Goal: Task Accomplishment & Management: Manage account settings

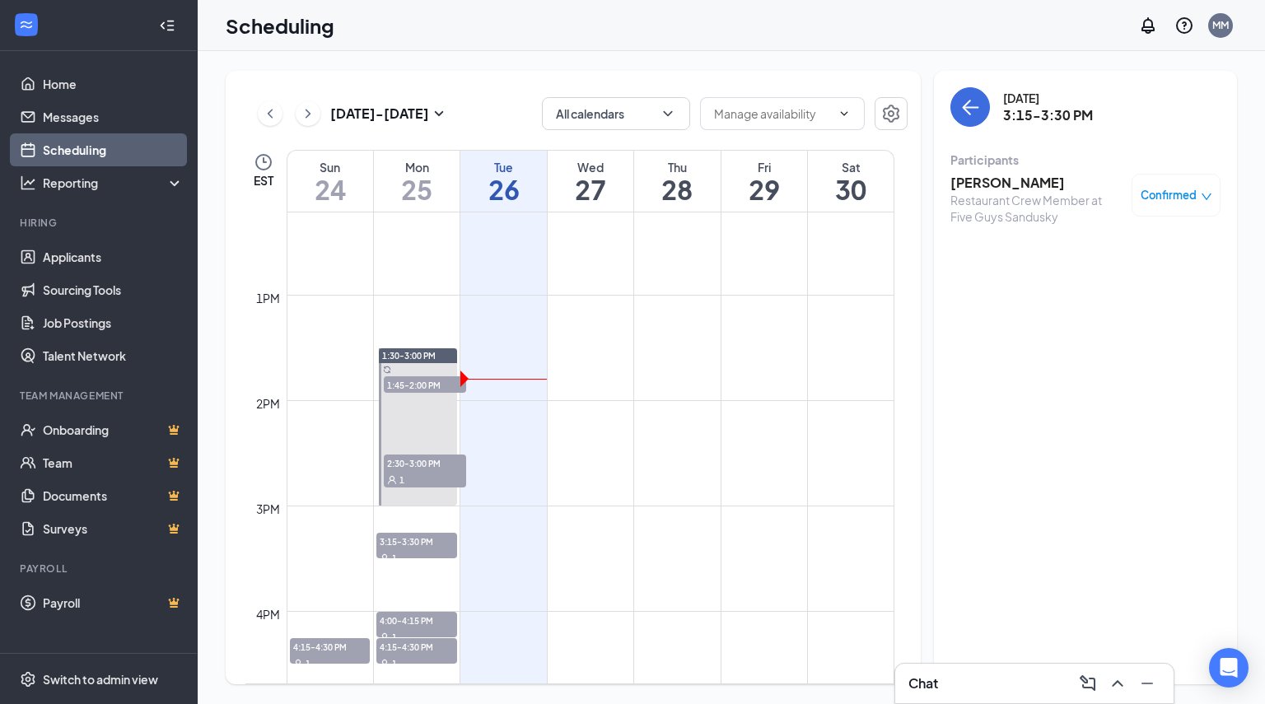
scroll to position [1309, 0]
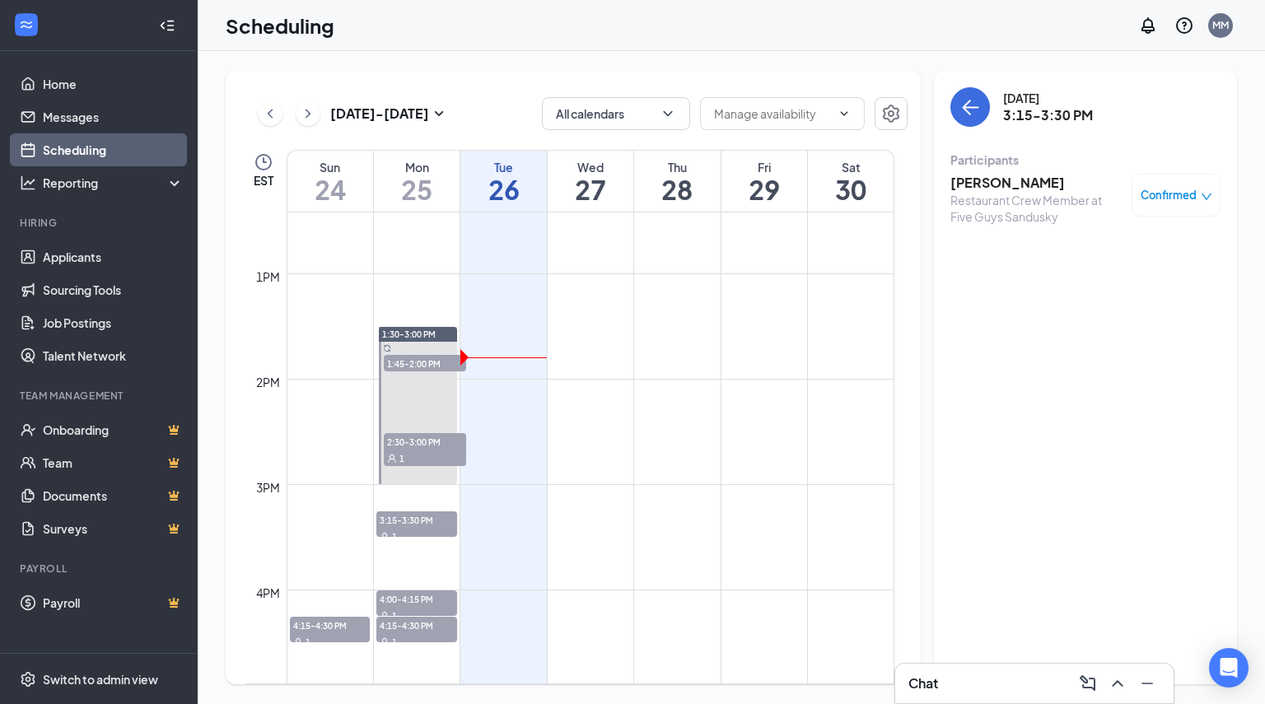
click at [964, 683] on div "Chat" at bounding box center [1034, 683] width 252 height 26
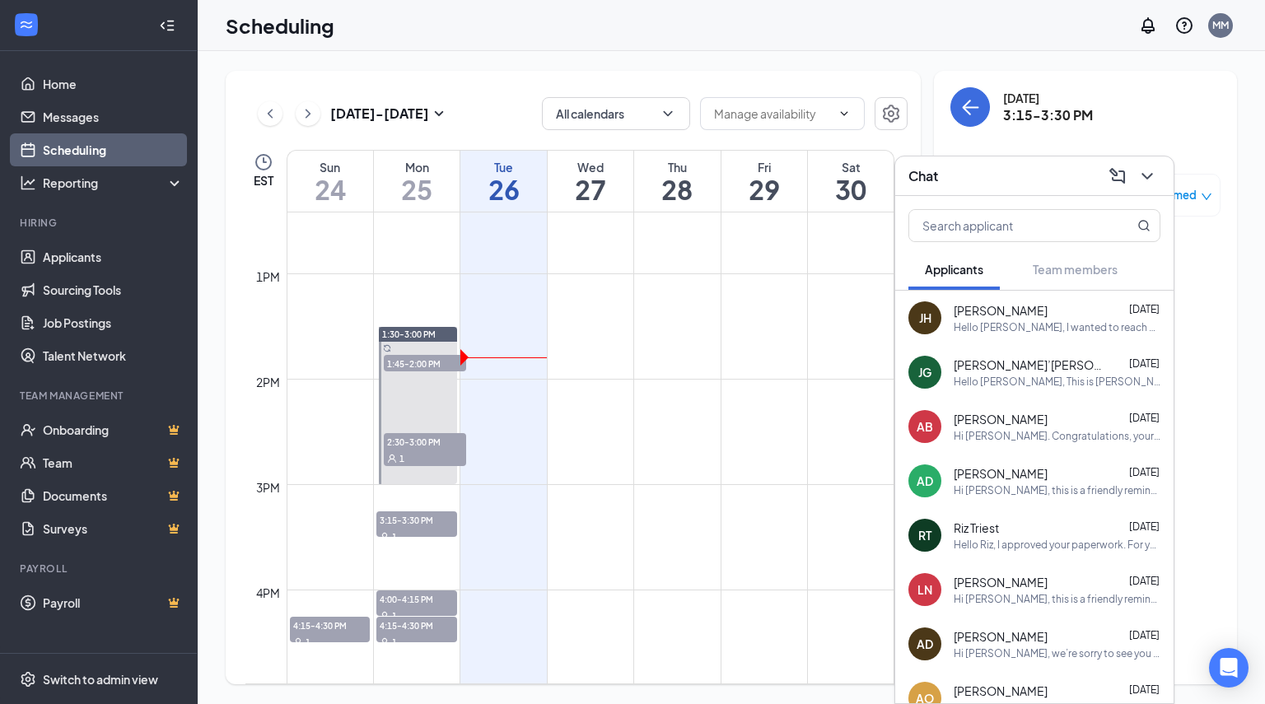
click at [1099, 334] on div "[PERSON_NAME] [DATE] Hello [PERSON_NAME], I wanted to reach out. I am confirmin…" at bounding box center [1034, 318] width 278 height 54
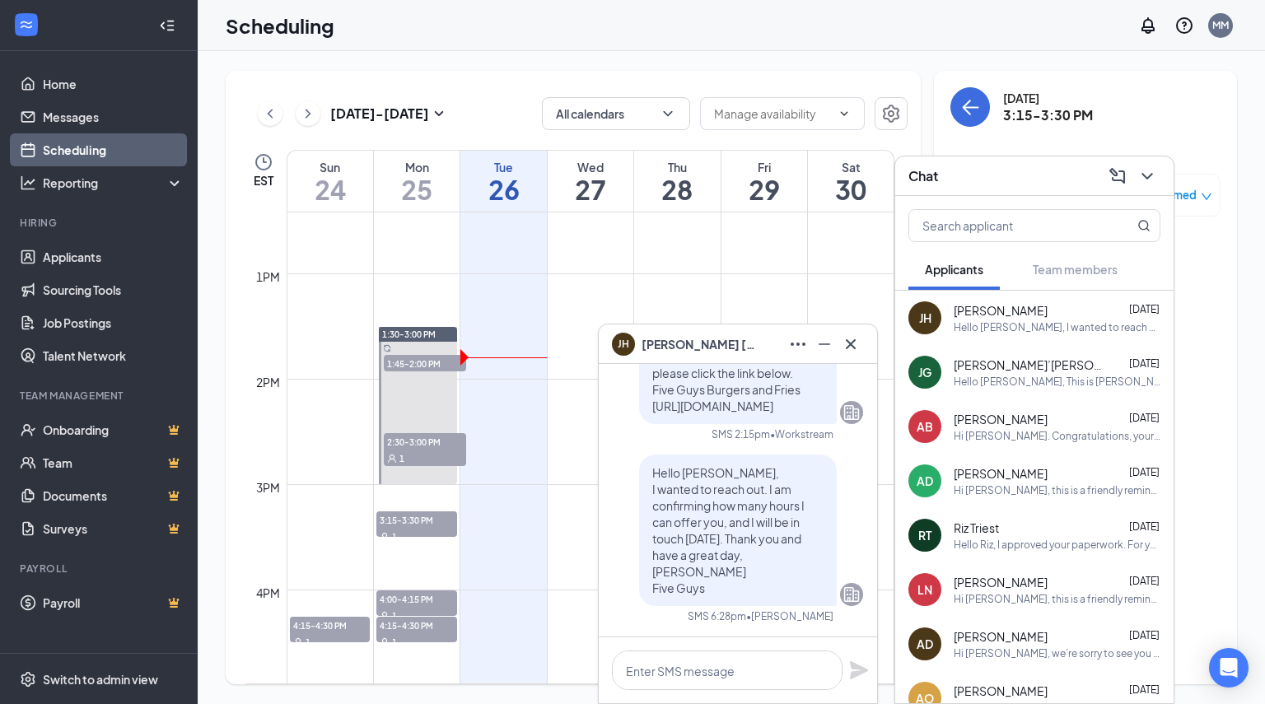
click at [1092, 367] on div "[PERSON_NAME]’[PERSON_NAME] [DATE]" at bounding box center [1057, 365] width 207 height 16
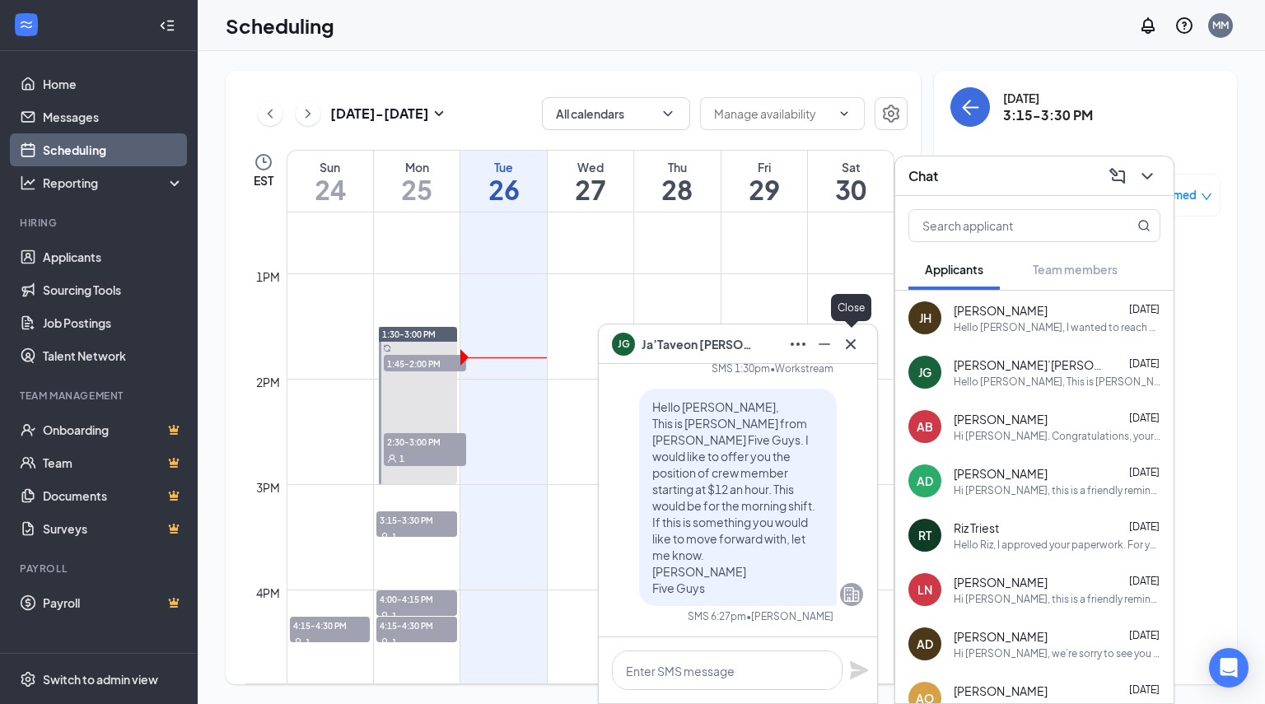
click at [843, 345] on icon "Cross" at bounding box center [851, 344] width 20 height 20
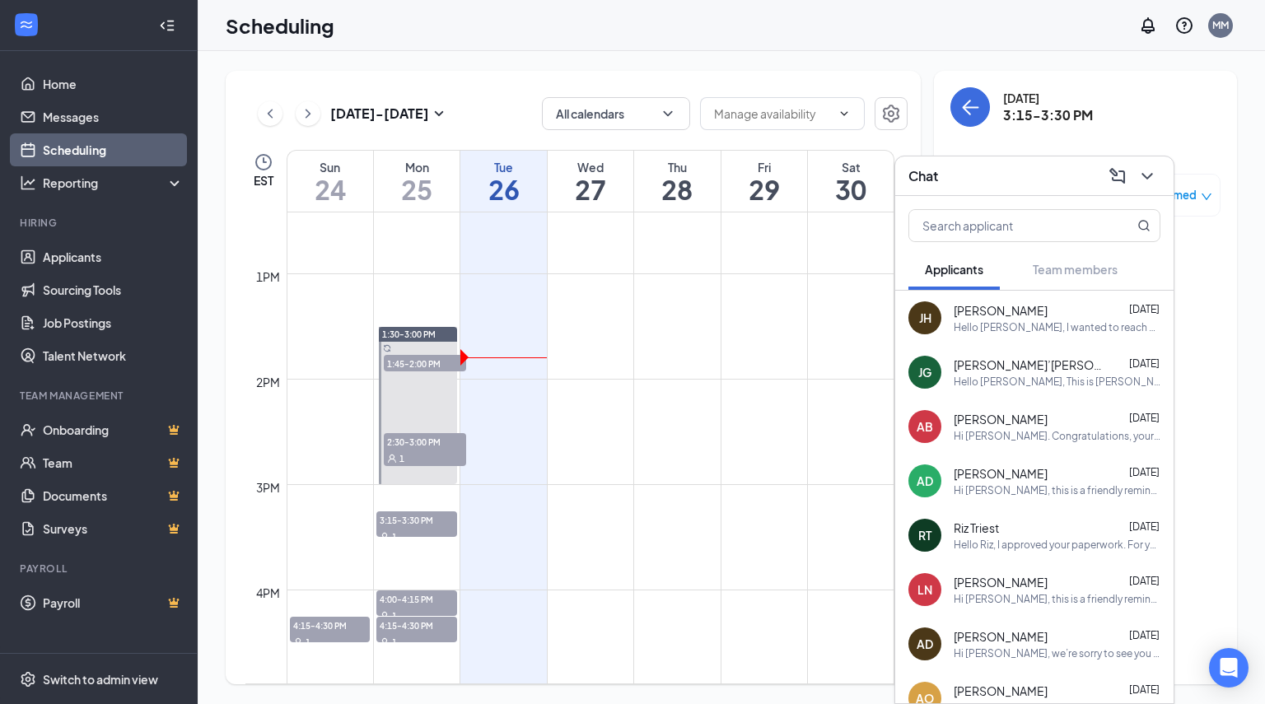
click at [939, 191] on div "Chat" at bounding box center [1034, 176] width 278 height 40
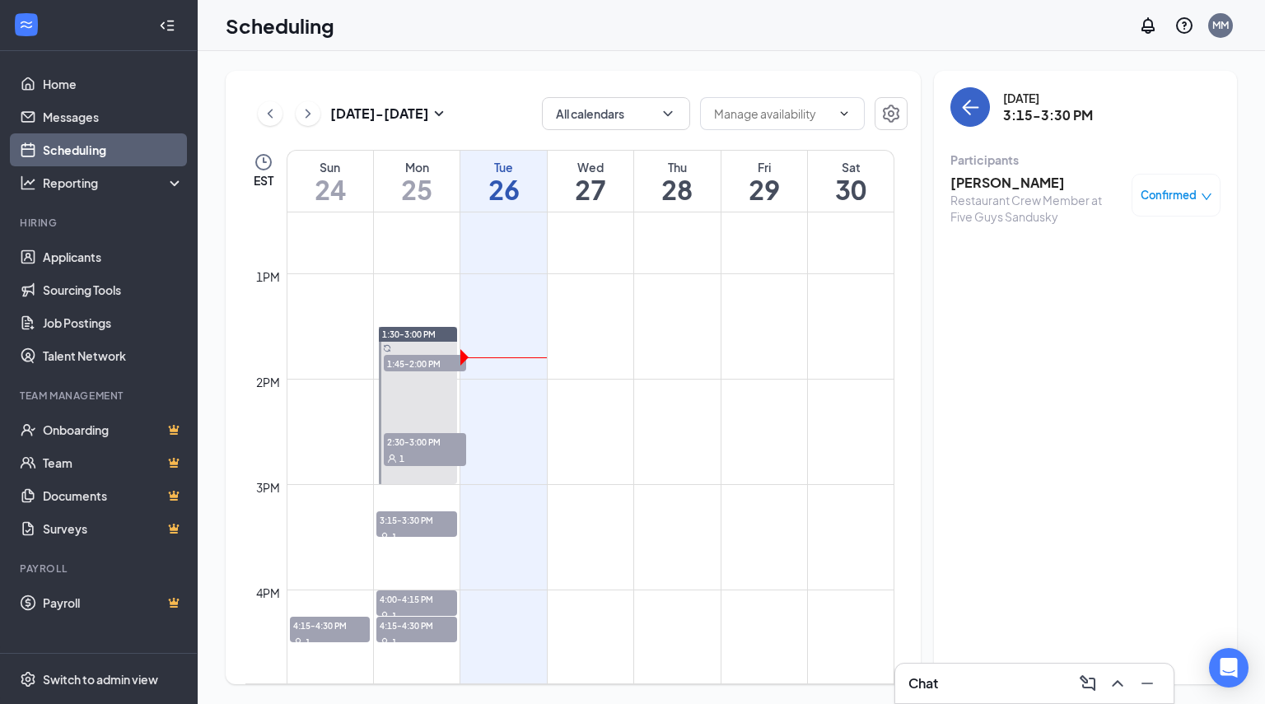
click at [978, 114] on icon "ArrowLeft" at bounding box center [970, 107] width 20 height 20
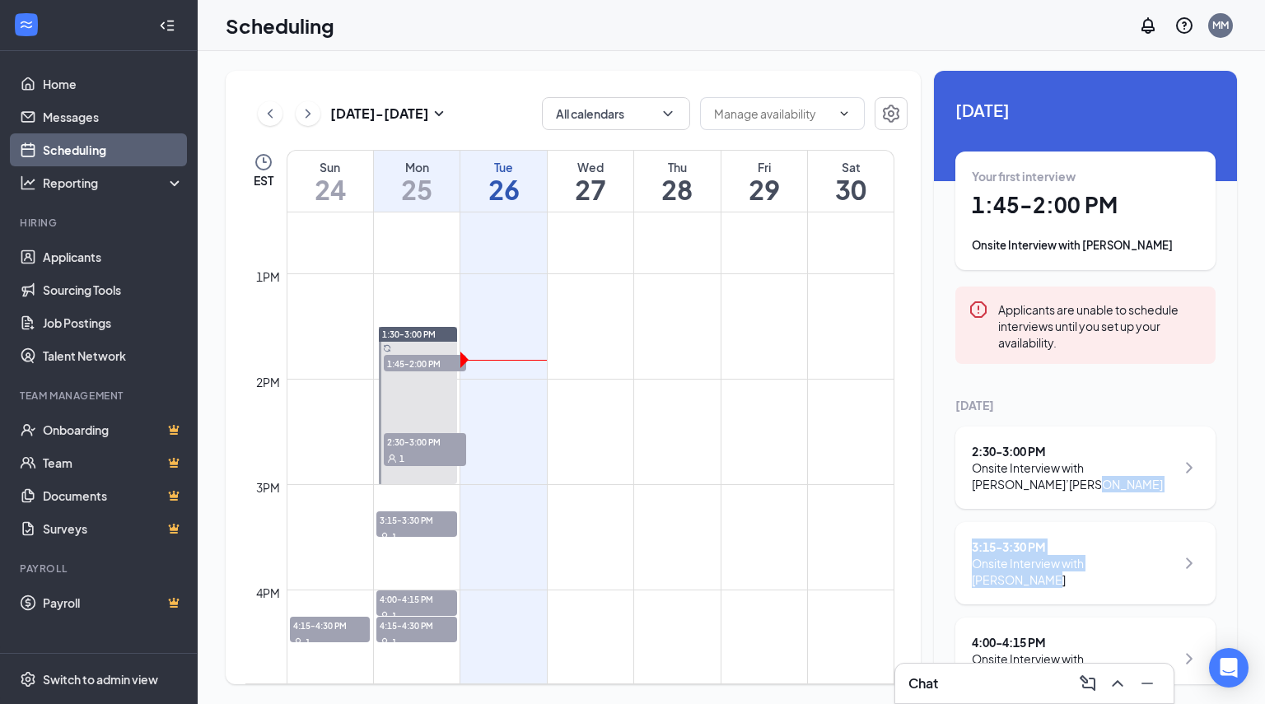
drag, startPoint x: 1237, startPoint y: 428, endPoint x: 1257, endPoint y: 538, distance: 111.3
click at [1257, 538] on div "[DATE] - [DATE] All calendars EST Sun 24 Mon 25 Tue 26 Wed 27 Thu 28 Fri 29 Sat…" at bounding box center [731, 377] width 1067 height 653
click at [828, 394] on td at bounding box center [591, 392] width 608 height 26
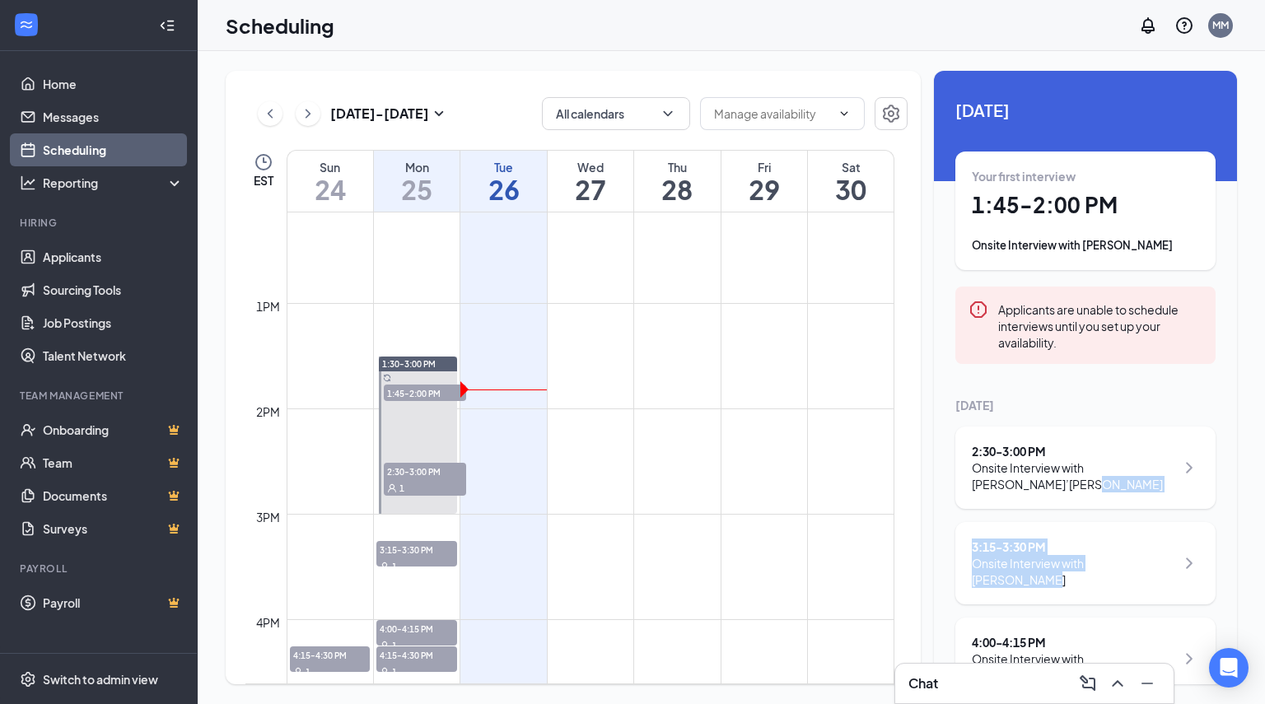
scroll to position [1299, 0]
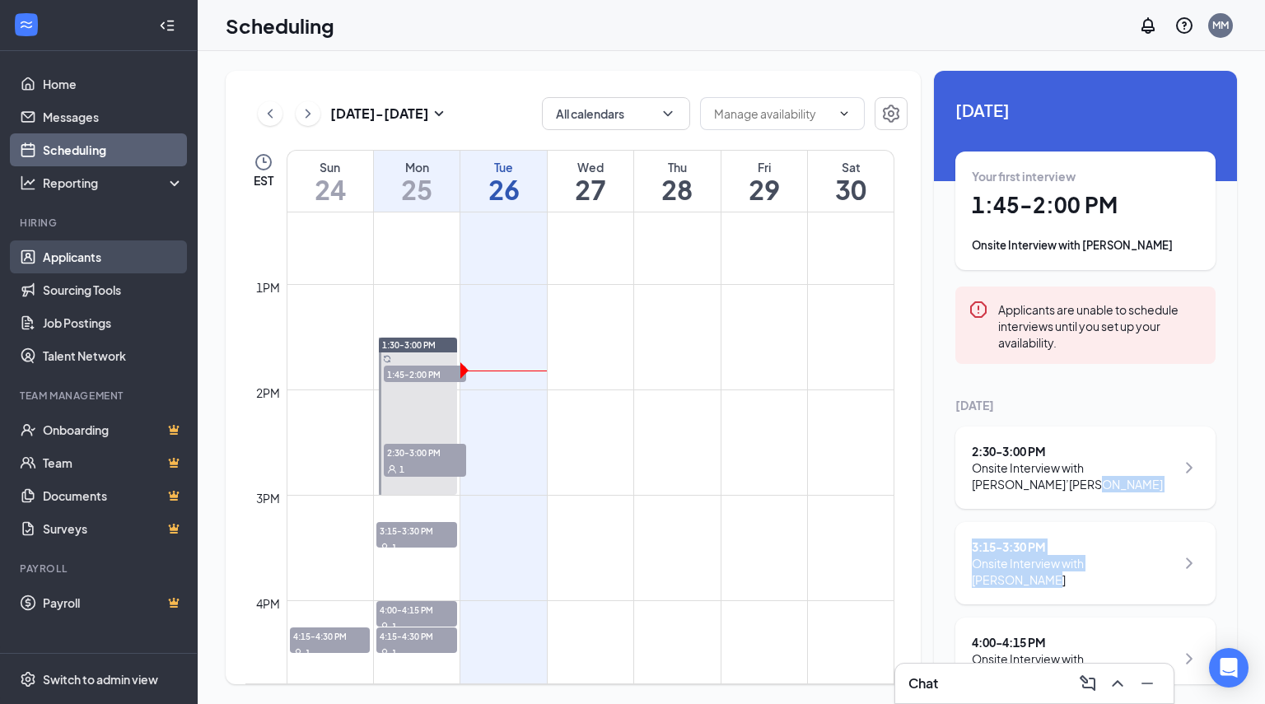
click at [150, 245] on link "Applicants" at bounding box center [113, 256] width 141 height 33
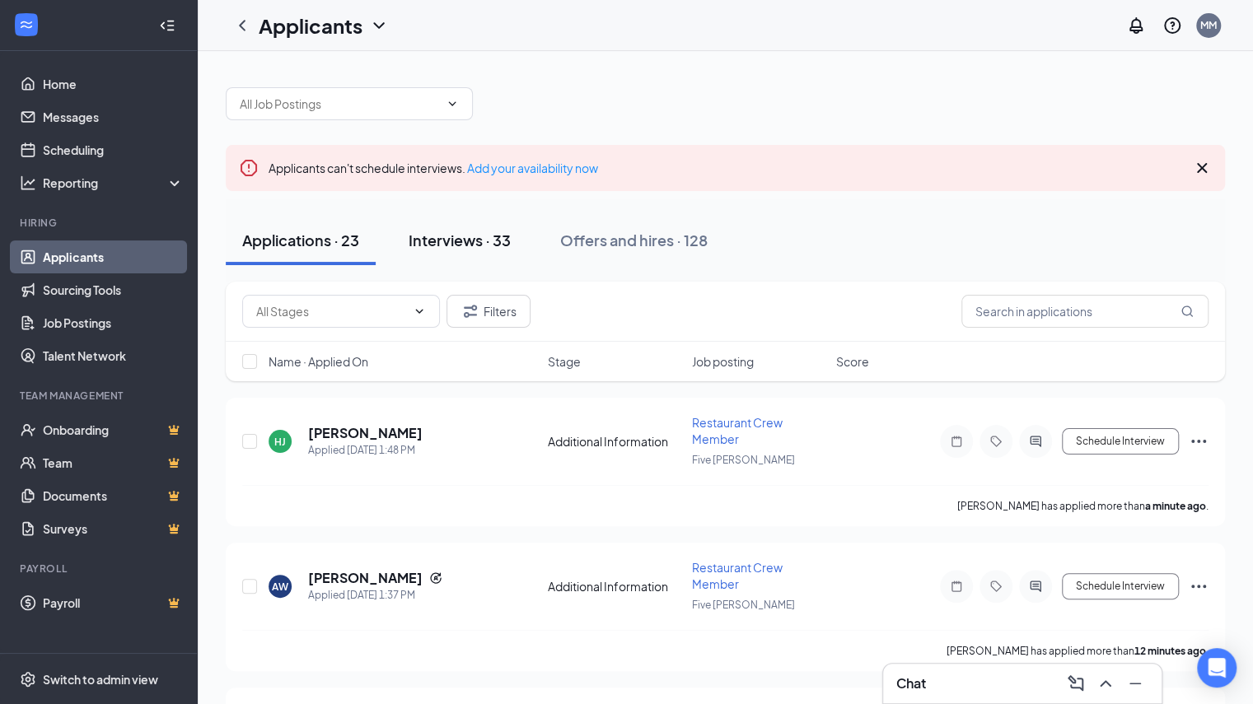
click at [521, 246] on button "Interviews · 33" at bounding box center [459, 240] width 135 height 49
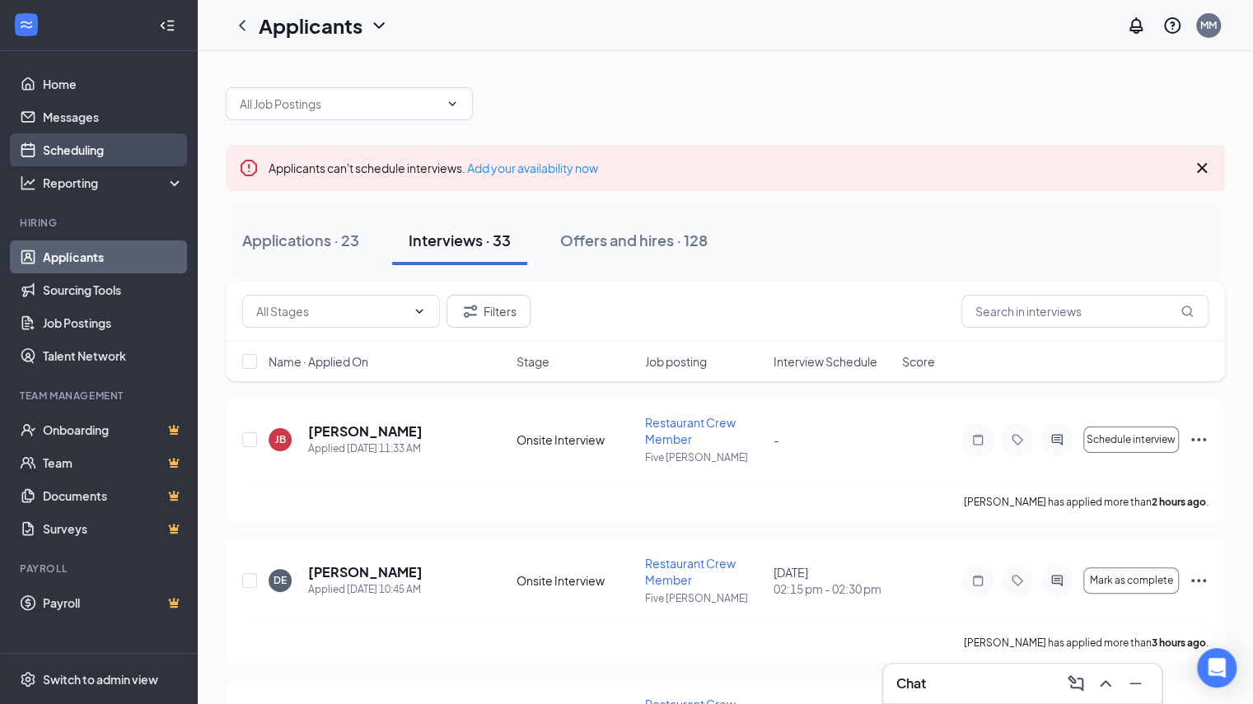
click at [100, 152] on link "Scheduling" at bounding box center [113, 149] width 141 height 33
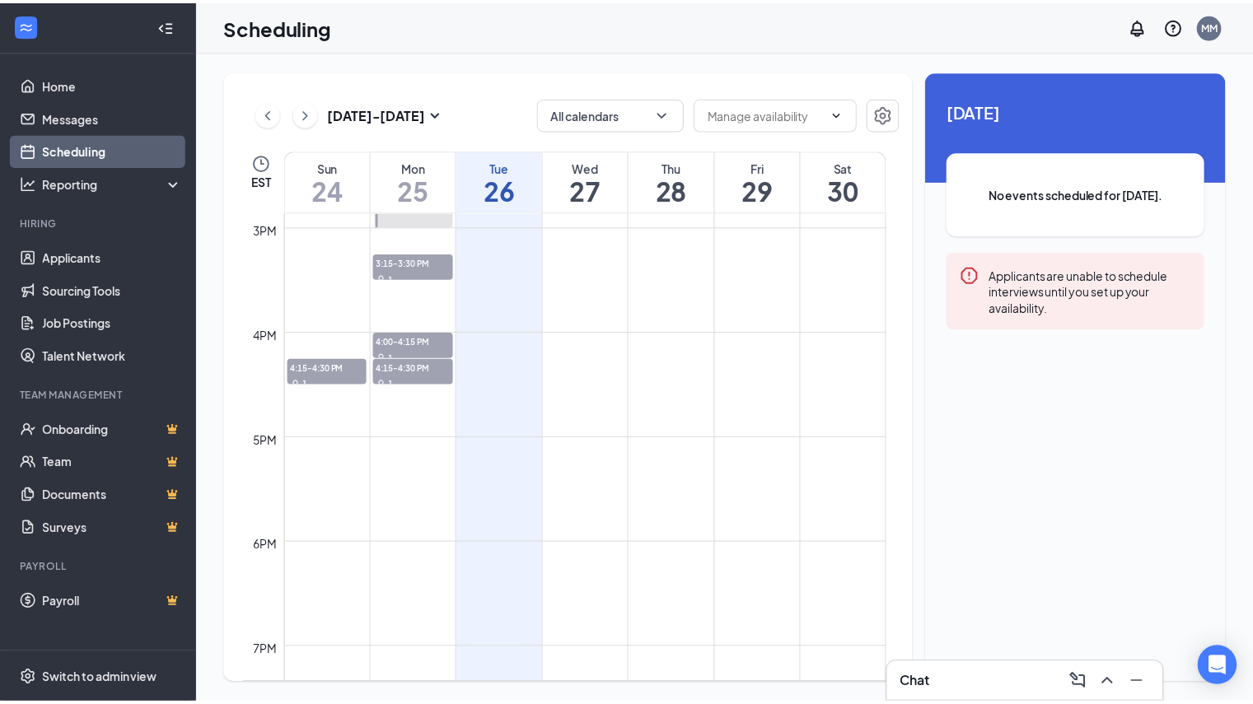
scroll to position [1309, 0]
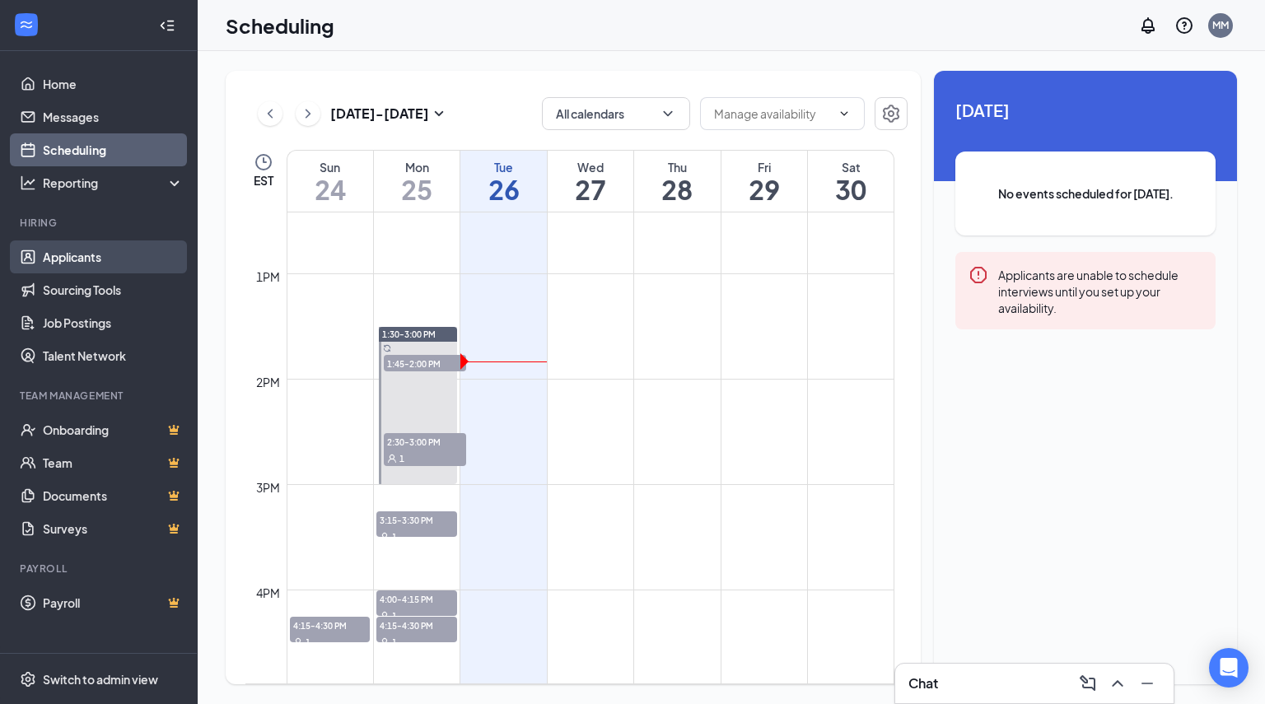
click at [71, 271] on link "Applicants" at bounding box center [113, 256] width 141 height 33
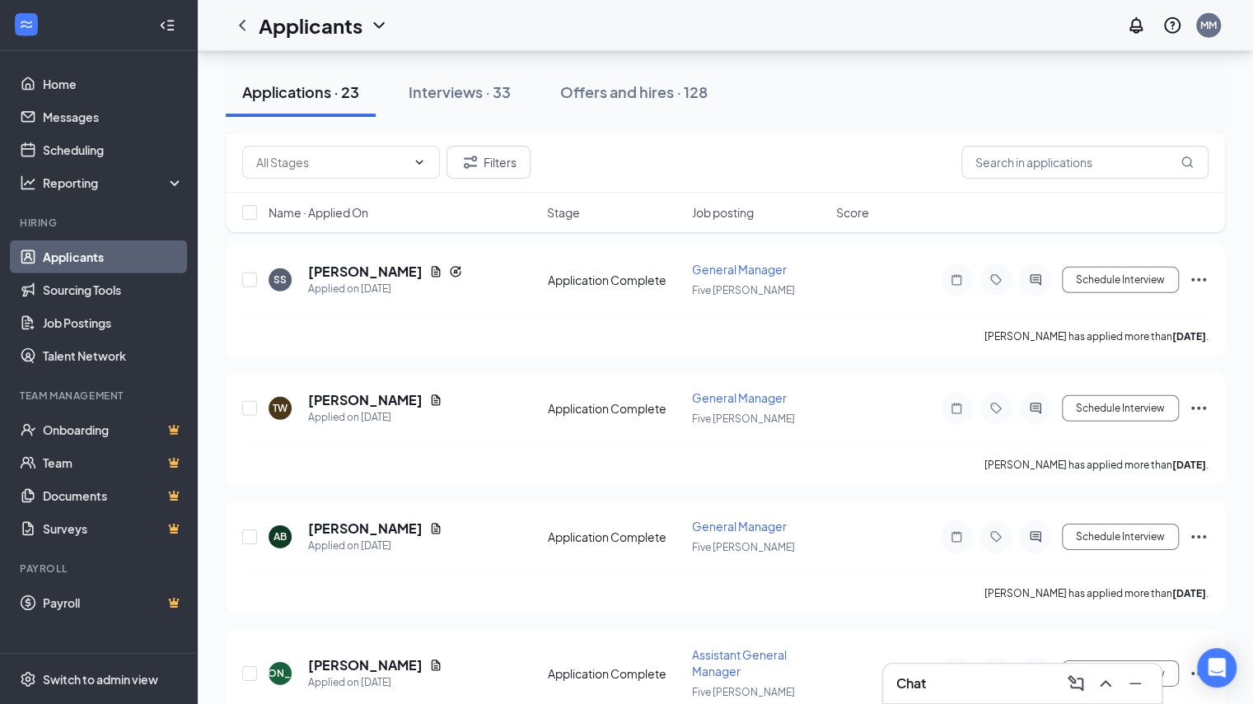
scroll to position [2871, 0]
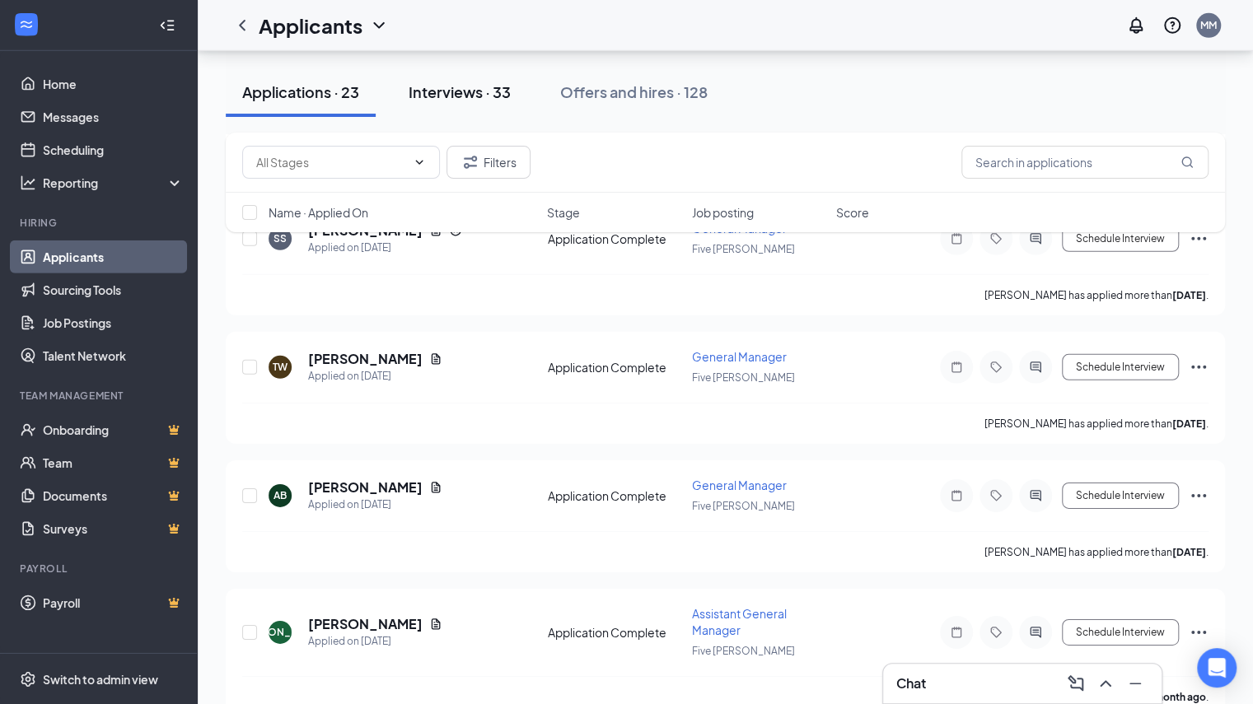
click at [488, 84] on div "Interviews · 33" at bounding box center [459, 92] width 102 height 21
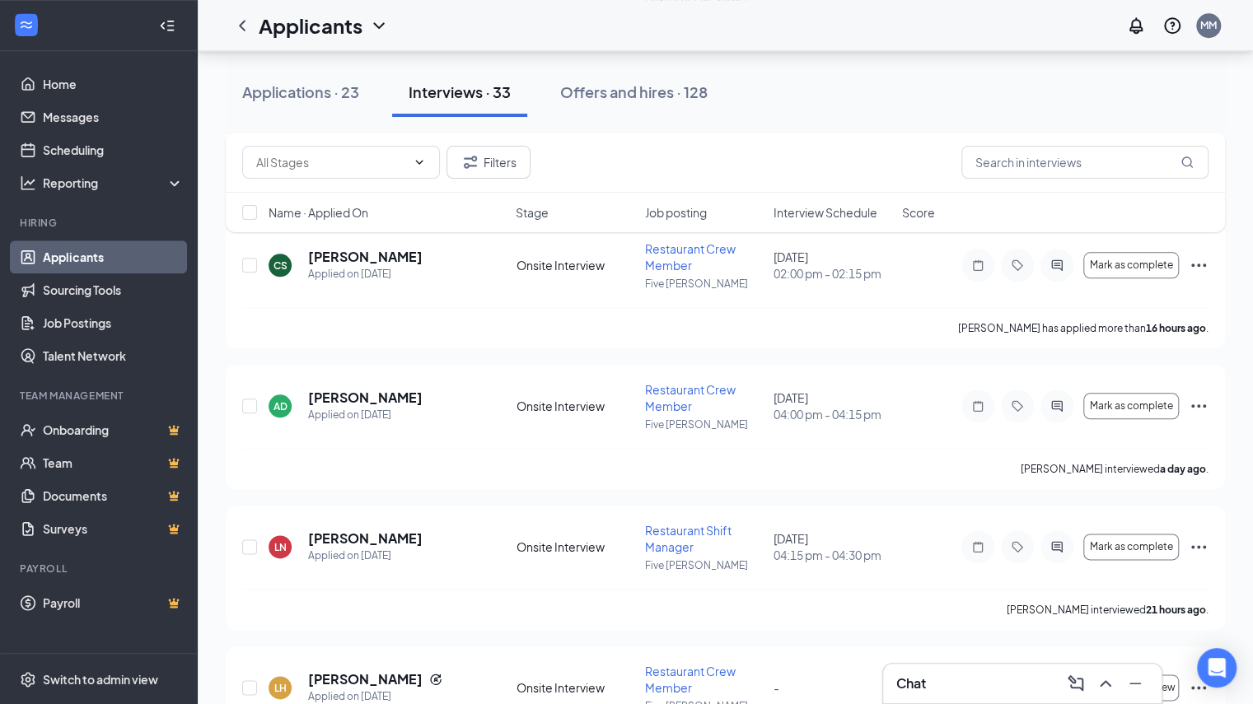
scroll to position [991, 0]
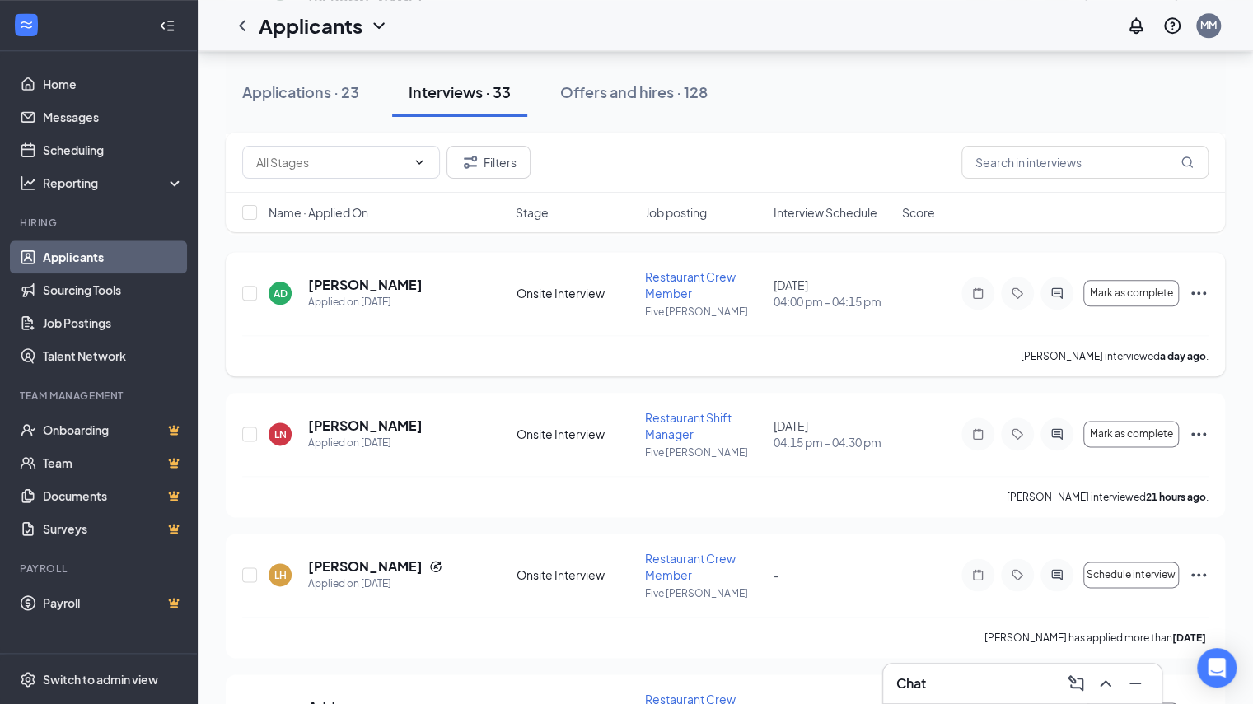
click at [1189, 295] on icon "Ellipses" at bounding box center [1198, 293] width 20 height 20
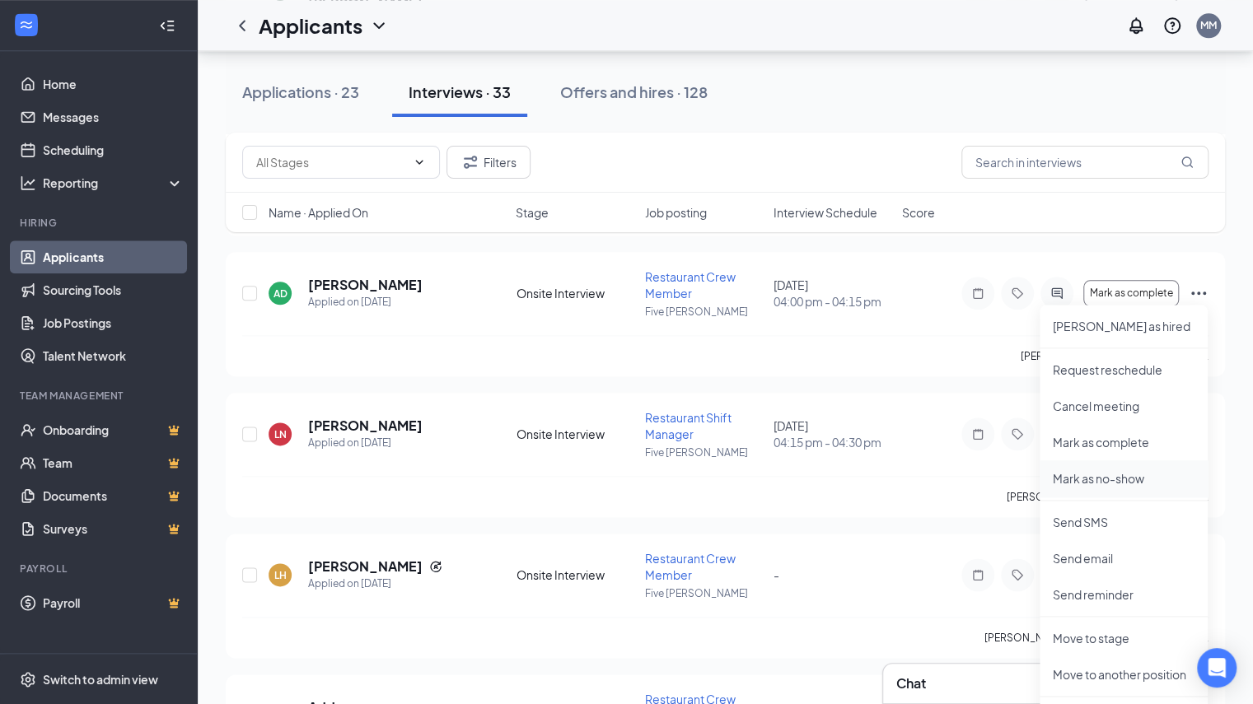
click at [1077, 473] on p "Mark as no-show" at bounding box center [1124, 478] width 142 height 16
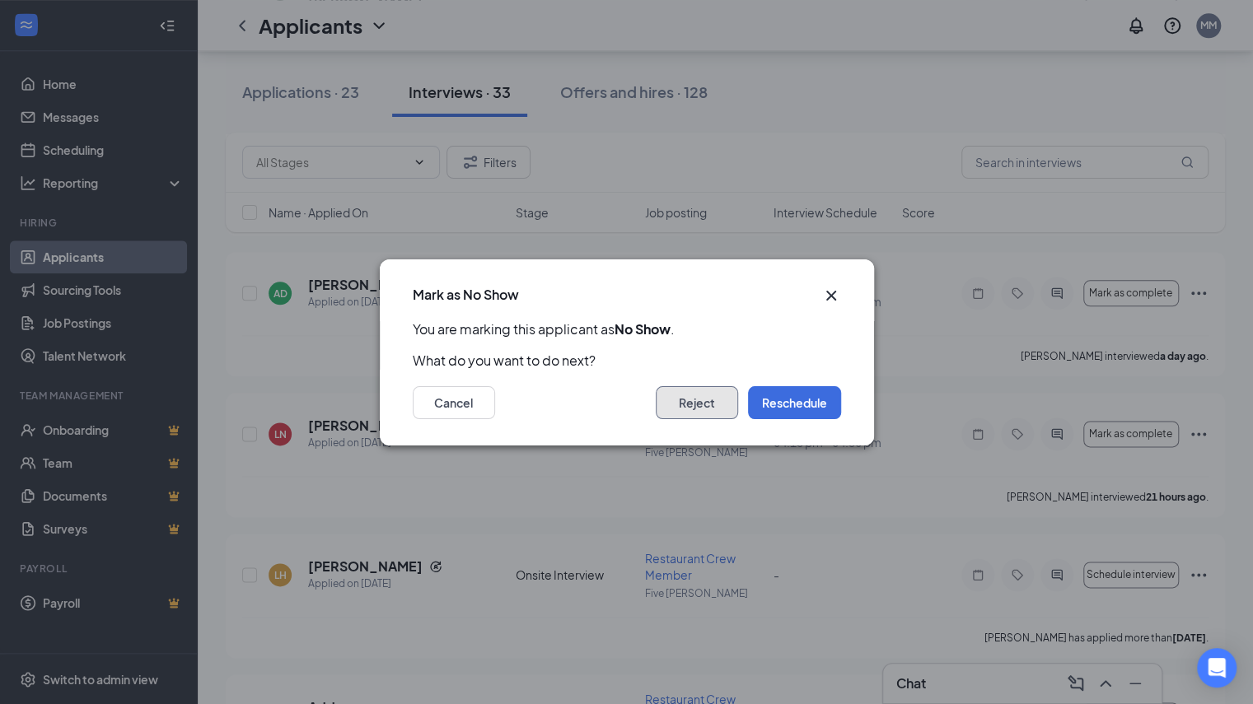
click at [679, 398] on button "Reject" at bounding box center [697, 402] width 82 height 33
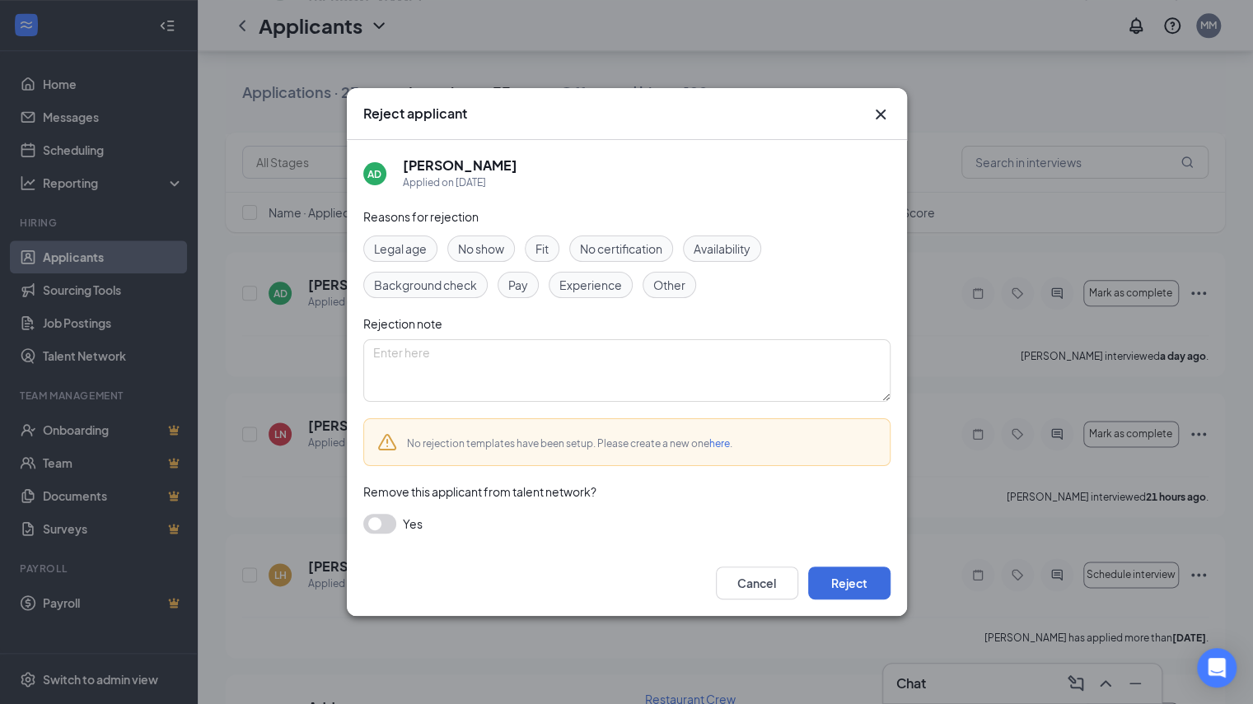
click at [483, 240] on span "No show" at bounding box center [481, 249] width 46 height 18
click at [376, 527] on button "button" at bounding box center [379, 524] width 33 height 20
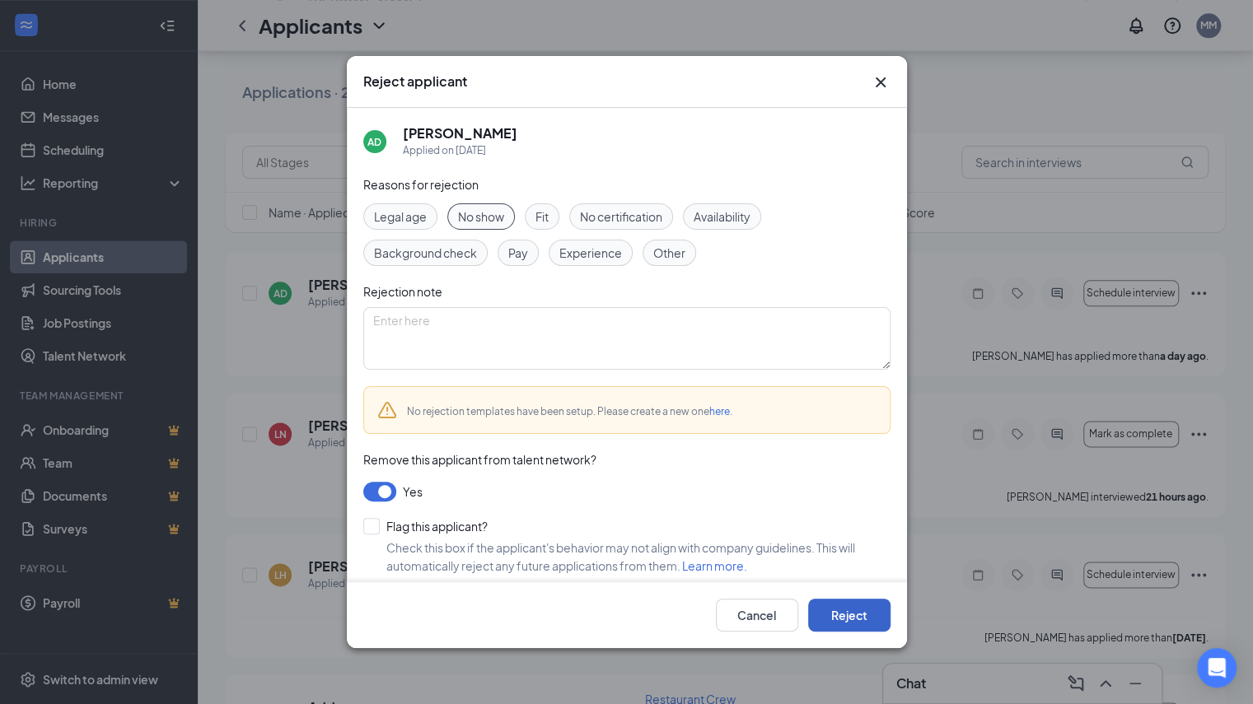
click at [847, 622] on button "Reject" at bounding box center [849, 615] width 82 height 33
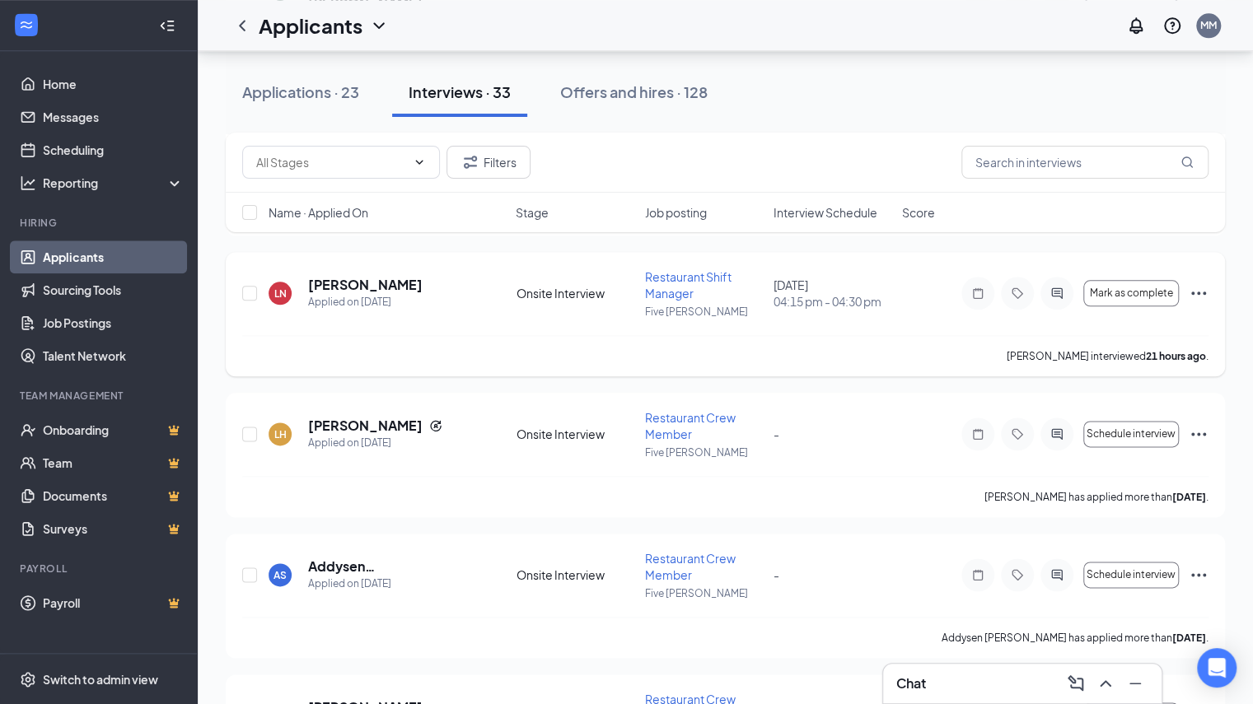
click at [1199, 289] on icon "Ellipses" at bounding box center [1198, 293] width 20 height 20
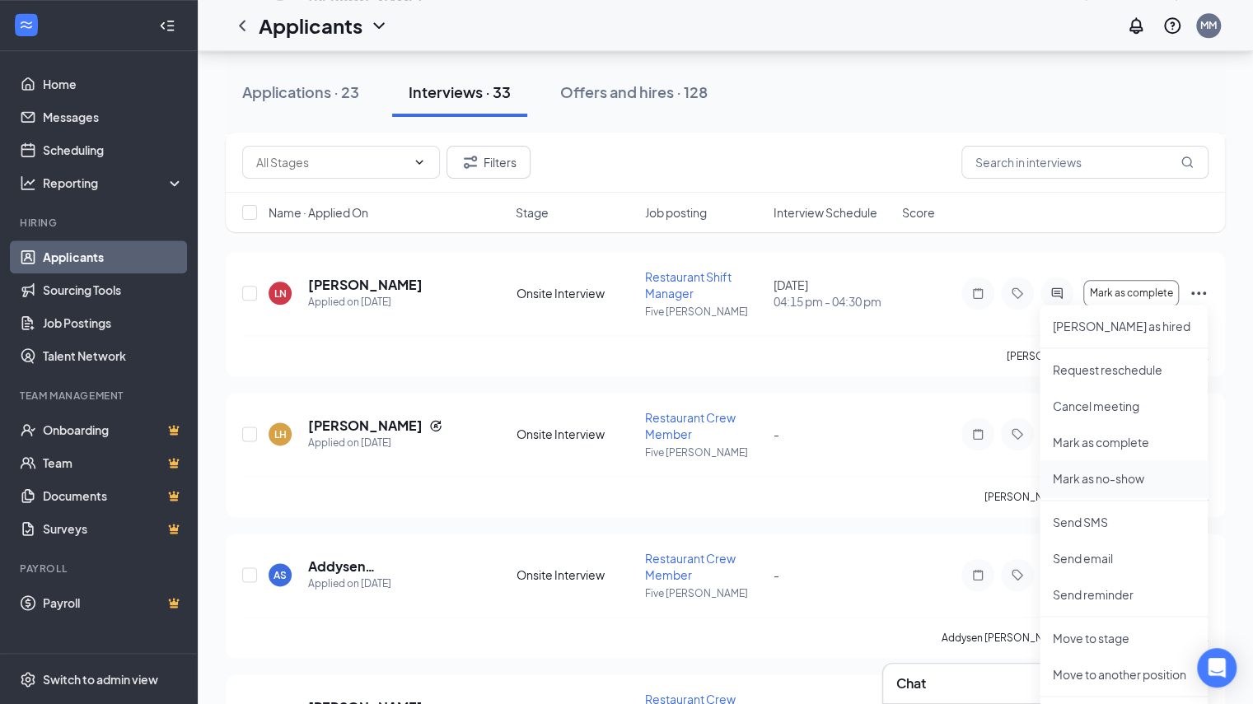
click at [1081, 478] on p "Mark as no-show" at bounding box center [1124, 478] width 142 height 16
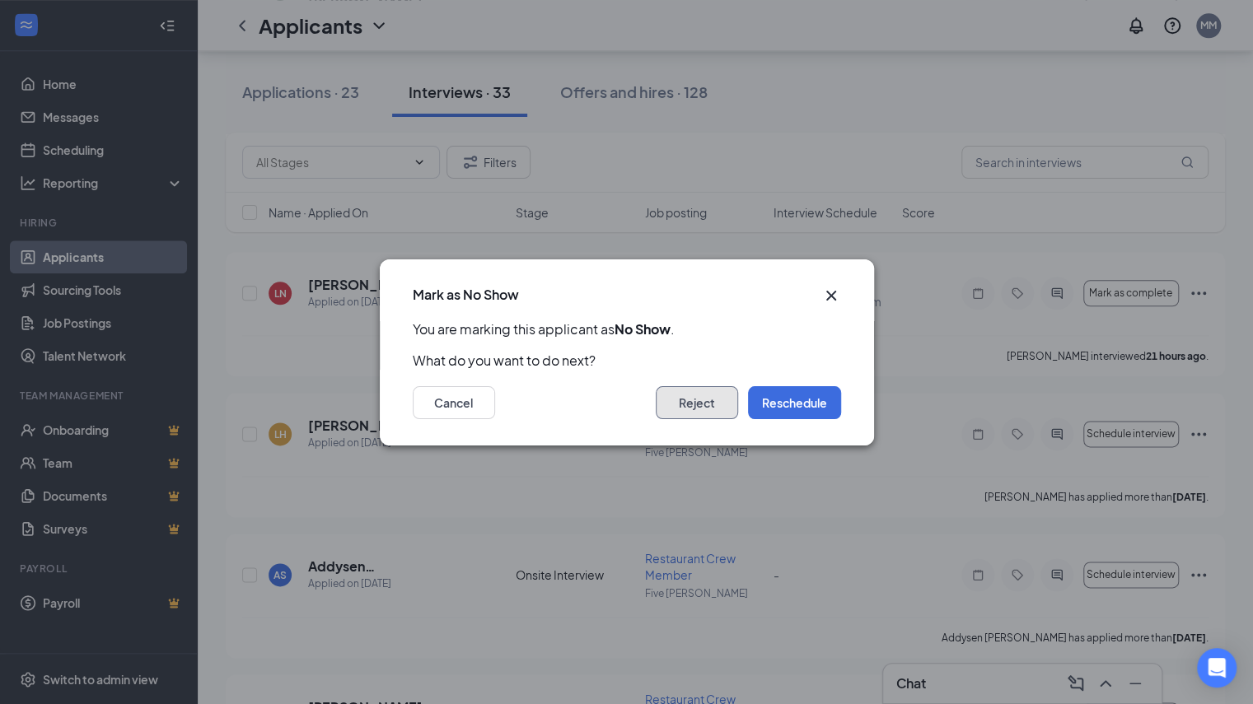
click at [690, 405] on button "Reject" at bounding box center [697, 402] width 82 height 33
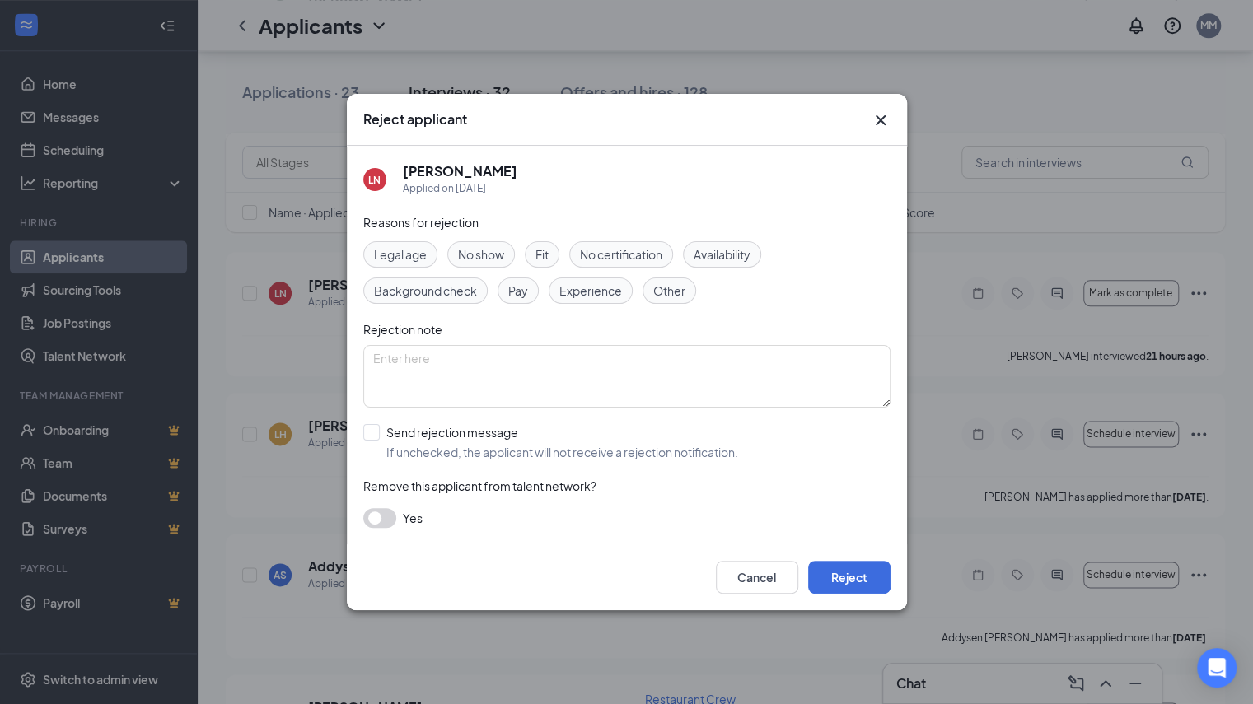
click at [494, 264] on div "No show" at bounding box center [481, 254] width 68 height 26
click at [372, 523] on button "button" at bounding box center [379, 518] width 33 height 20
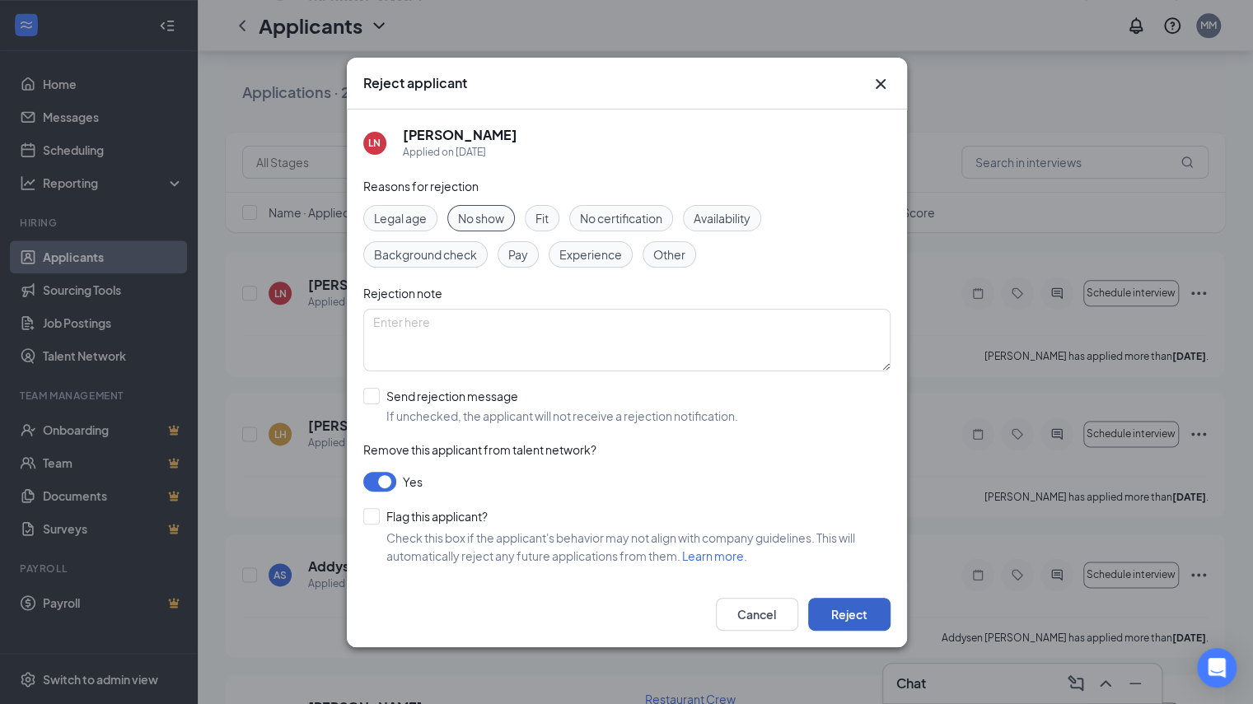
click at [829, 623] on button "Reject" at bounding box center [849, 614] width 82 height 33
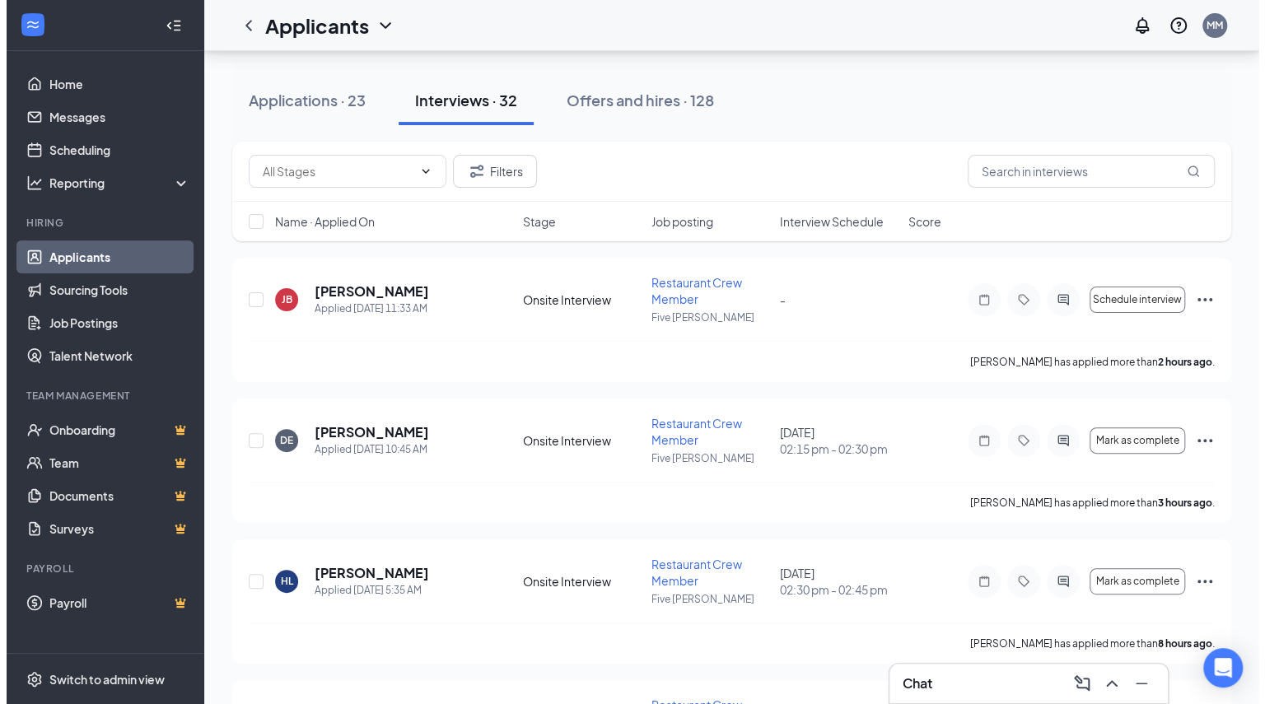
scroll to position [66, 0]
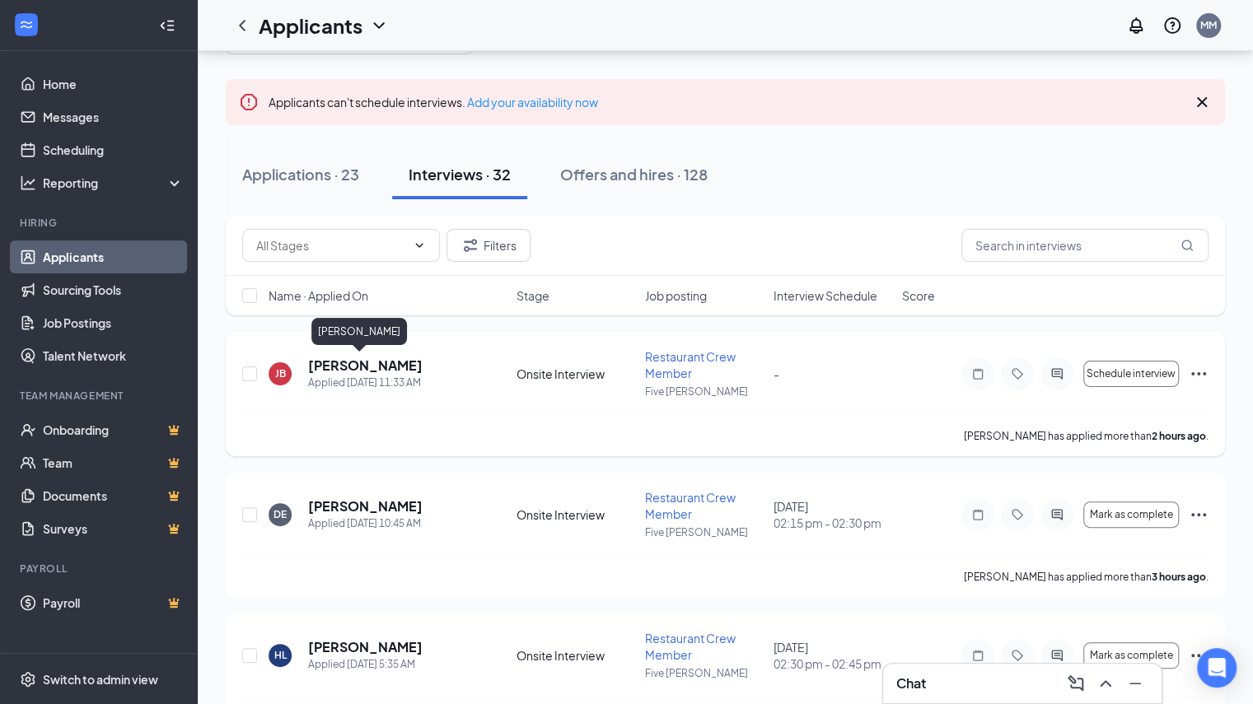
click at [366, 366] on h5 "[PERSON_NAME]" at bounding box center [365, 366] width 114 height 18
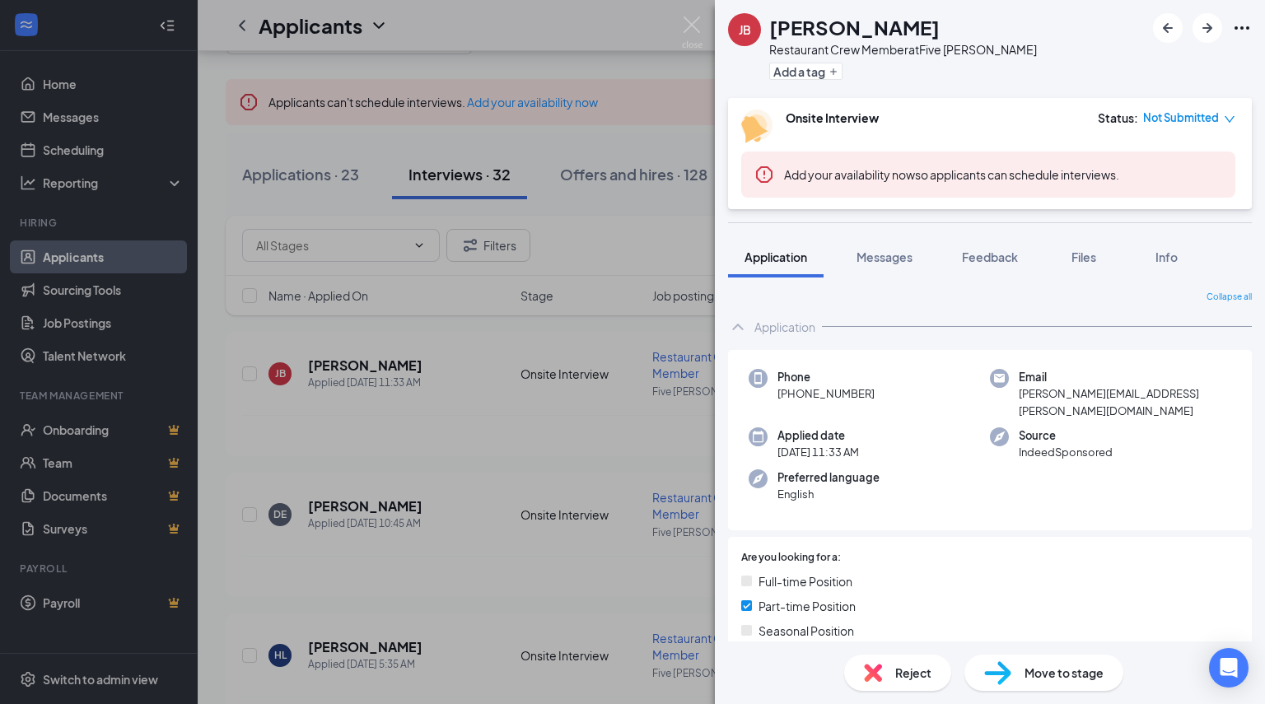
click at [1202, 122] on span "Not Submitted" at bounding box center [1181, 118] width 76 height 16
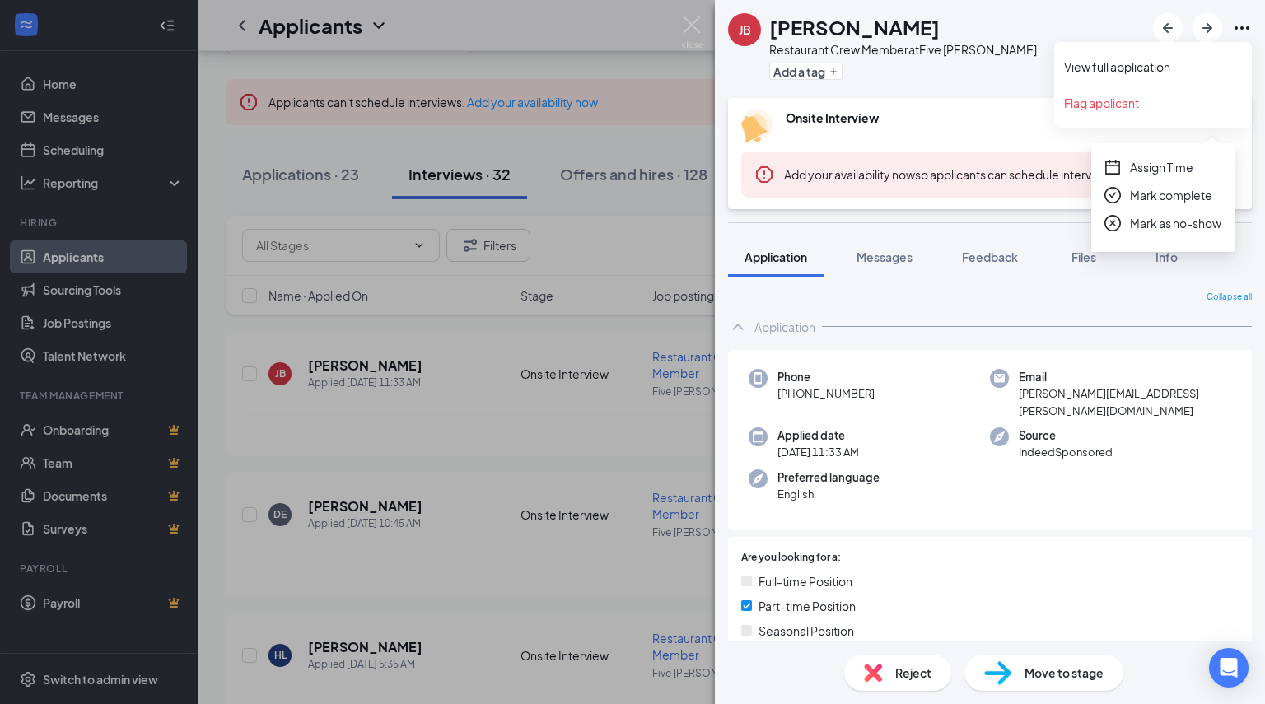
click at [1237, 28] on icon "Ellipses" at bounding box center [1242, 27] width 15 height 3
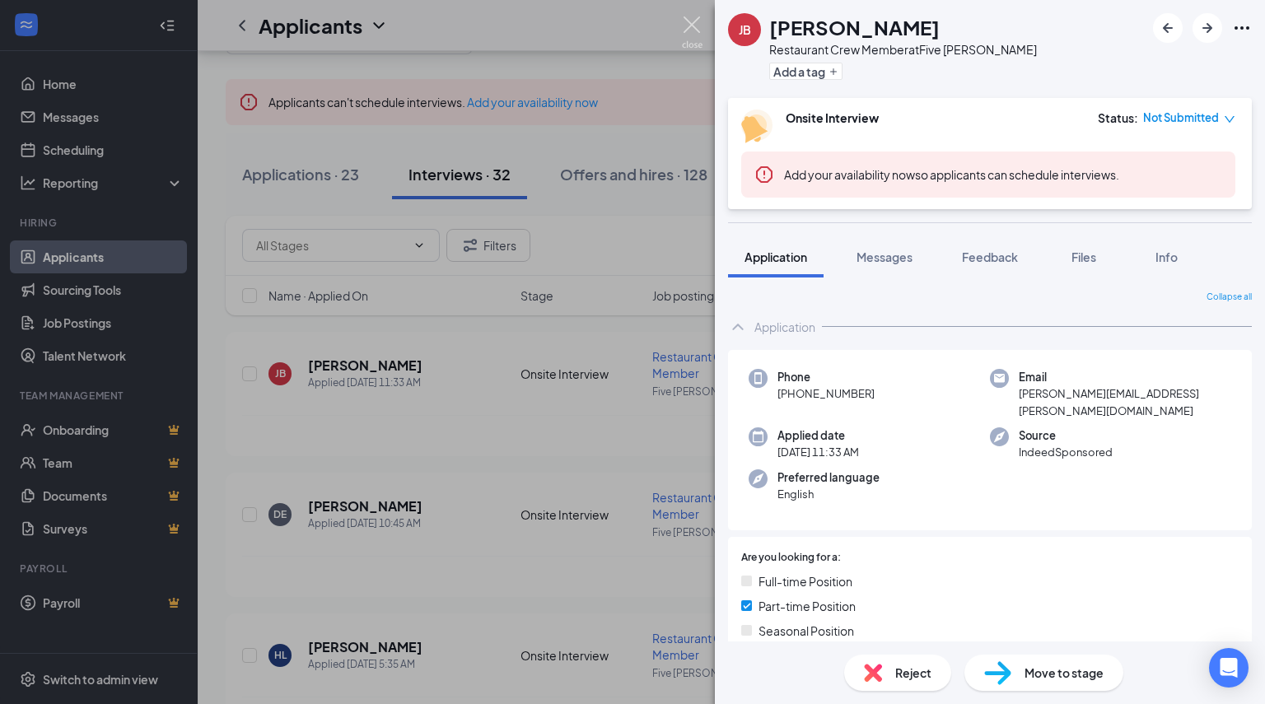
drag, startPoint x: 692, startPoint y: 24, endPoint x: 818, endPoint y: 253, distance: 261.3
click at [692, 24] on img at bounding box center [692, 32] width 21 height 32
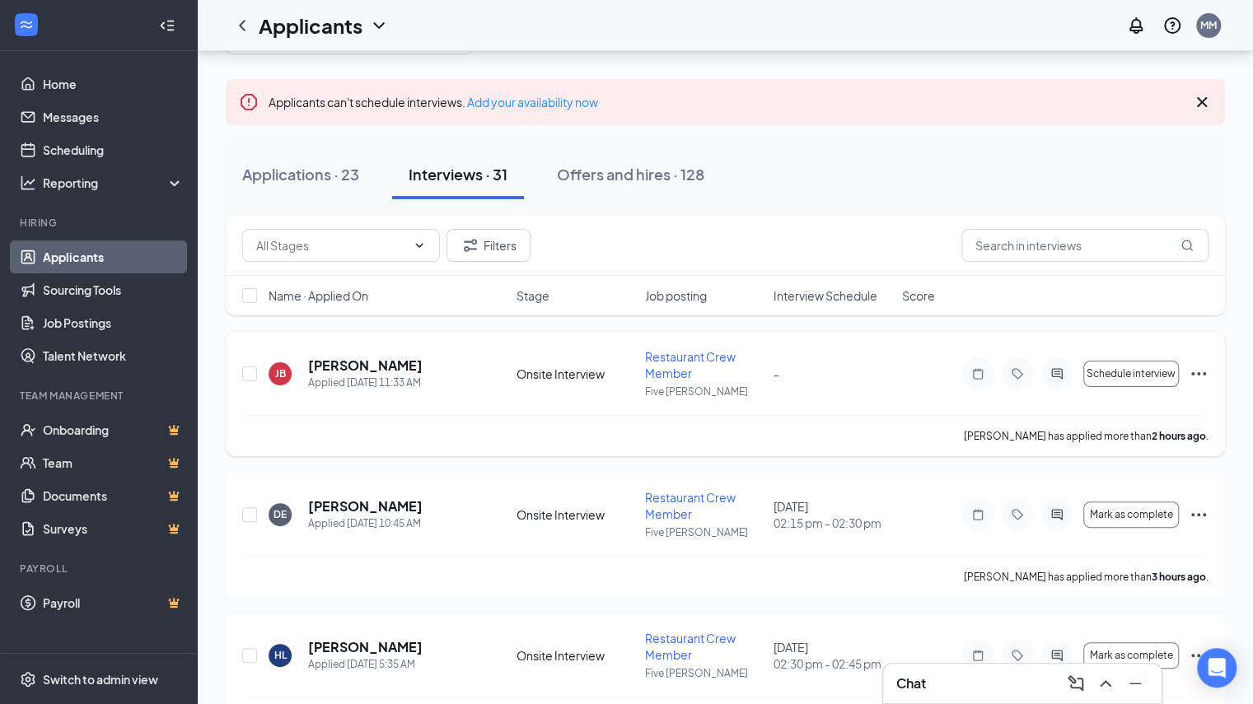
click at [1190, 371] on icon "Ellipses" at bounding box center [1198, 374] width 20 height 20
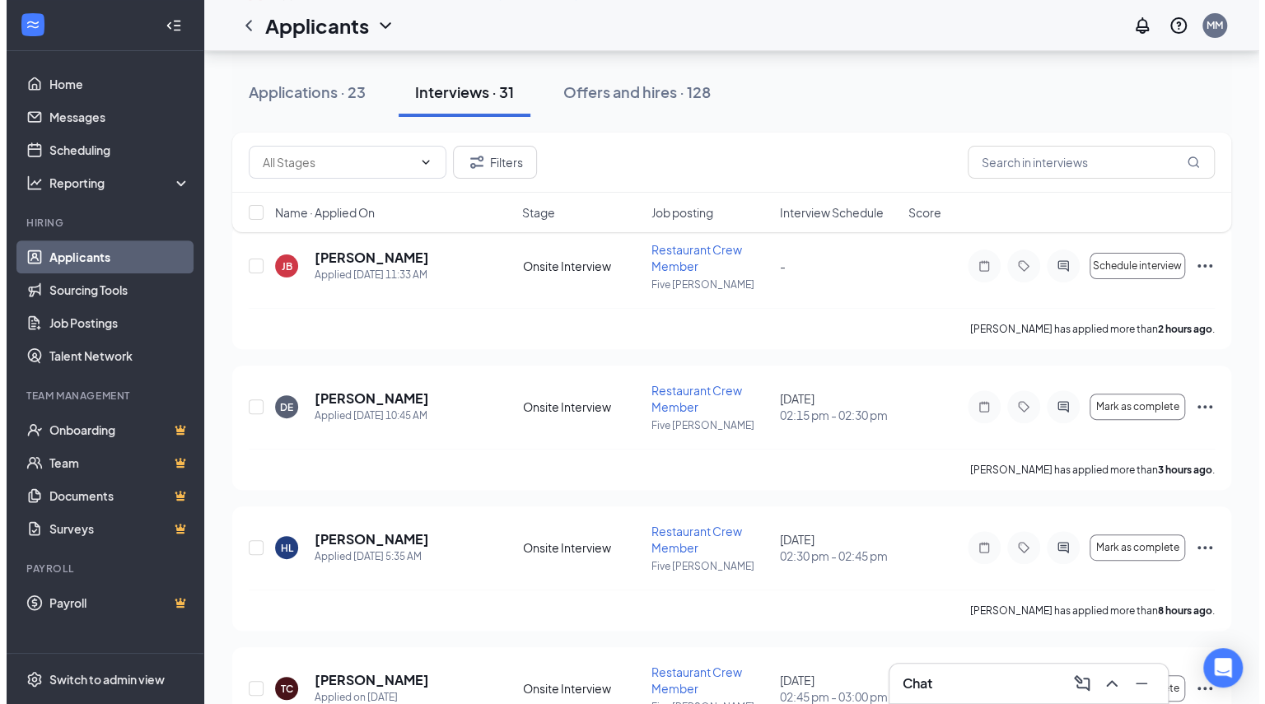
scroll to position [180, 0]
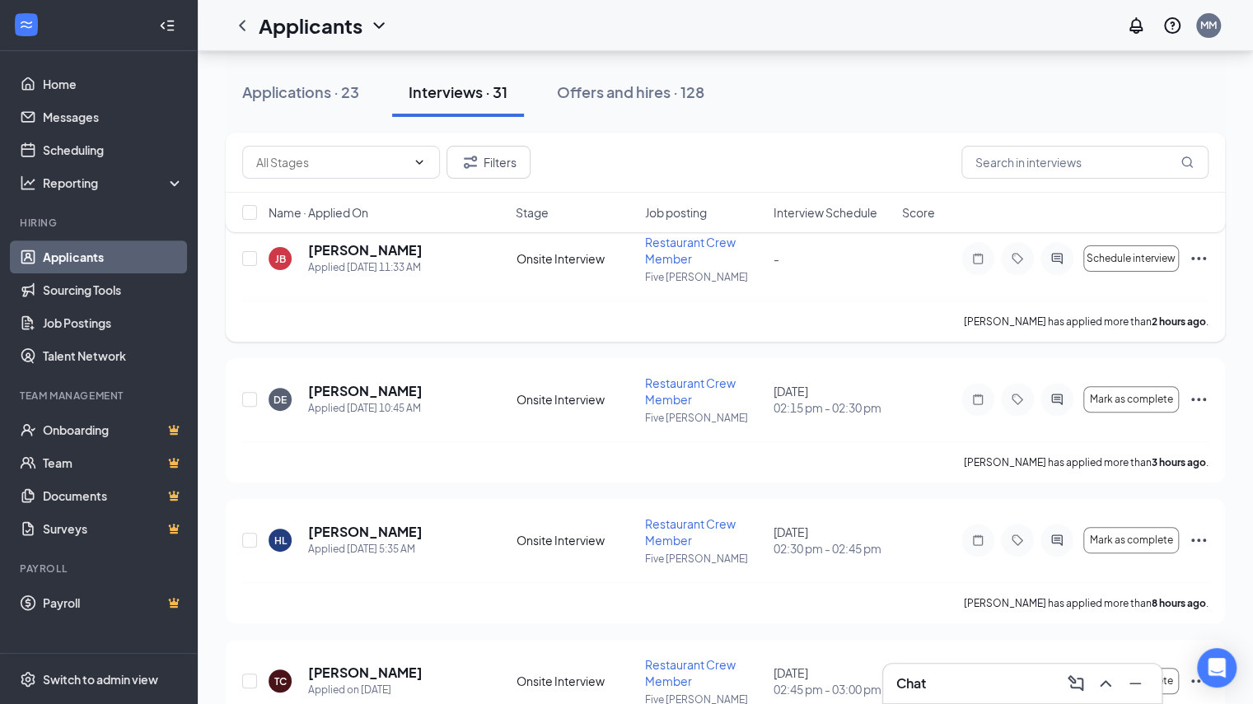
click at [1199, 263] on icon "Ellipses" at bounding box center [1198, 259] width 20 height 20
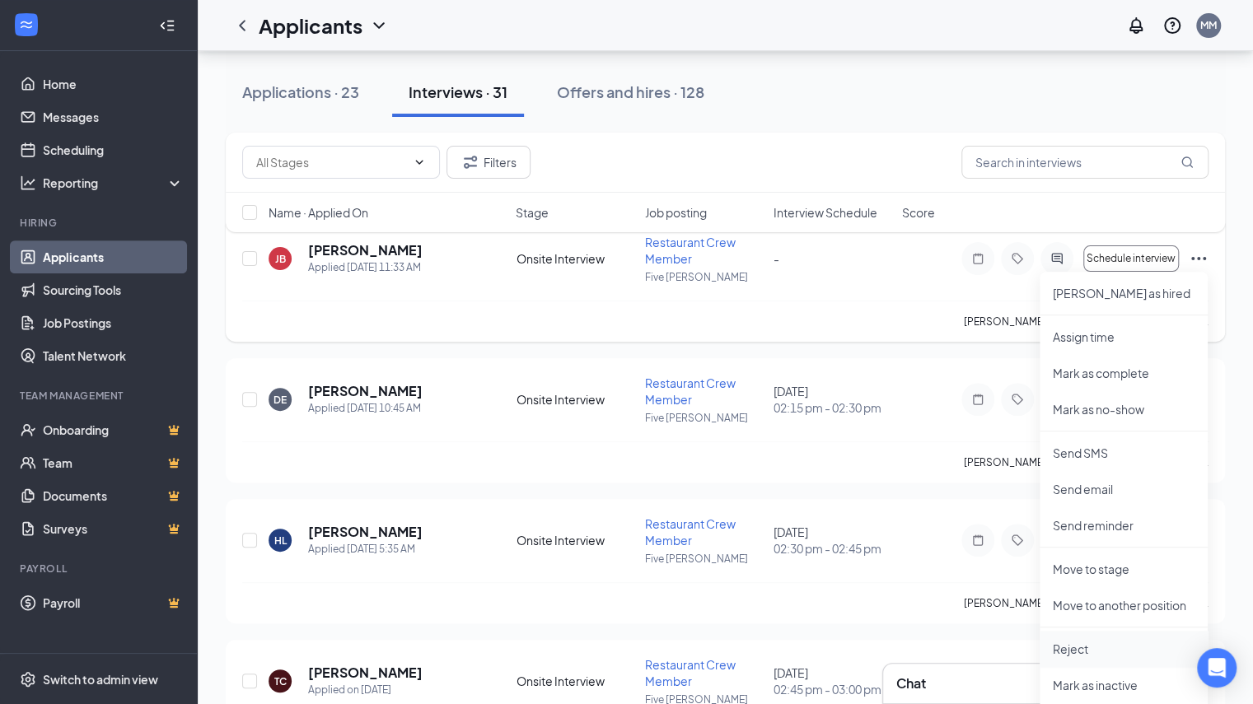
click at [1072, 643] on p "Reject" at bounding box center [1124, 649] width 142 height 16
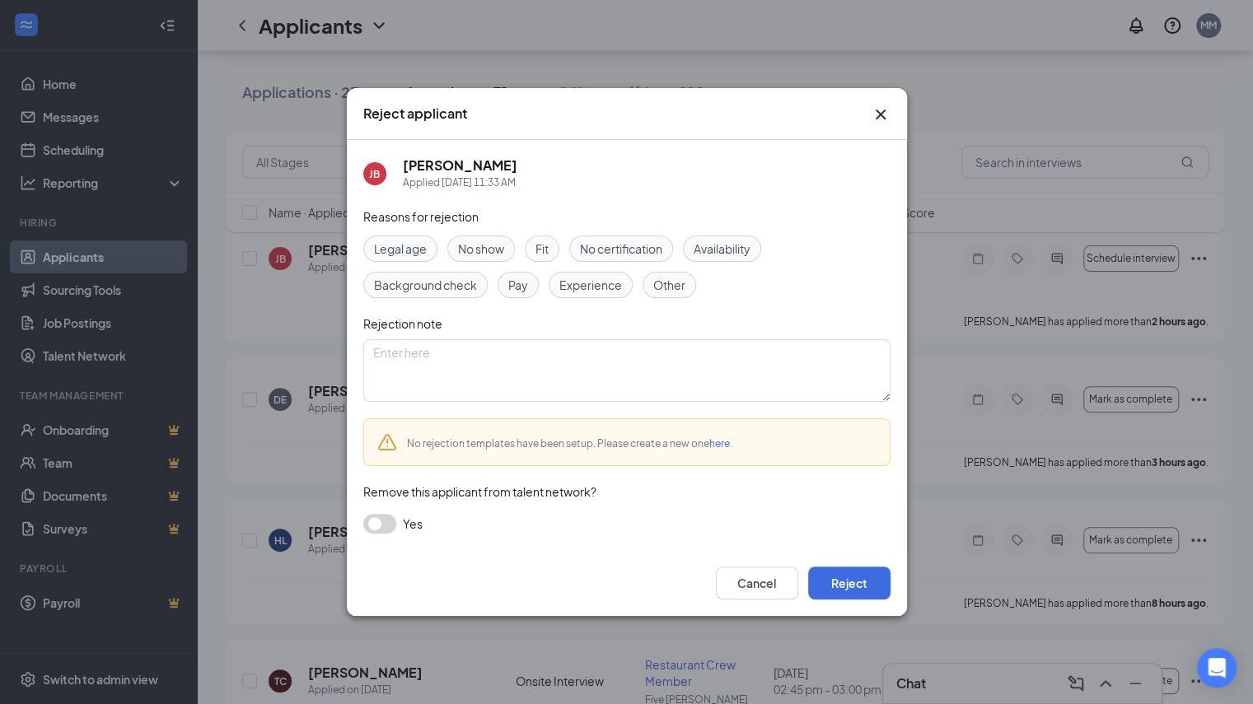
click at [366, 526] on button "button" at bounding box center [379, 524] width 33 height 20
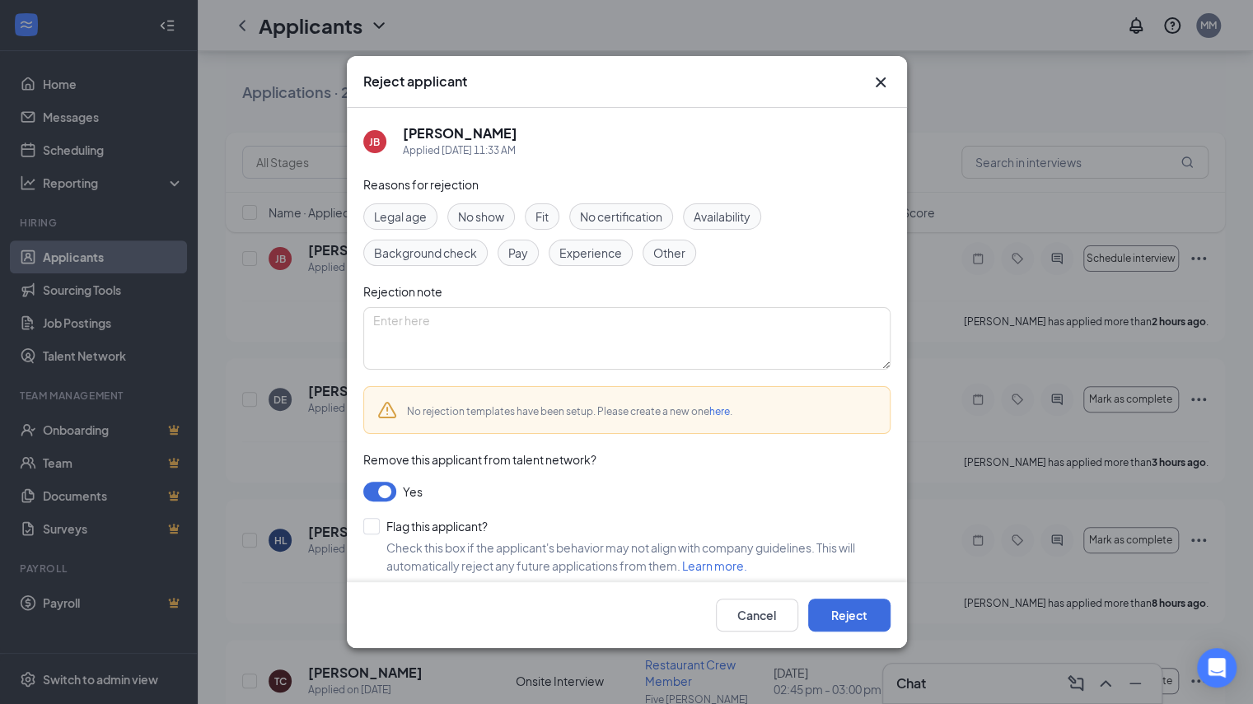
click at [706, 222] on span "Availability" at bounding box center [721, 217] width 57 height 18
click at [838, 614] on button "Reject" at bounding box center [849, 615] width 82 height 33
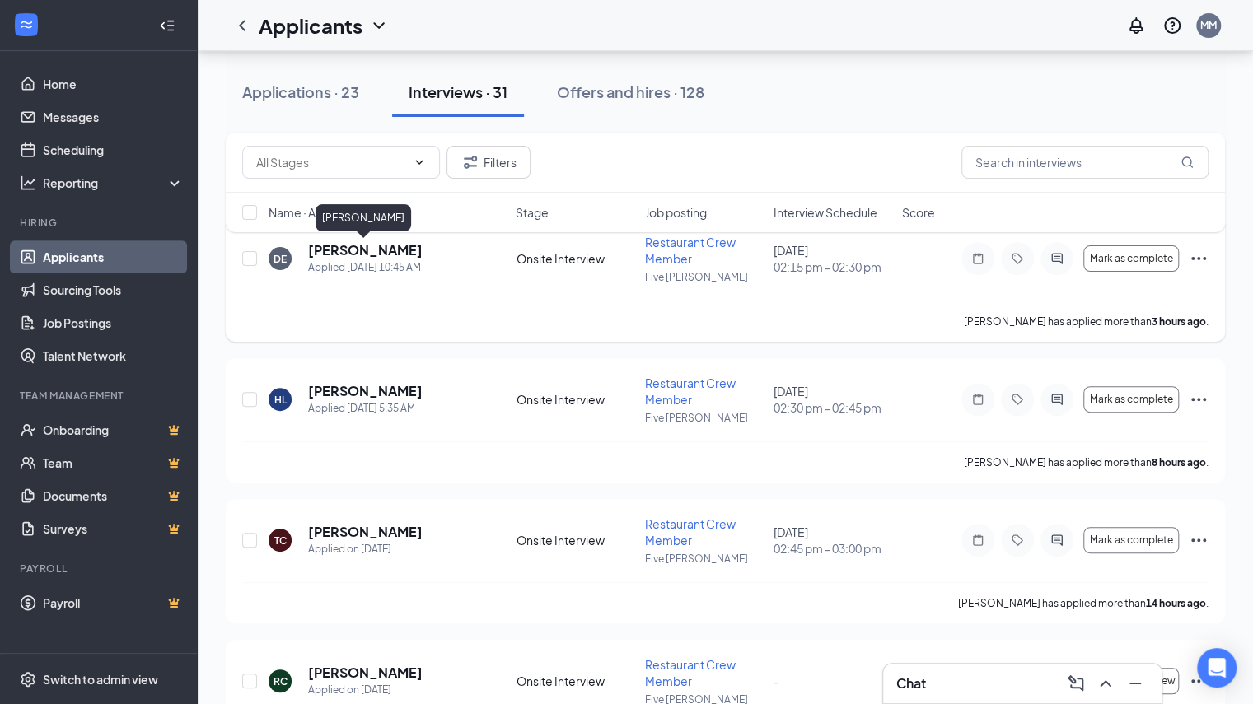
click at [356, 251] on h5 "[PERSON_NAME]" at bounding box center [365, 250] width 114 height 18
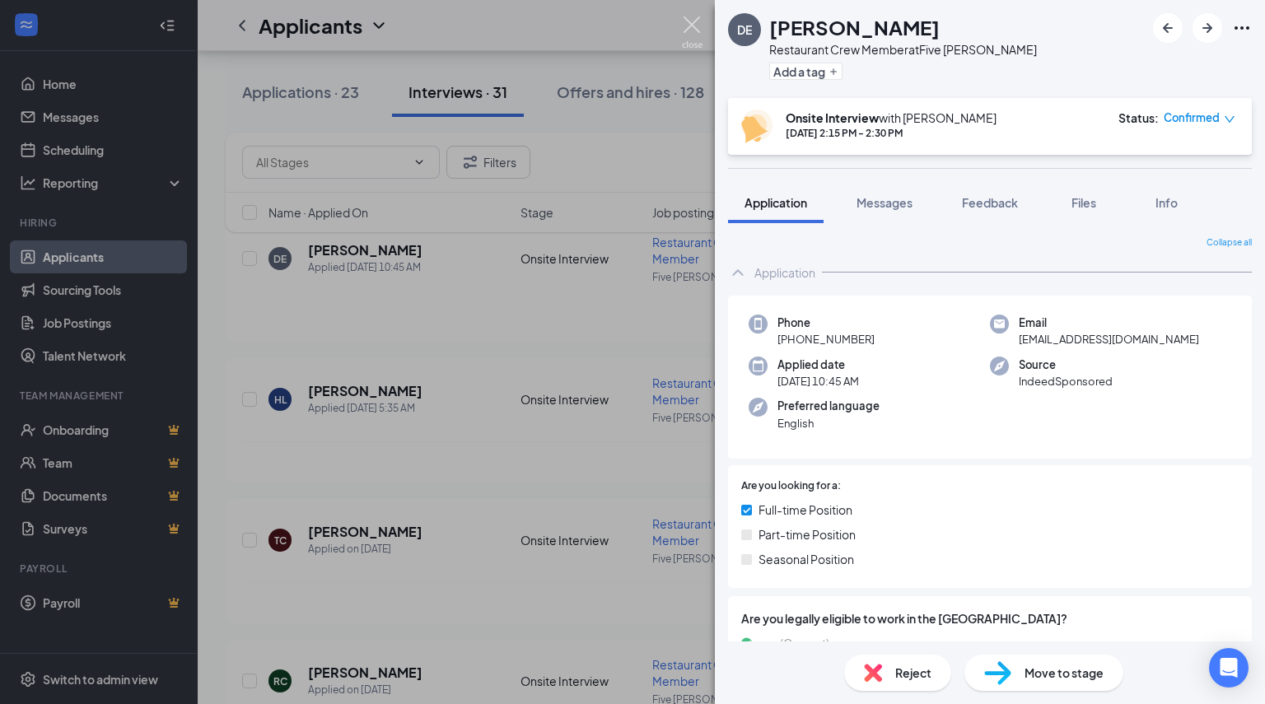
click at [688, 22] on img at bounding box center [692, 32] width 21 height 32
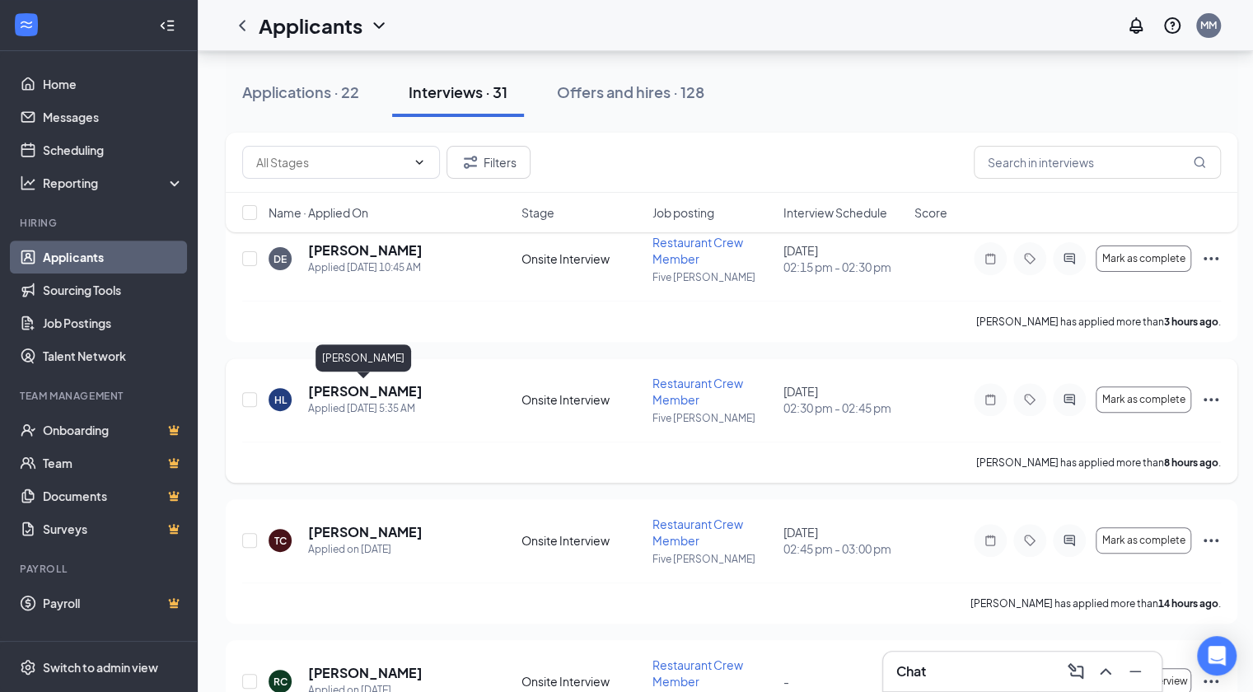
click at [366, 393] on h5 "[PERSON_NAME]" at bounding box center [365, 391] width 114 height 18
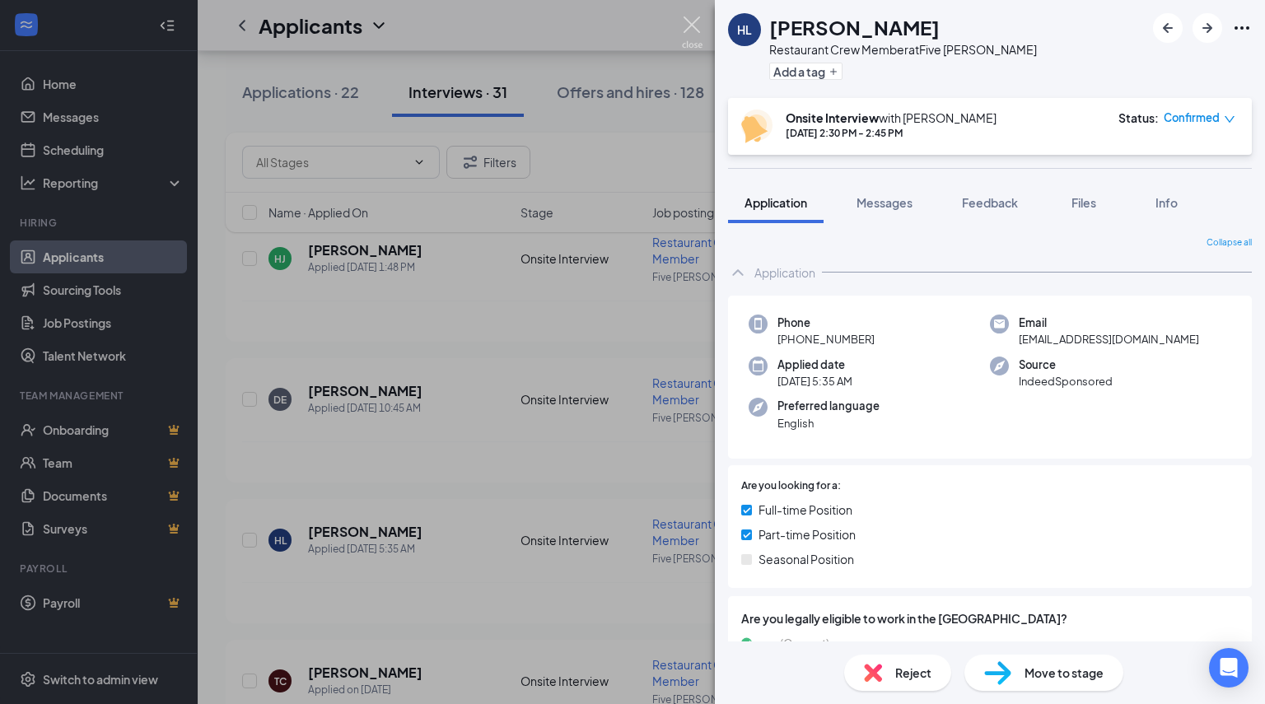
click at [698, 33] on img at bounding box center [692, 32] width 21 height 32
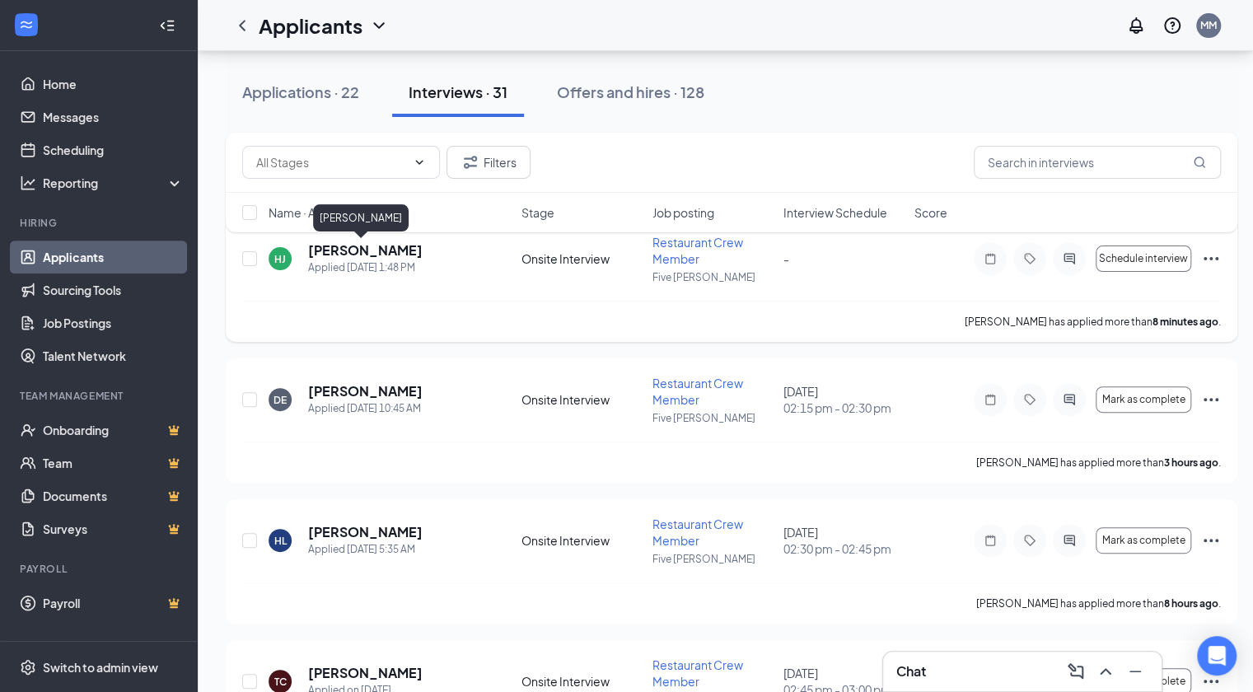
click at [374, 255] on h5 "[PERSON_NAME]" at bounding box center [365, 250] width 114 height 18
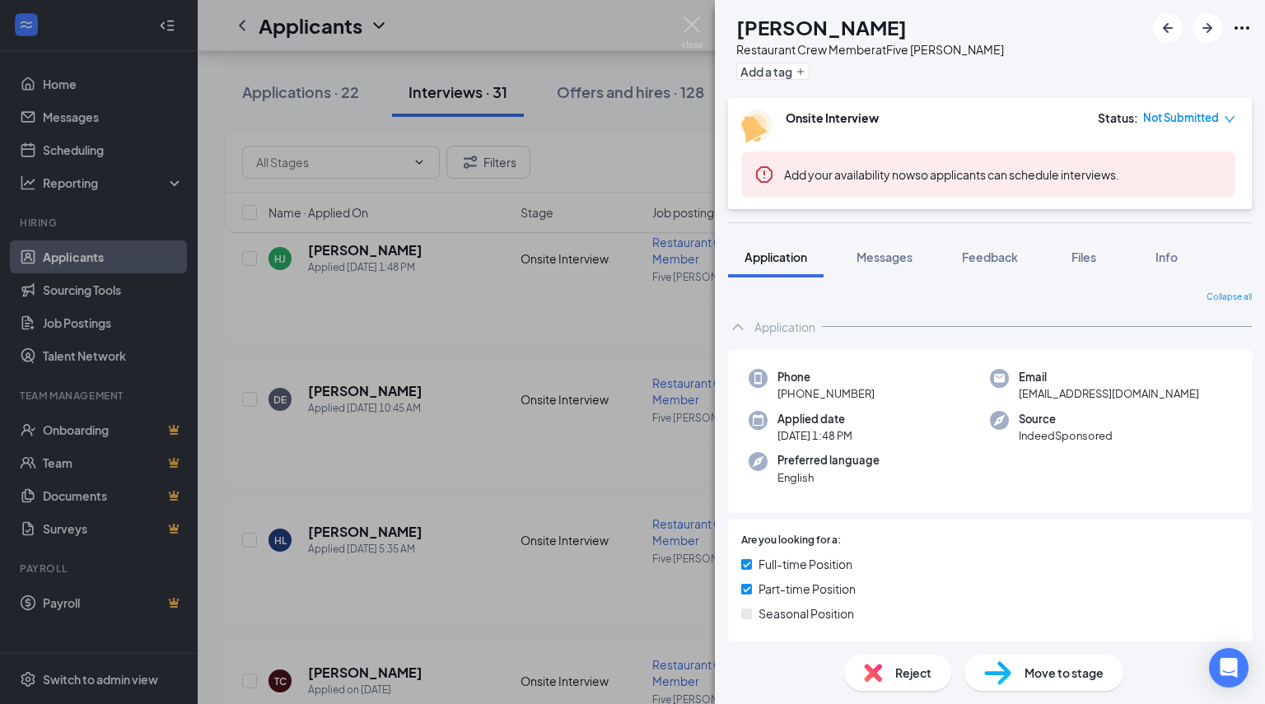
click at [675, 37] on div "HJ [PERSON_NAME] Restaurant Crew Member at Five Guys Sandusky Add a tag Onsite …" at bounding box center [632, 352] width 1265 height 704
click at [693, 24] on img at bounding box center [692, 32] width 21 height 32
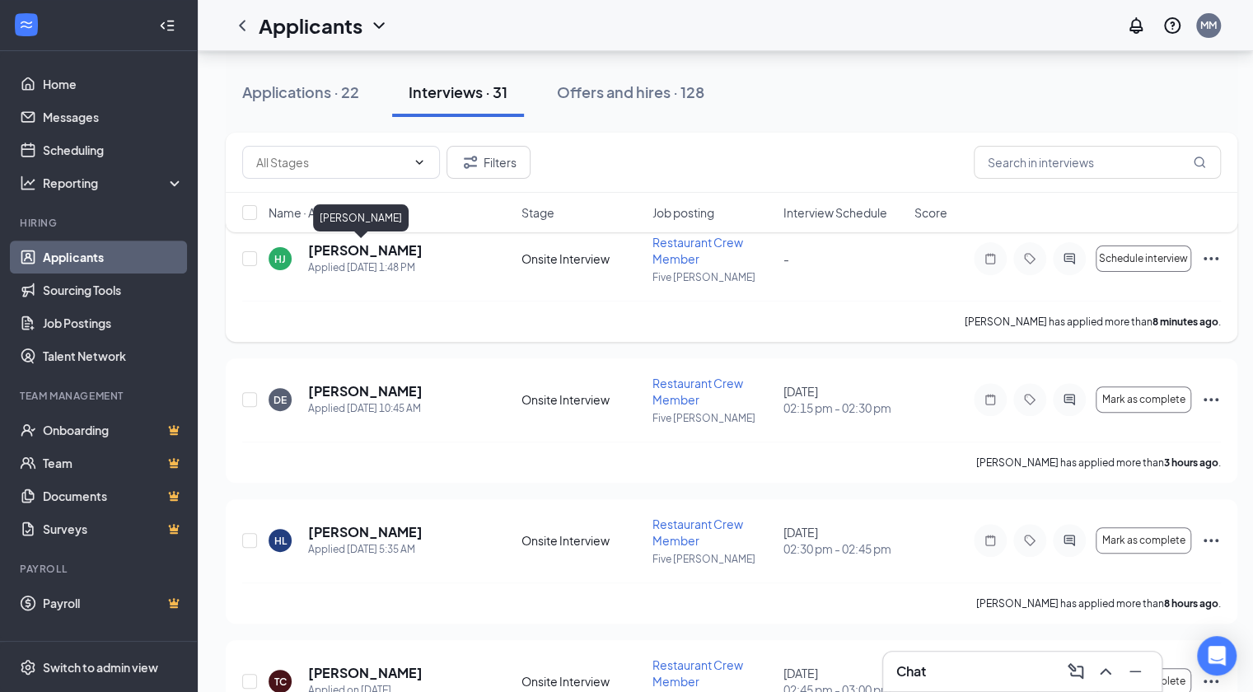
click at [336, 254] on h5 "[PERSON_NAME]" at bounding box center [365, 250] width 114 height 18
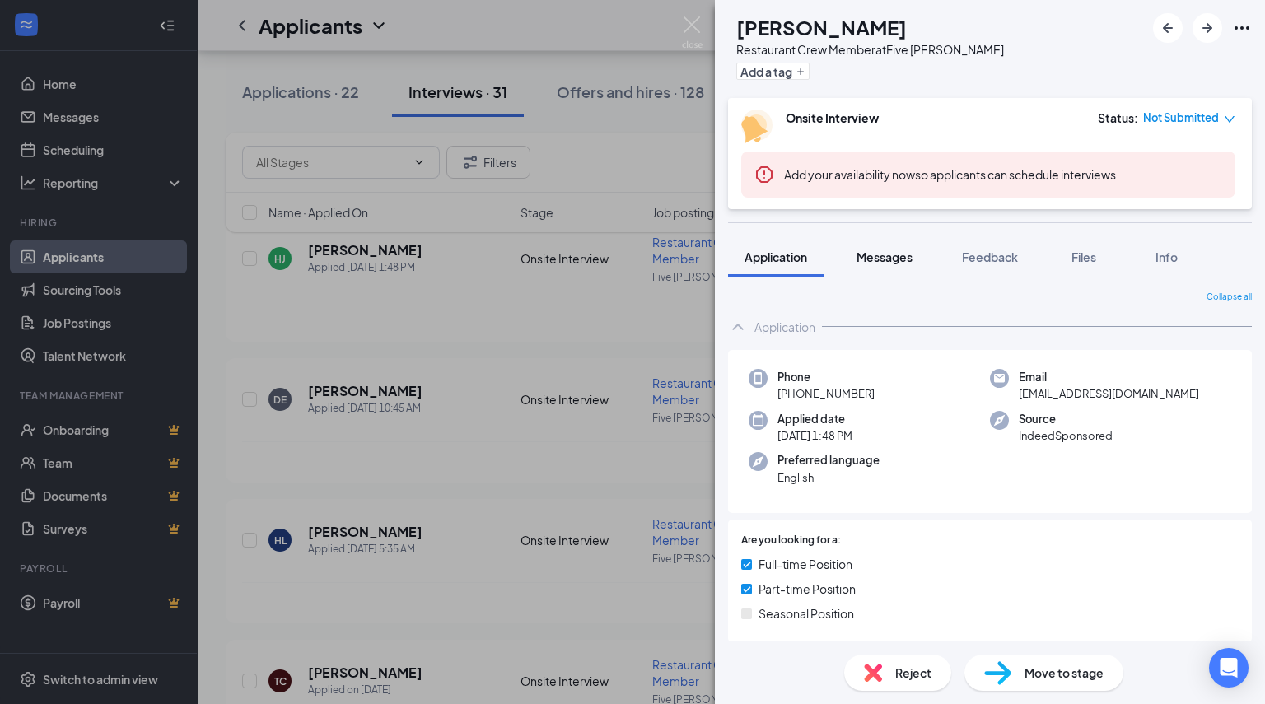
click at [876, 245] on button "Messages" at bounding box center [884, 256] width 89 height 41
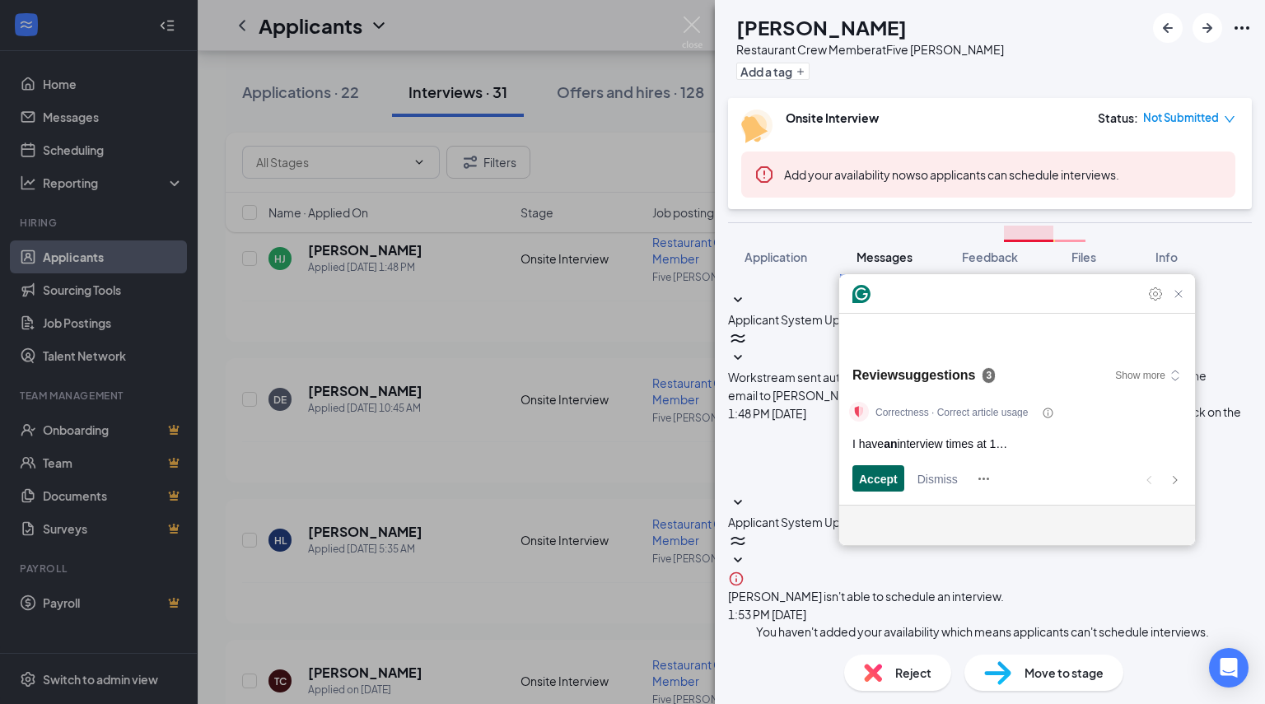
click at [879, 484] on span "Accept" at bounding box center [878, 478] width 39 height 17
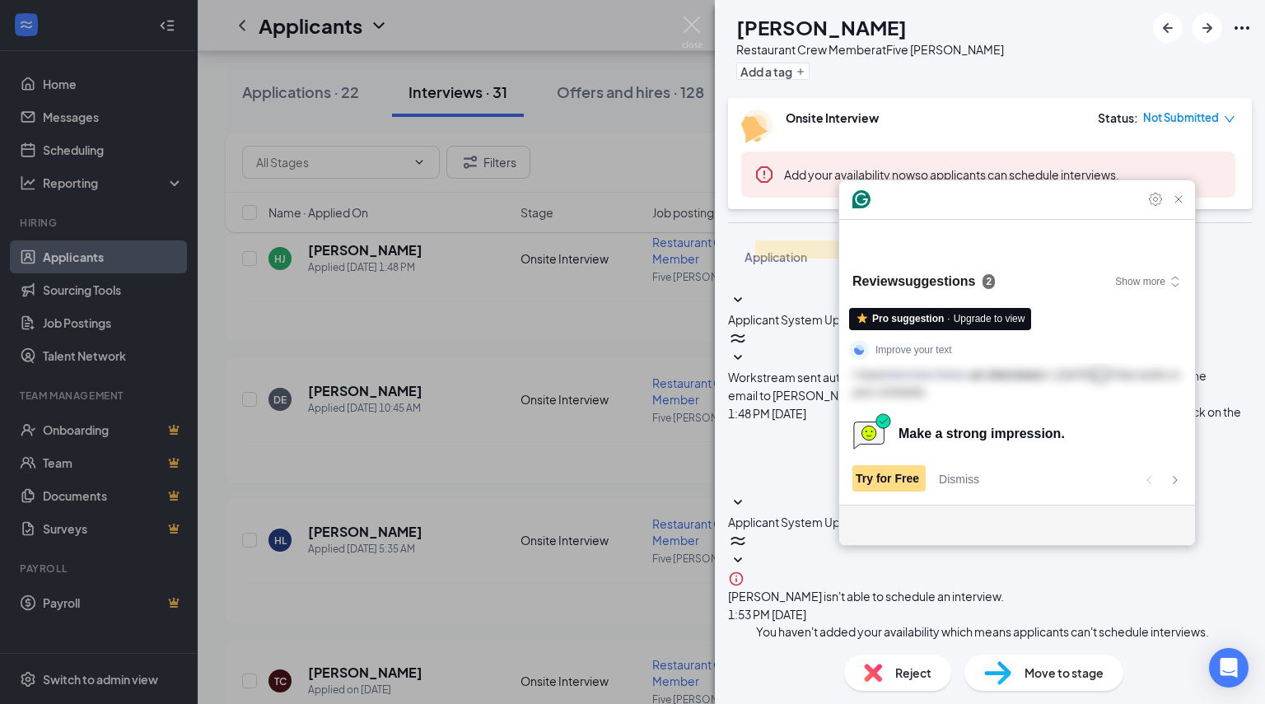
scroll to position [160, 0]
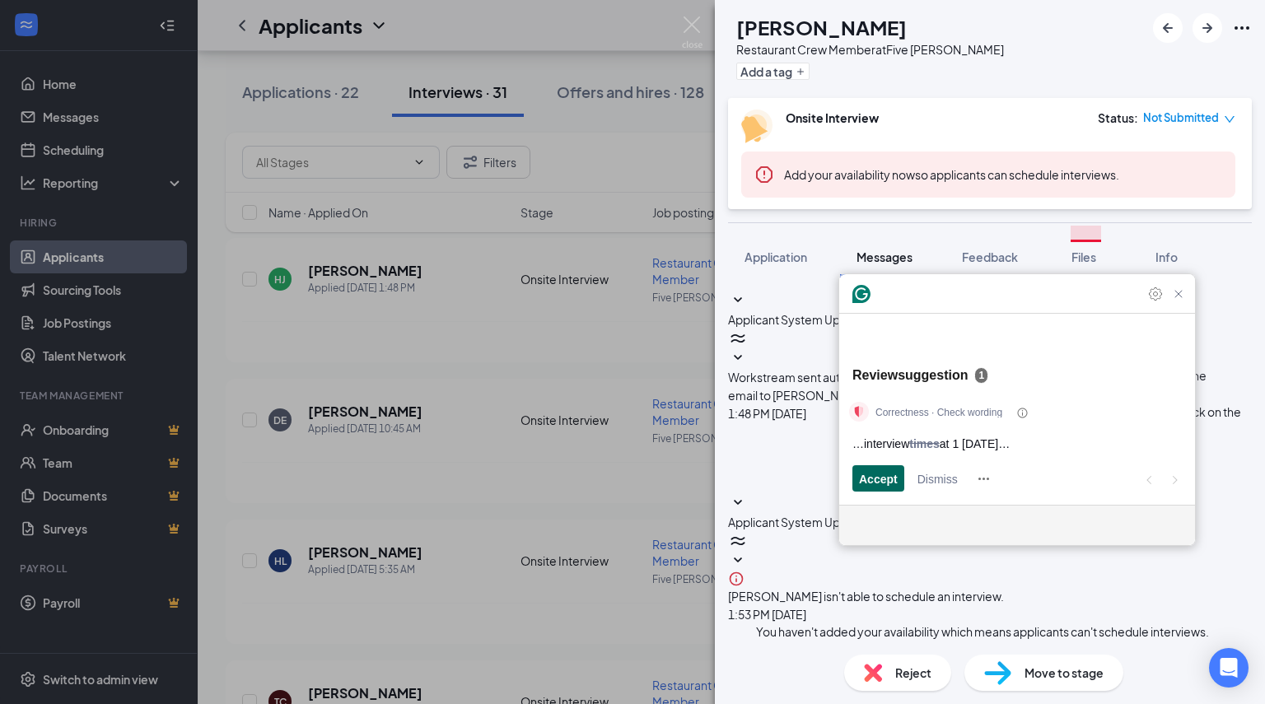
click at [865, 478] on span "Accept" at bounding box center [878, 478] width 39 height 17
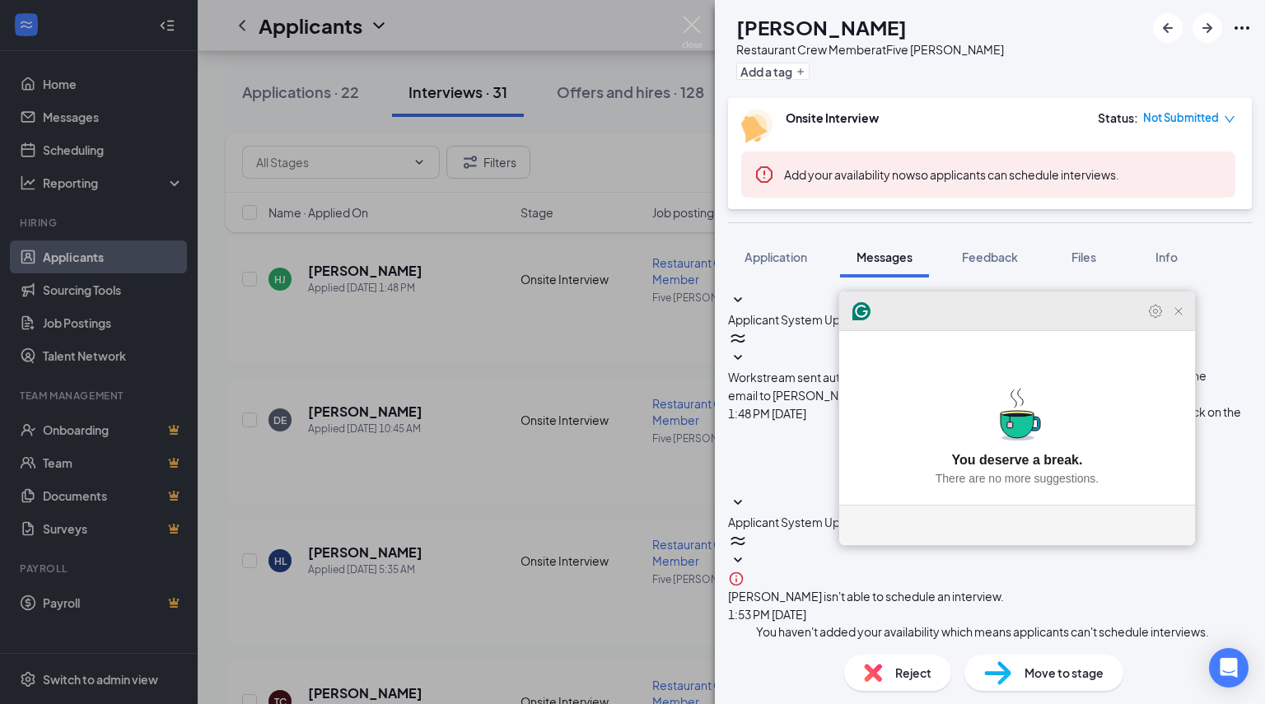
click at [1186, 321] on icon "Close Grammarly Assistant" at bounding box center [1179, 311] width 20 height 20
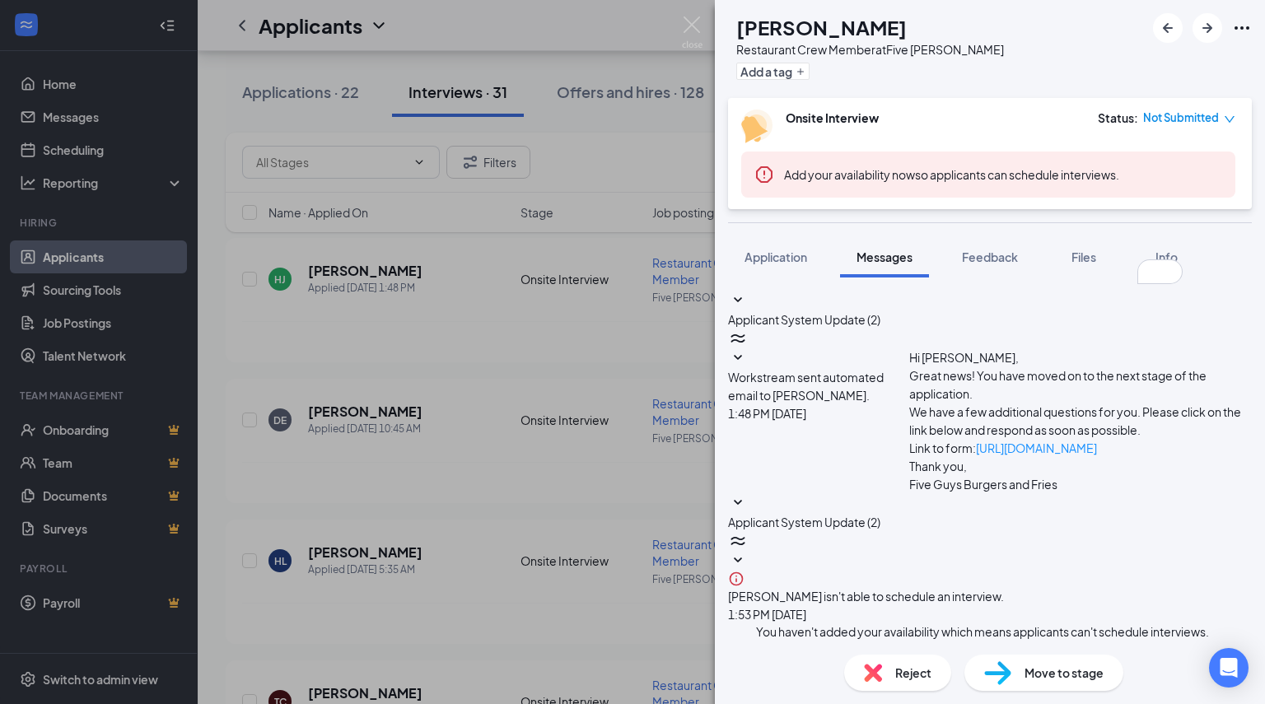
drag, startPoint x: 1057, startPoint y: 548, endPoint x: 985, endPoint y: 532, distance: 74.1
drag, startPoint x: 985, startPoint y: 529, endPoint x: 1000, endPoint y: 538, distance: 17.4
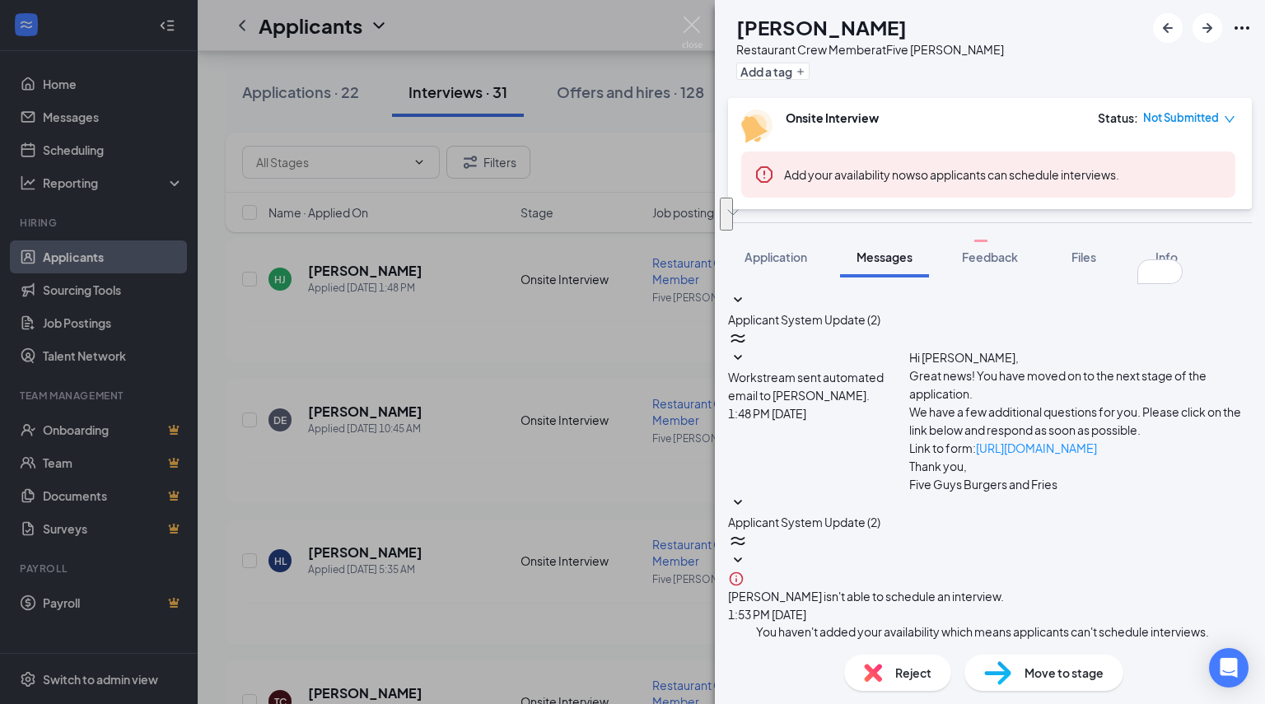
type textarea "Hello [PERSON_NAME], This is [PERSON_NAME] from [PERSON_NAME] Five Guys. There …"
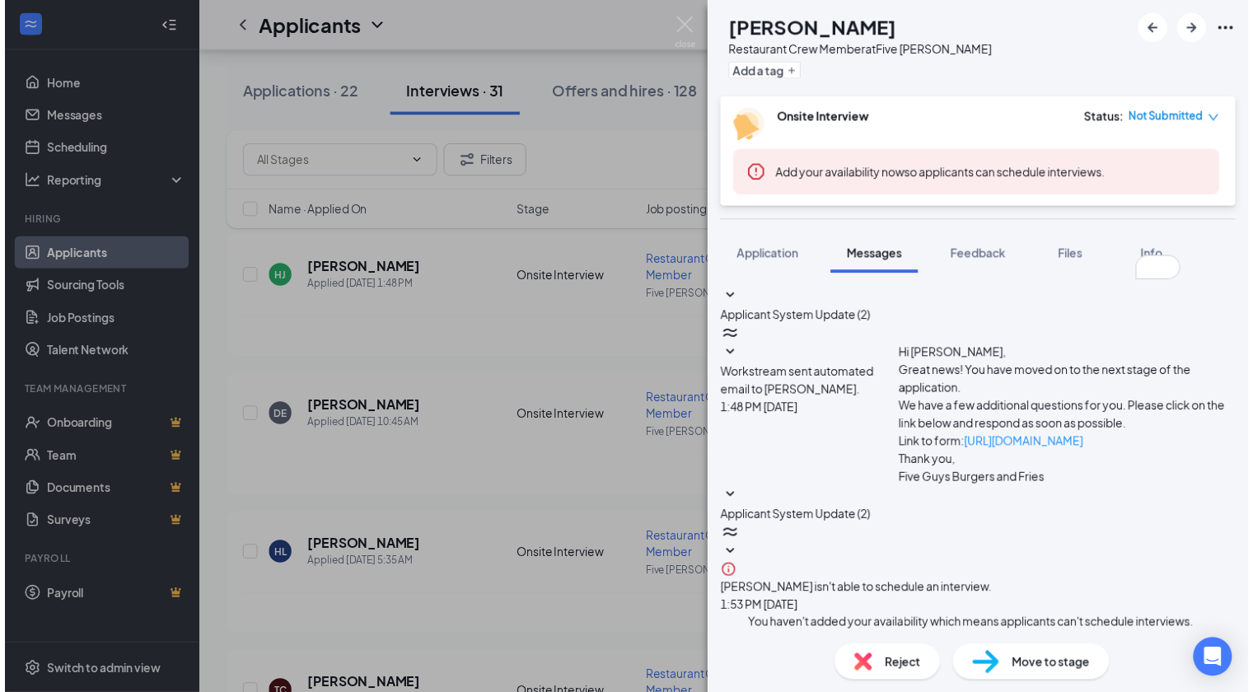
scroll to position [489, 0]
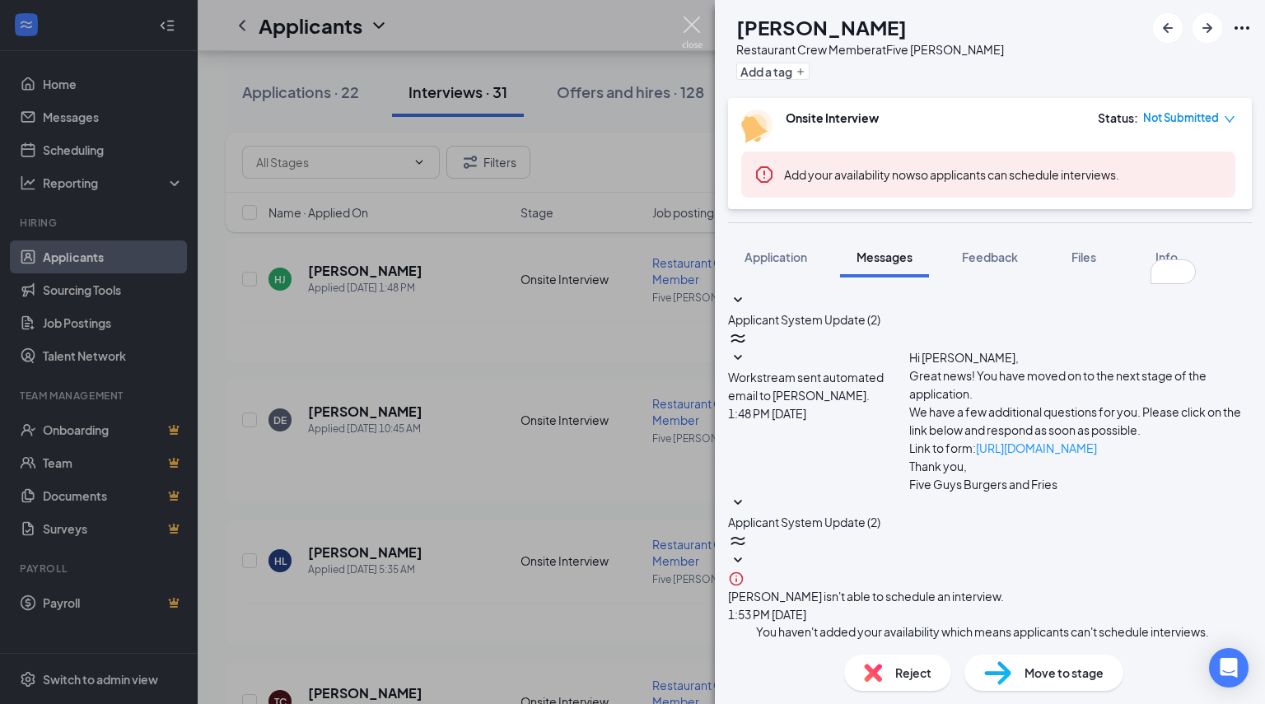
click at [698, 28] on img at bounding box center [692, 32] width 21 height 32
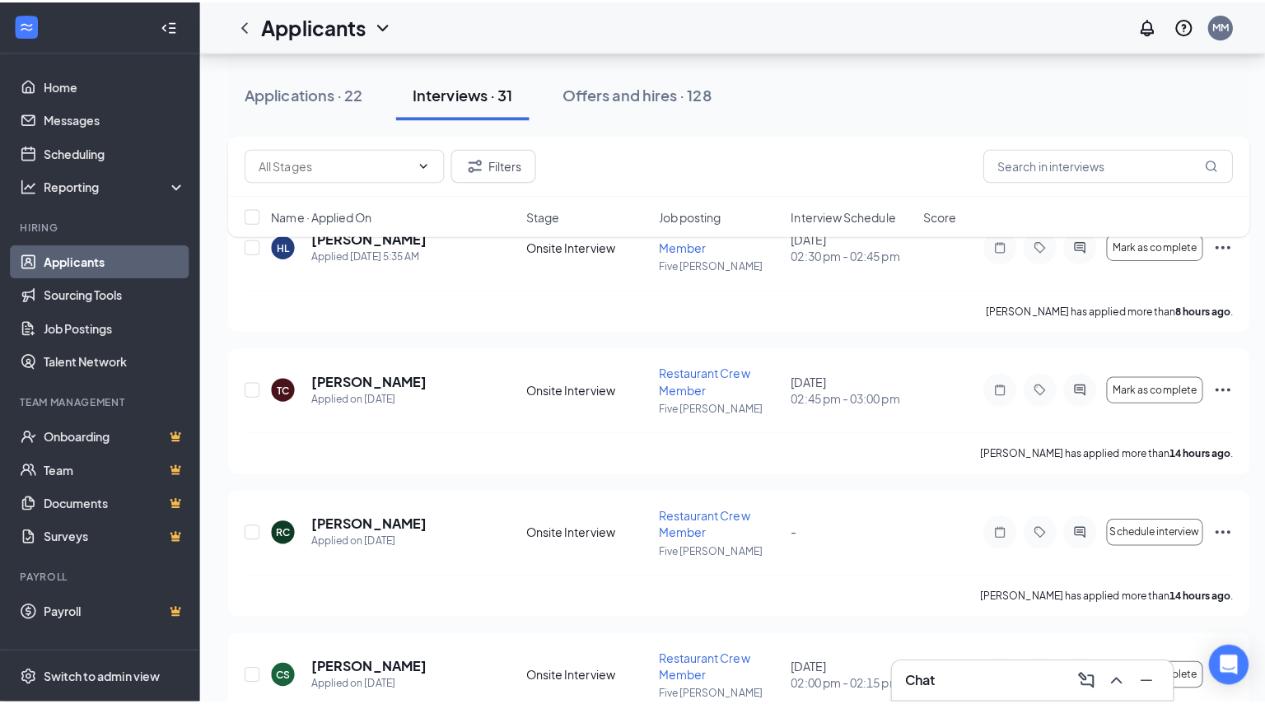
scroll to position [474, 0]
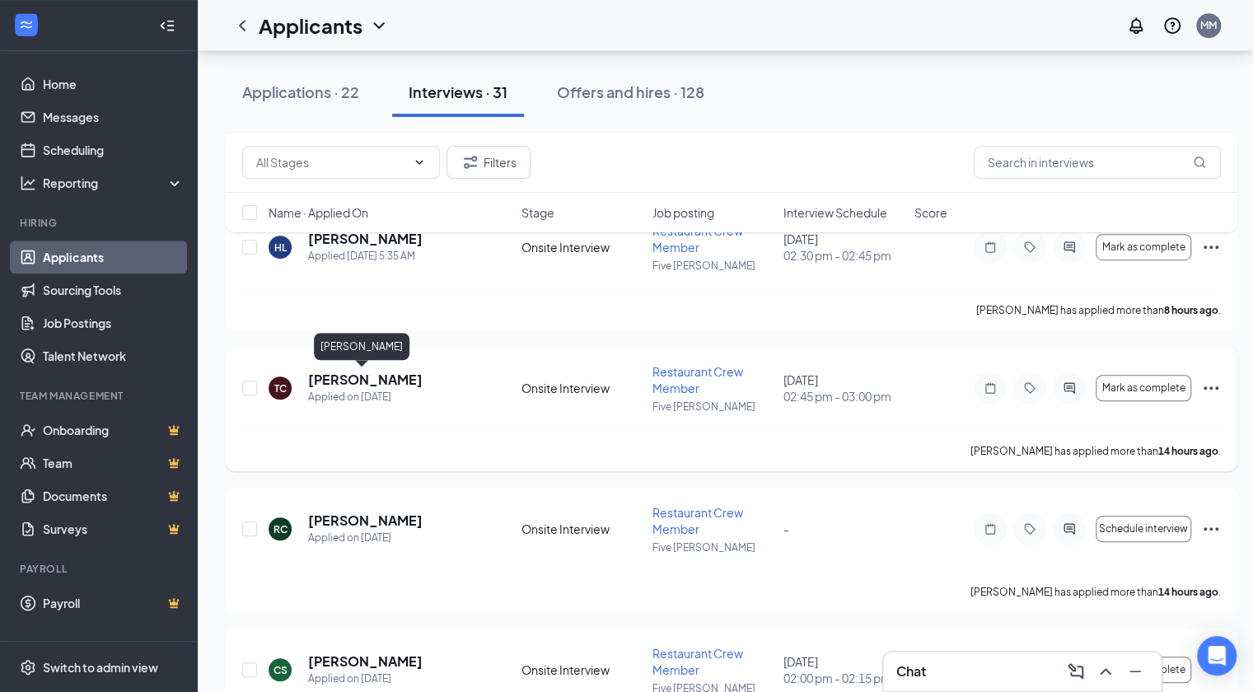
click at [382, 378] on h5 "[PERSON_NAME]" at bounding box center [365, 380] width 114 height 18
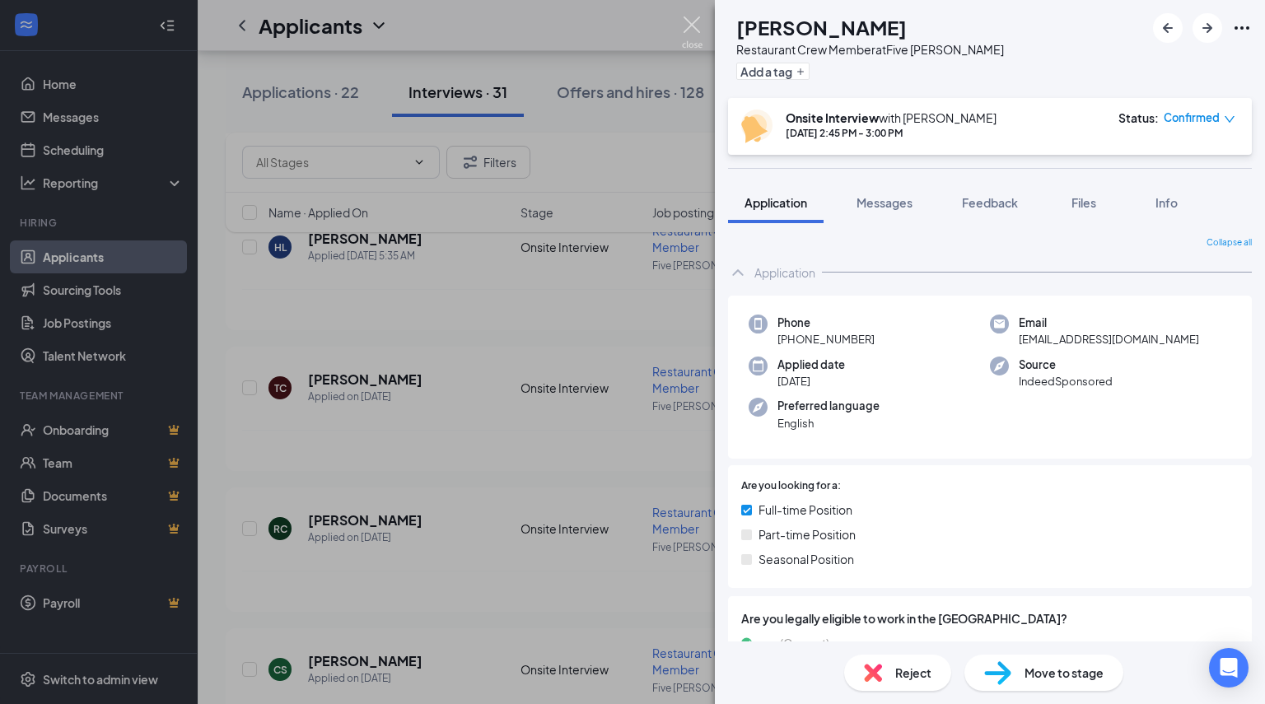
click at [694, 29] on img at bounding box center [692, 32] width 21 height 32
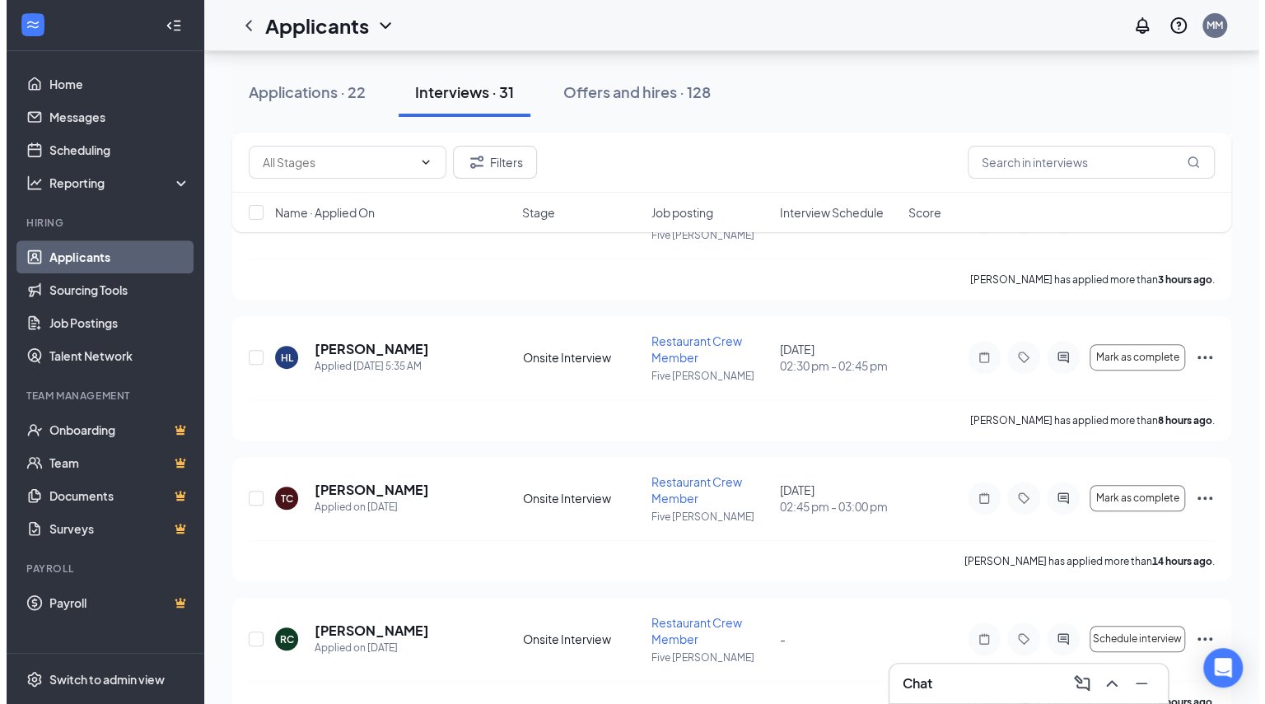
scroll to position [367, 0]
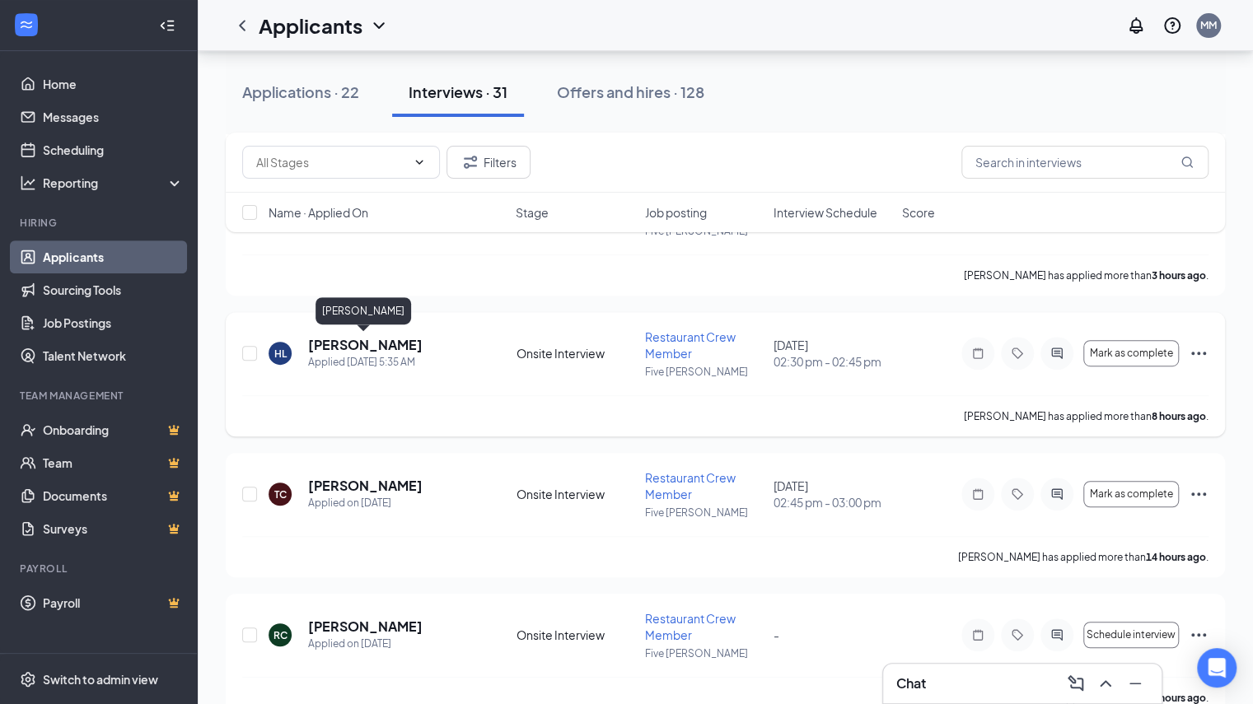
click at [392, 352] on h5 "[PERSON_NAME]" at bounding box center [365, 345] width 114 height 18
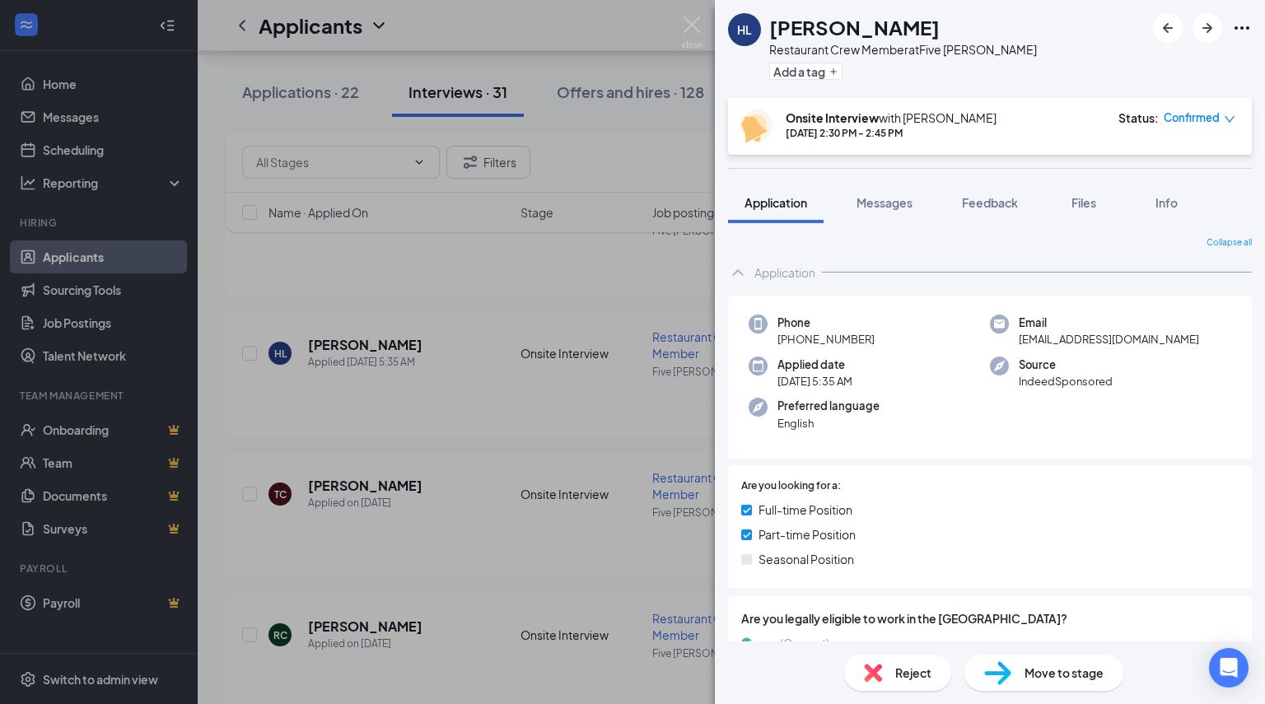
click at [911, 230] on div "Collapse all Application Phone [PHONE_NUMBER] Email [EMAIL_ADDRESS][DOMAIN_NAME…" at bounding box center [990, 432] width 550 height 418
click at [895, 209] on span "Messages" at bounding box center [885, 202] width 56 height 15
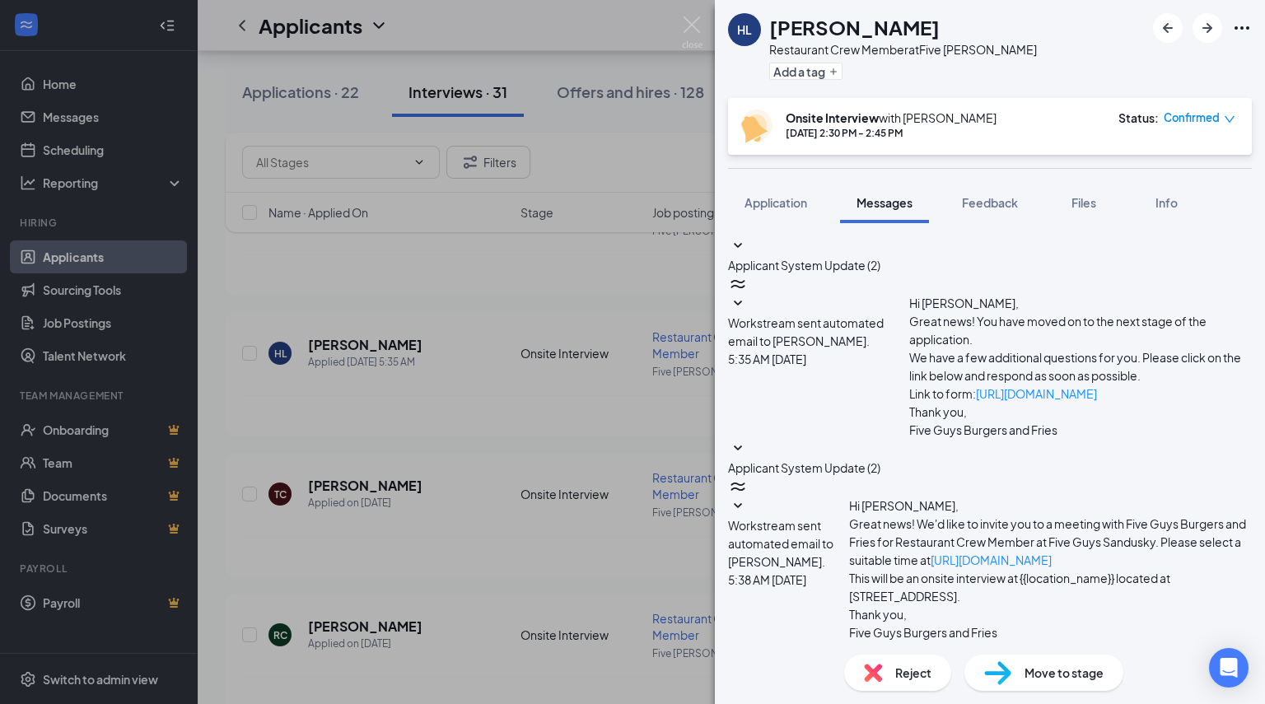
type textarea "Hello [PERSON_NAME]"
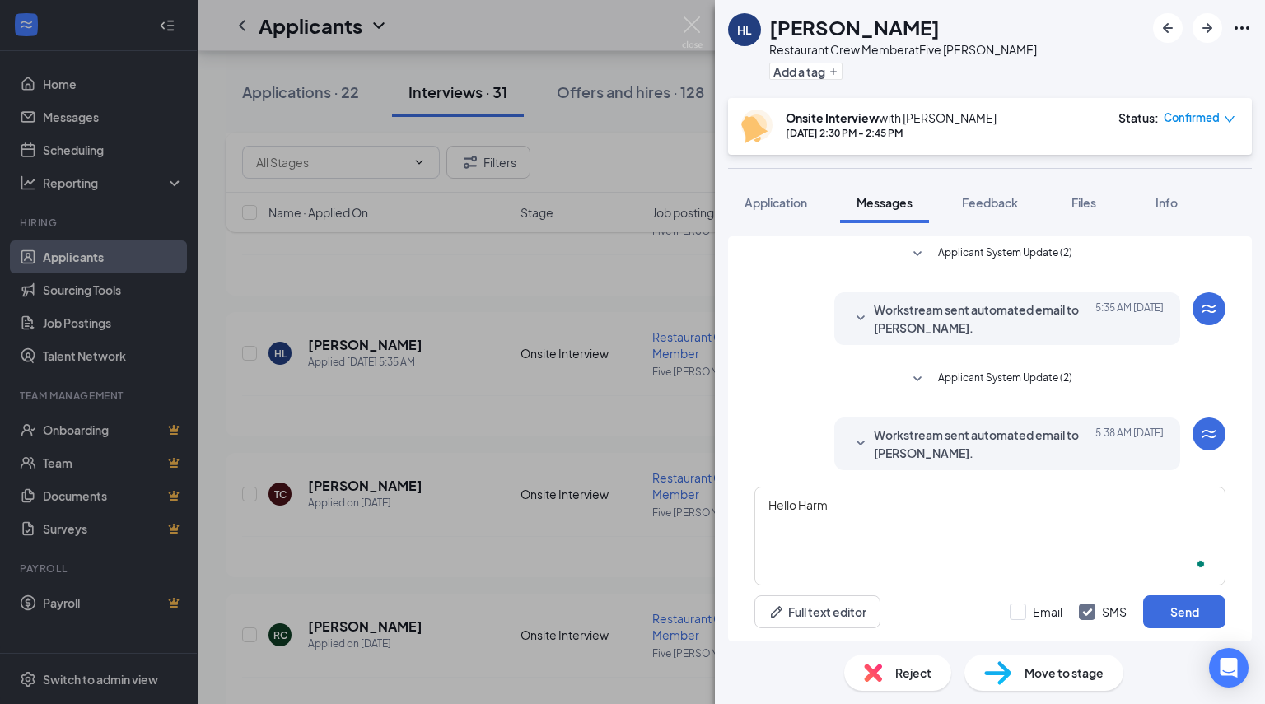
scroll to position [293, 0]
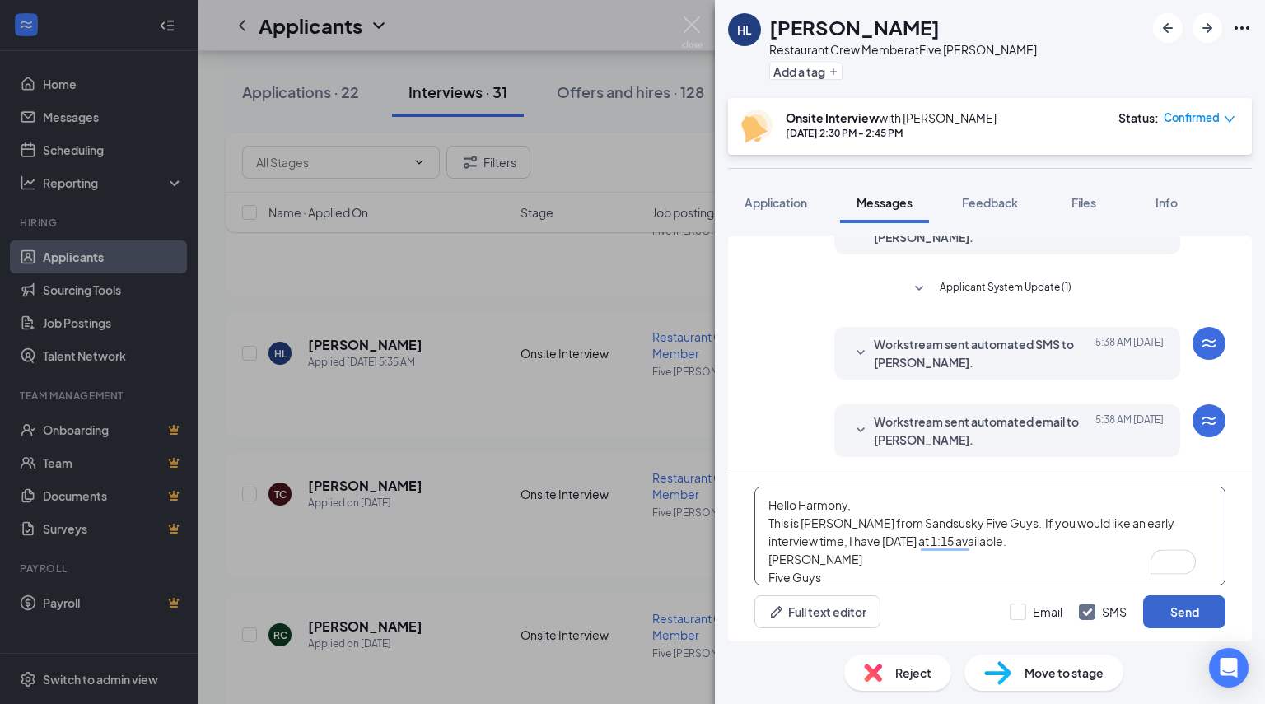
type textarea "Hello Harmony, This is Megan from Sandsusky Five Guys. If you would like an ear…"
click at [1188, 612] on button "Send" at bounding box center [1184, 611] width 82 height 33
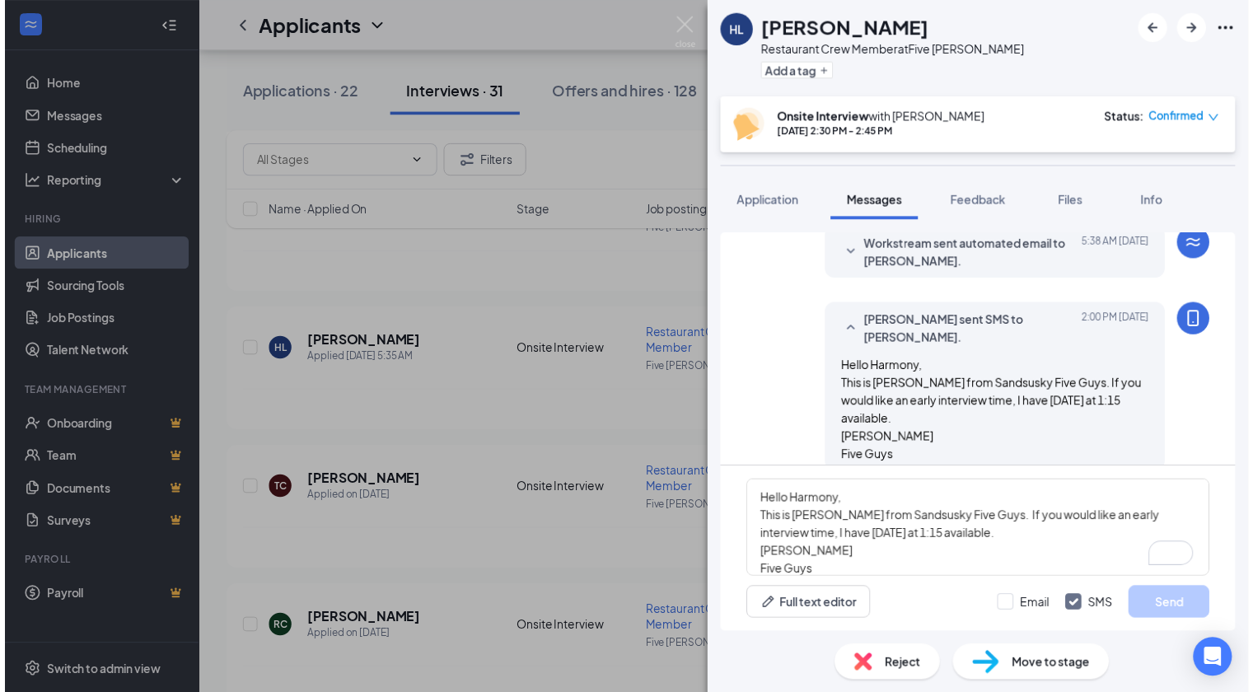
scroll to position [471, 0]
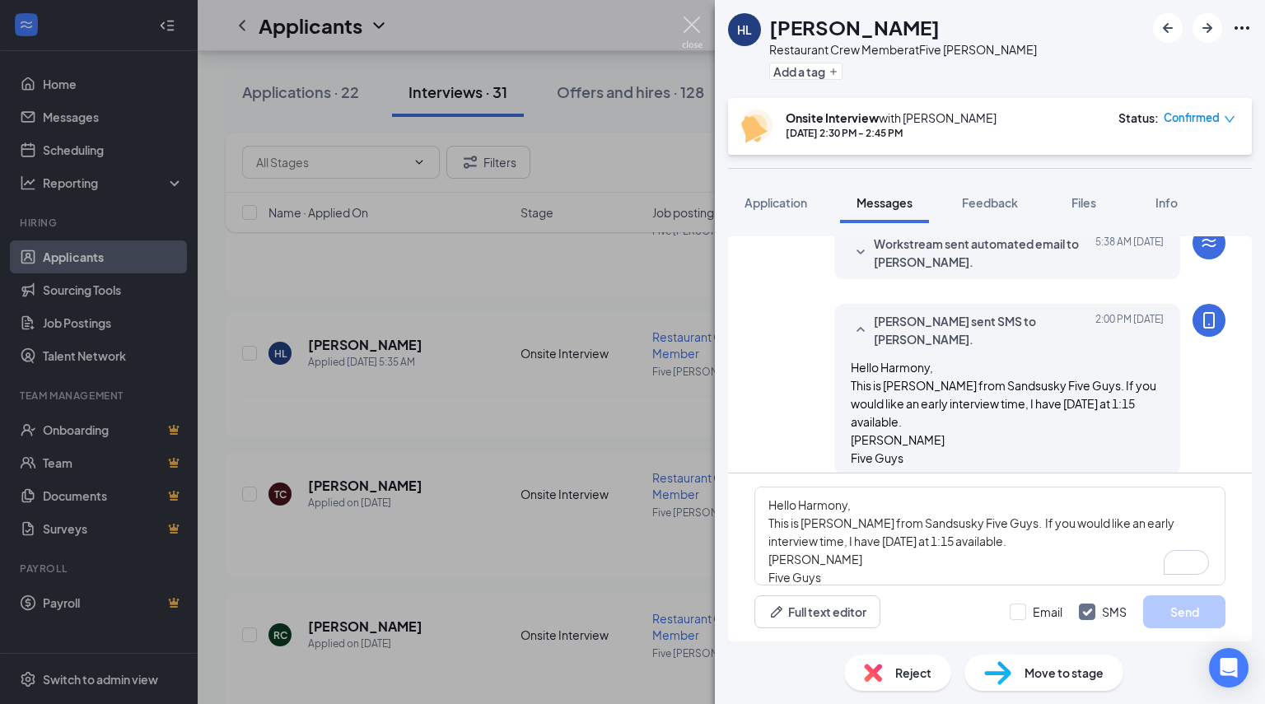
click at [693, 22] on img at bounding box center [692, 32] width 21 height 32
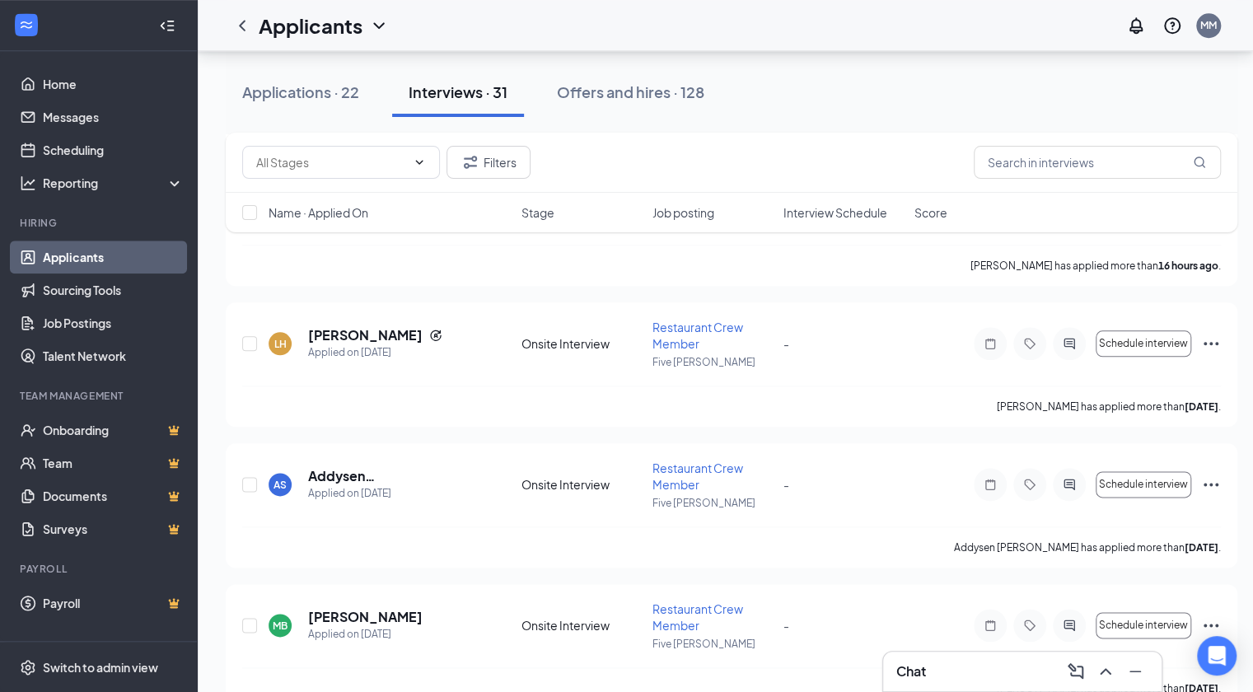
scroll to position [945, 0]
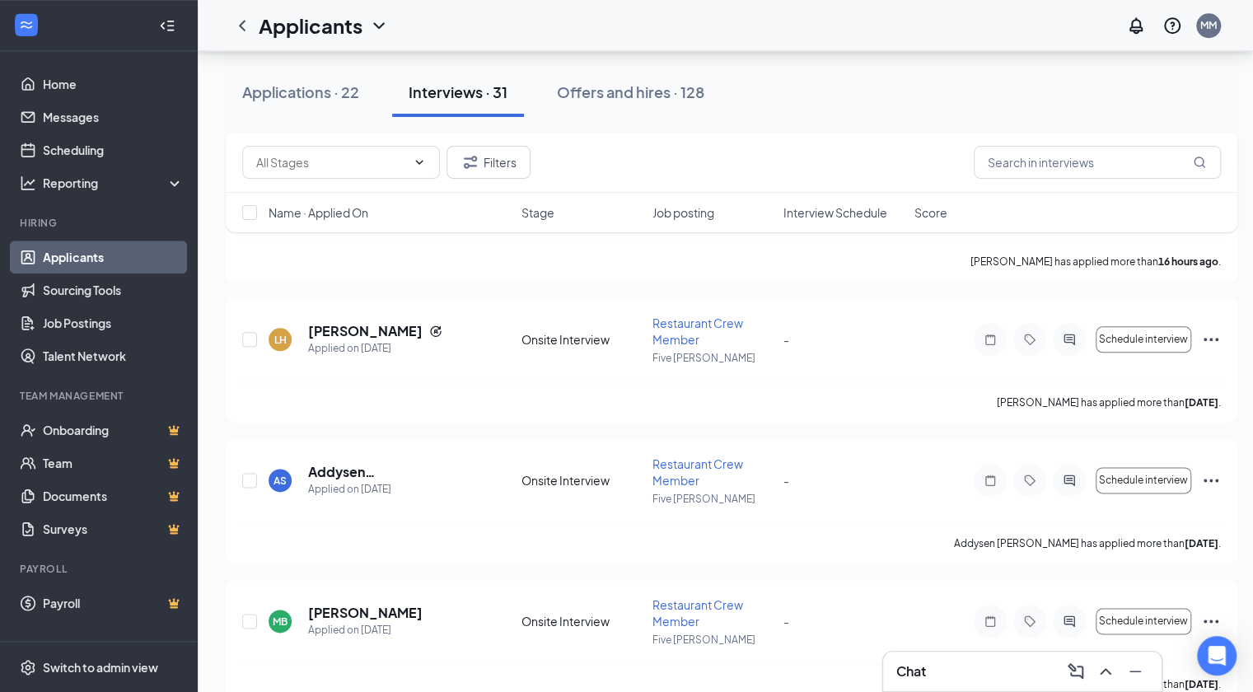
click at [929, 658] on div "Chat" at bounding box center [1022, 671] width 252 height 26
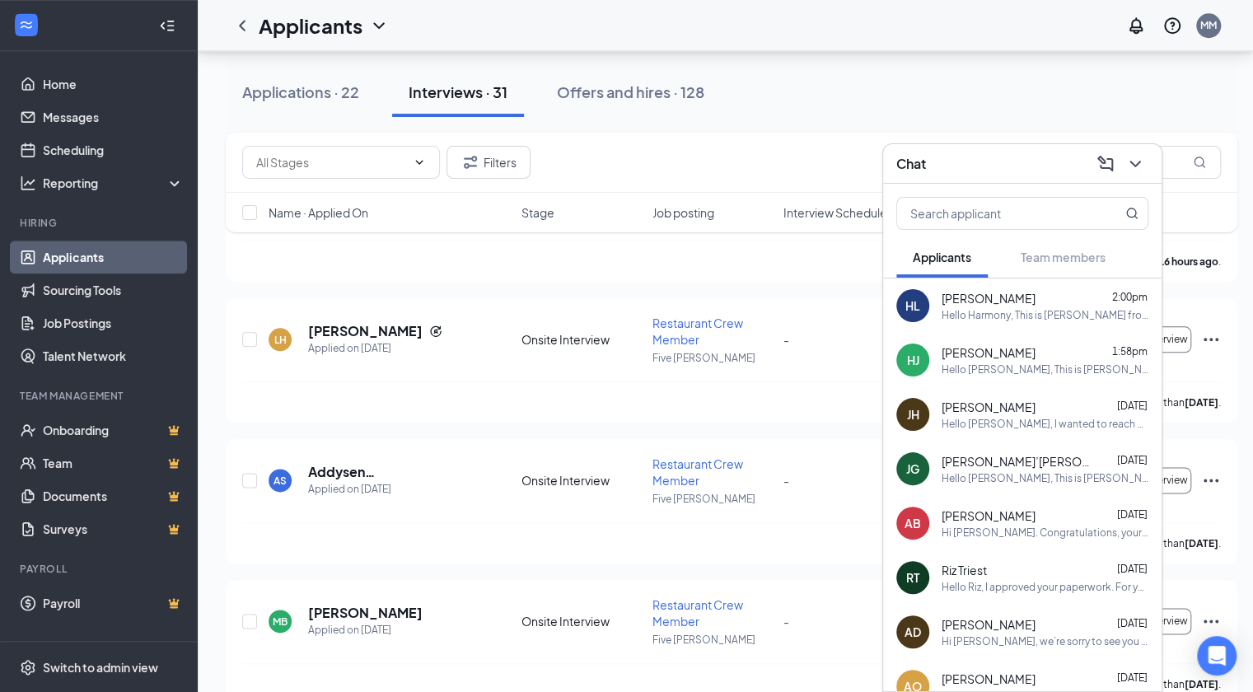
click at [1028, 410] on div "Josef Heuser Aug 25" at bounding box center [1044, 407] width 207 height 16
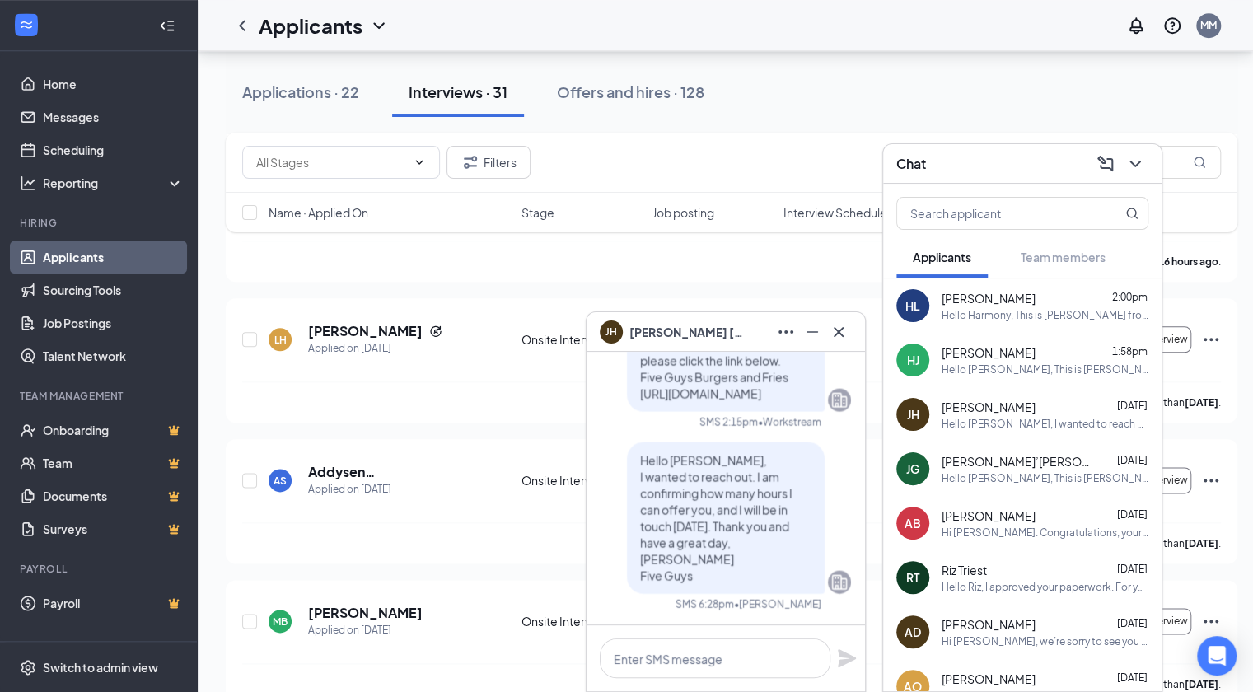
click at [668, 681] on div at bounding box center [725, 658] width 278 height 66
click at [671, 665] on textarea at bounding box center [715, 658] width 231 height 40
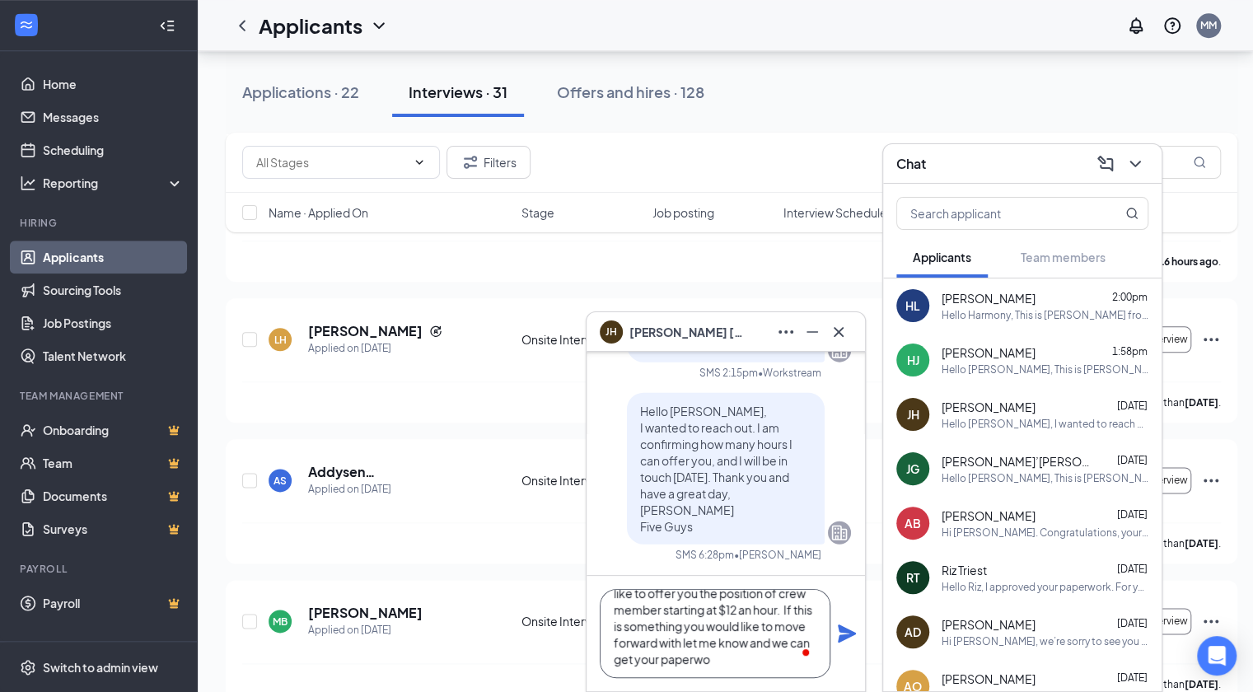
scroll to position [66, 0]
click at [735, 663] on textarea "Hello Josef, This is Megan from Sandusky Five Guys. I would like to offer you t…" at bounding box center [715, 633] width 231 height 89
click at [805, 642] on div "2" at bounding box center [801, 651] width 18 height 18
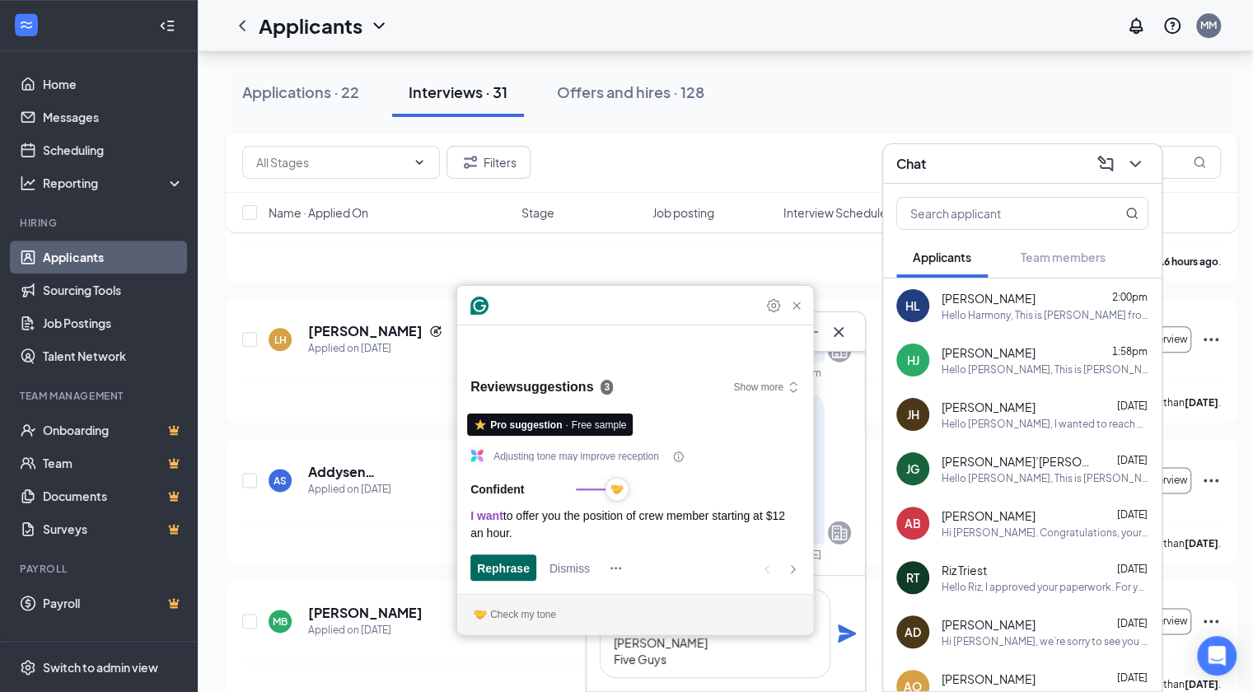
click at [498, 567] on span "Rephrase" at bounding box center [503, 567] width 53 height 17
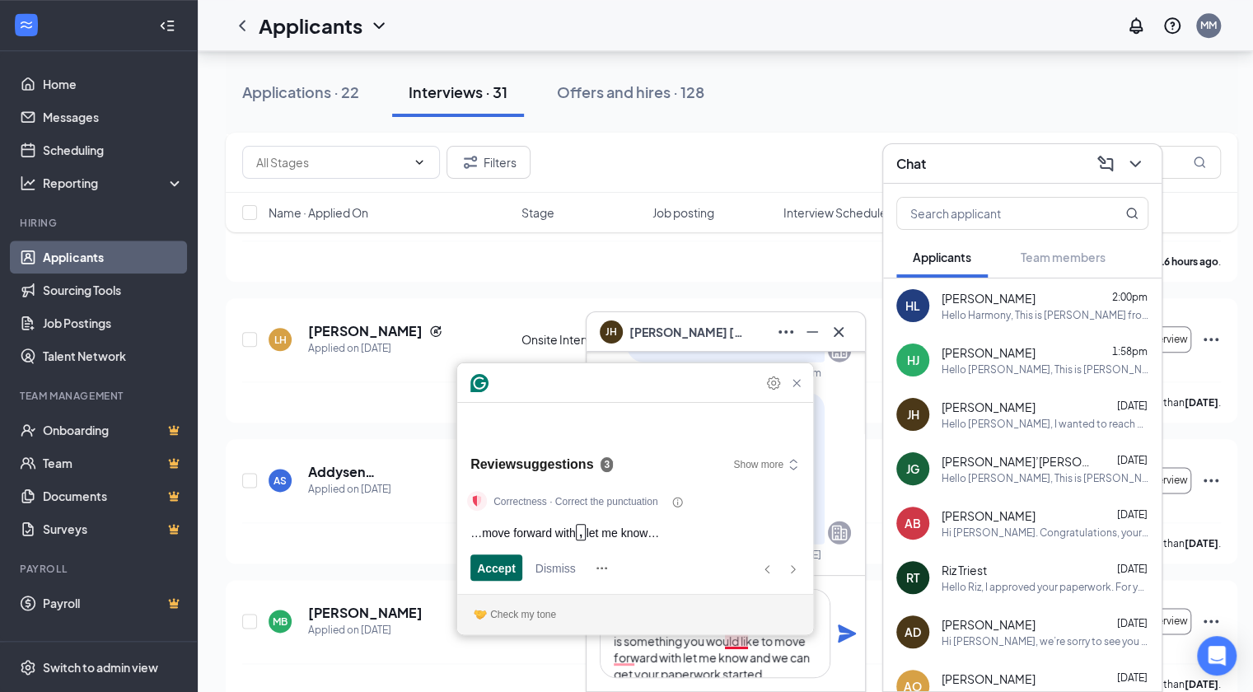
click at [498, 567] on span "Accept" at bounding box center [496, 567] width 39 height 17
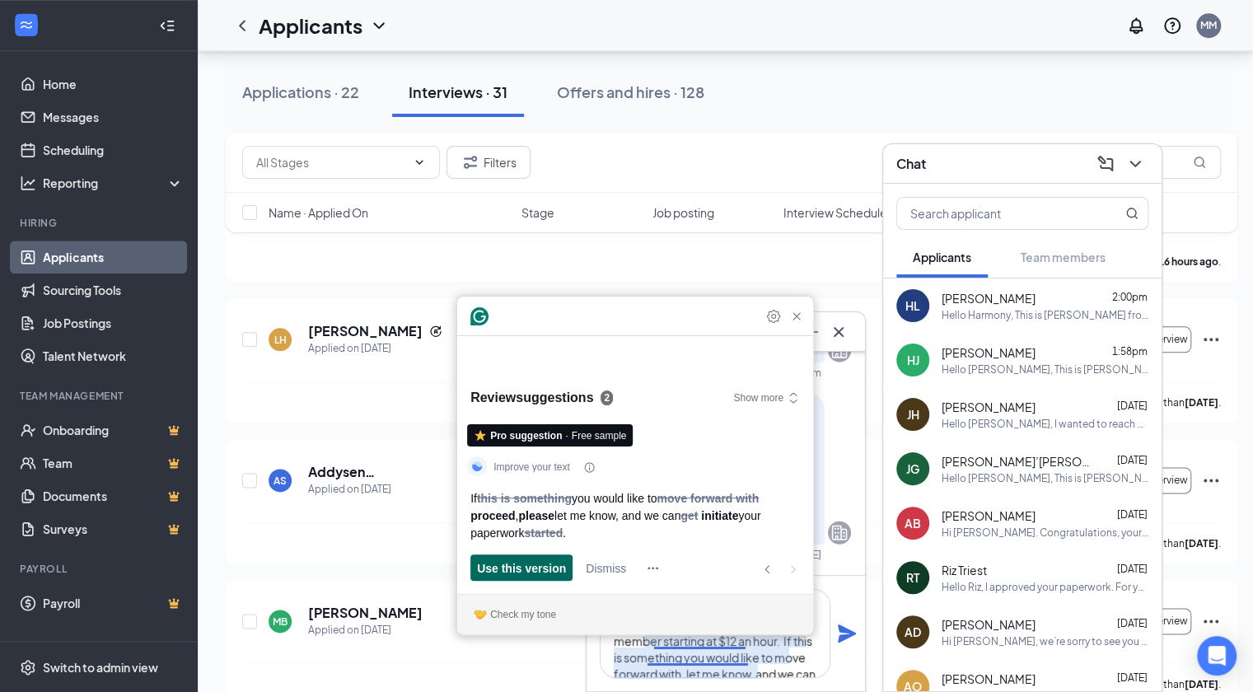
click at [498, 567] on span "Use this version" at bounding box center [521, 567] width 89 height 17
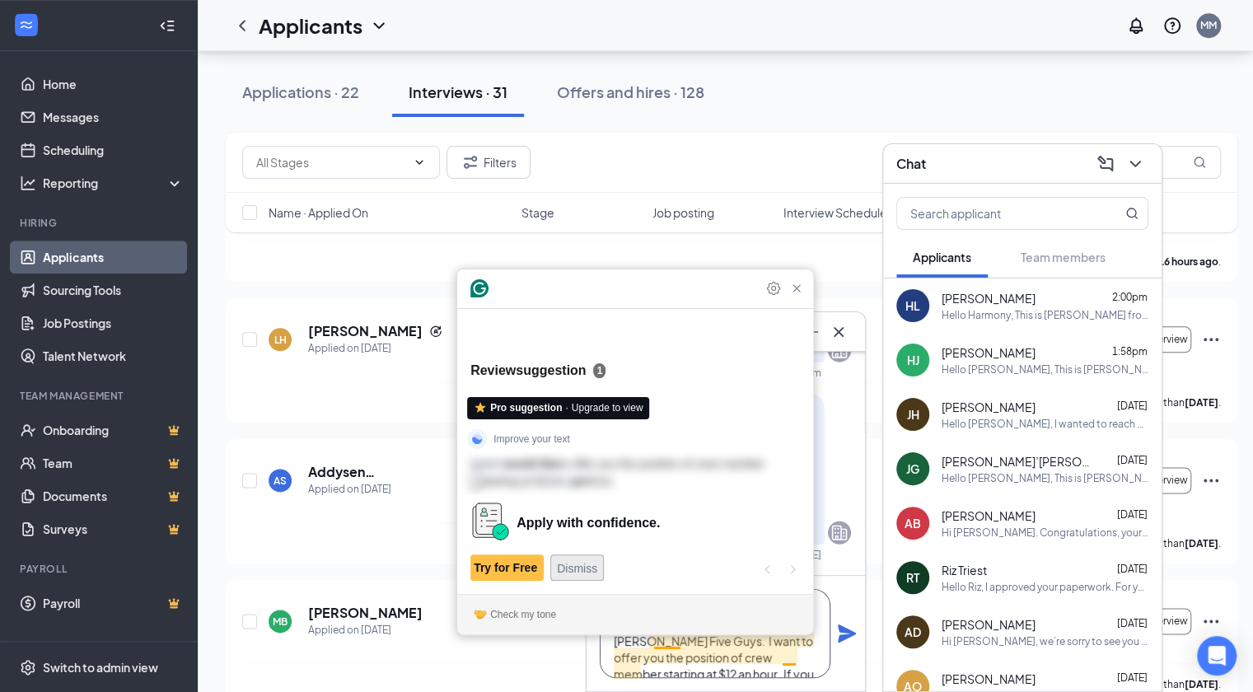
type textarea "Hello Josef, This is Megan from Sandusky Five Guys. I want to offer you the pos…"
click at [566, 571] on span "Dismiss" at bounding box center [577, 567] width 40 height 17
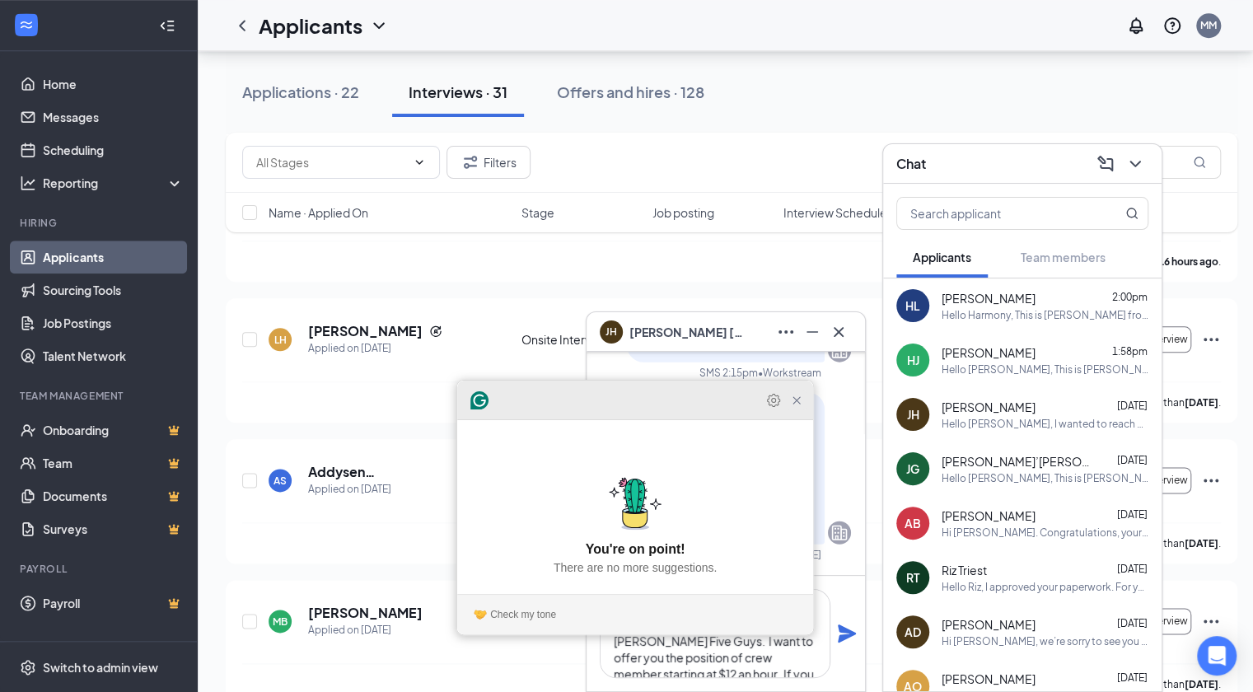
click at [796, 407] on icon "Close Grammarly Assistant" at bounding box center [796, 400] width 13 height 13
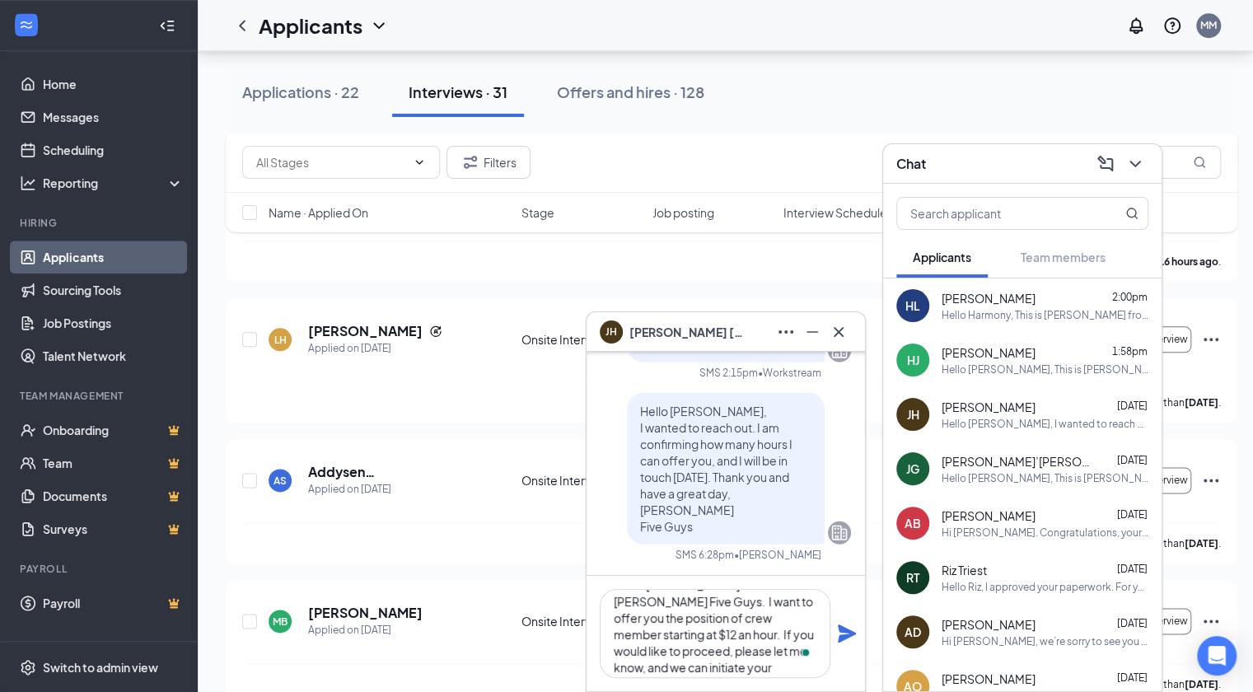
click at [839, 638] on icon "Plane" at bounding box center [847, 633] width 18 height 18
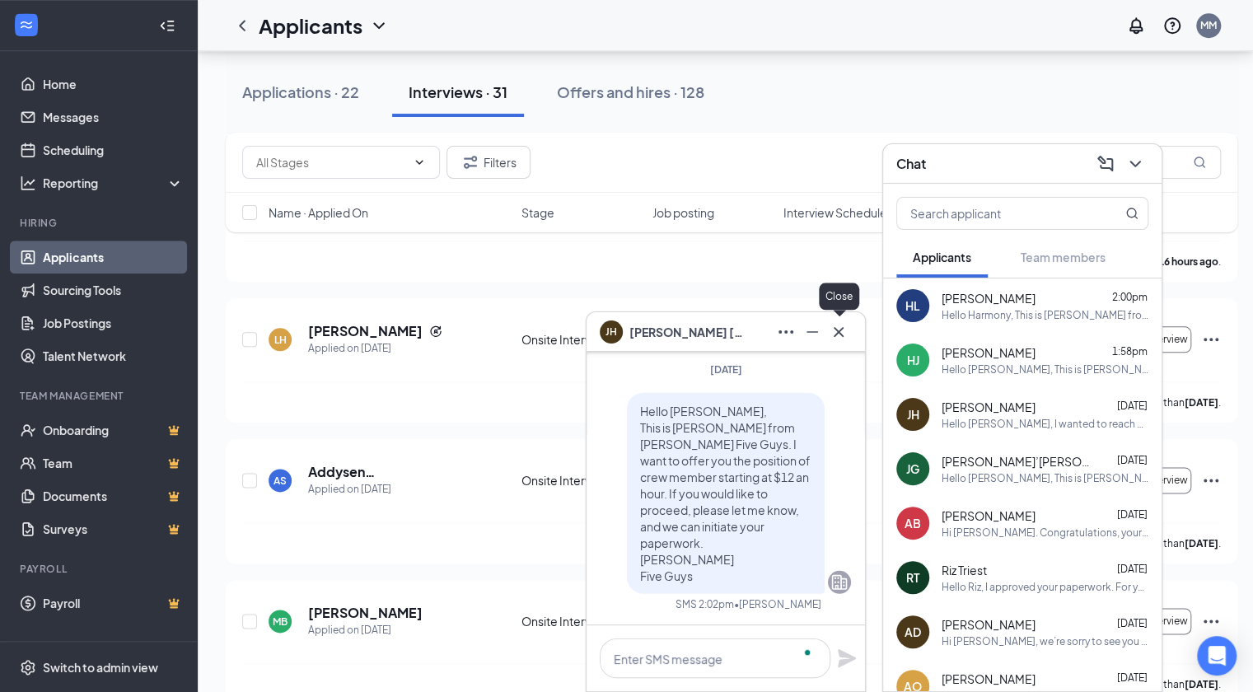
click at [837, 334] on icon "Cross" at bounding box center [838, 331] width 10 height 10
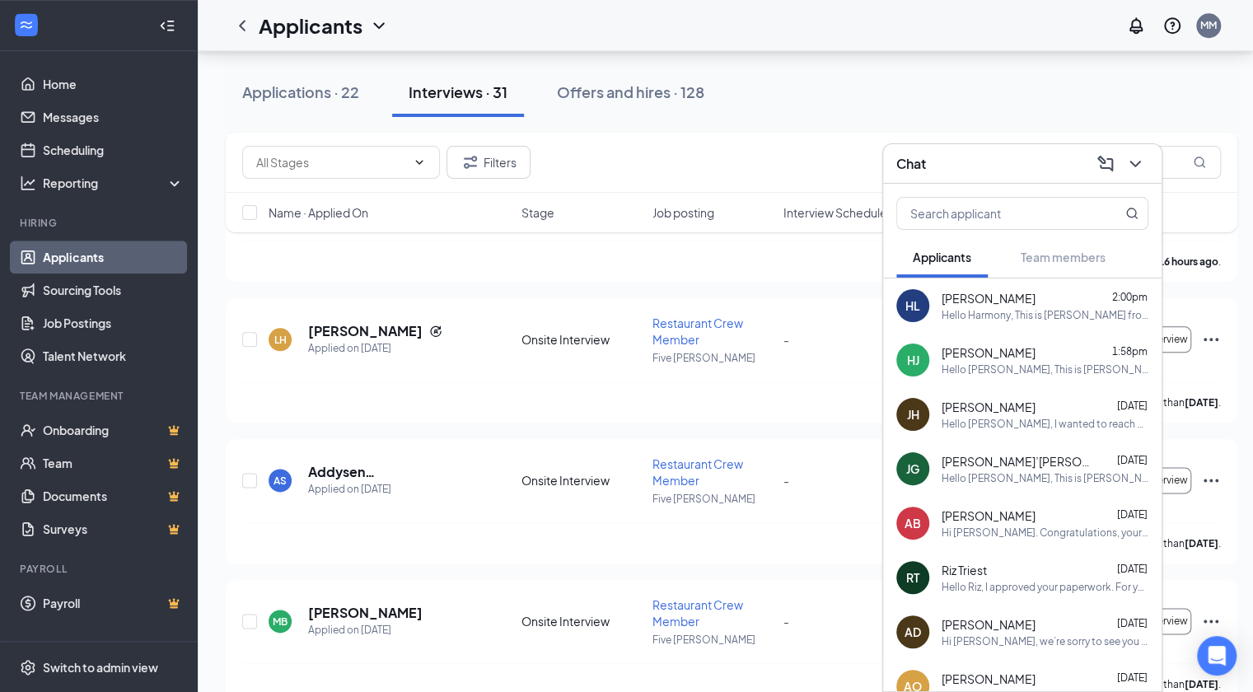
click at [951, 170] on div "Chat" at bounding box center [1022, 164] width 252 height 26
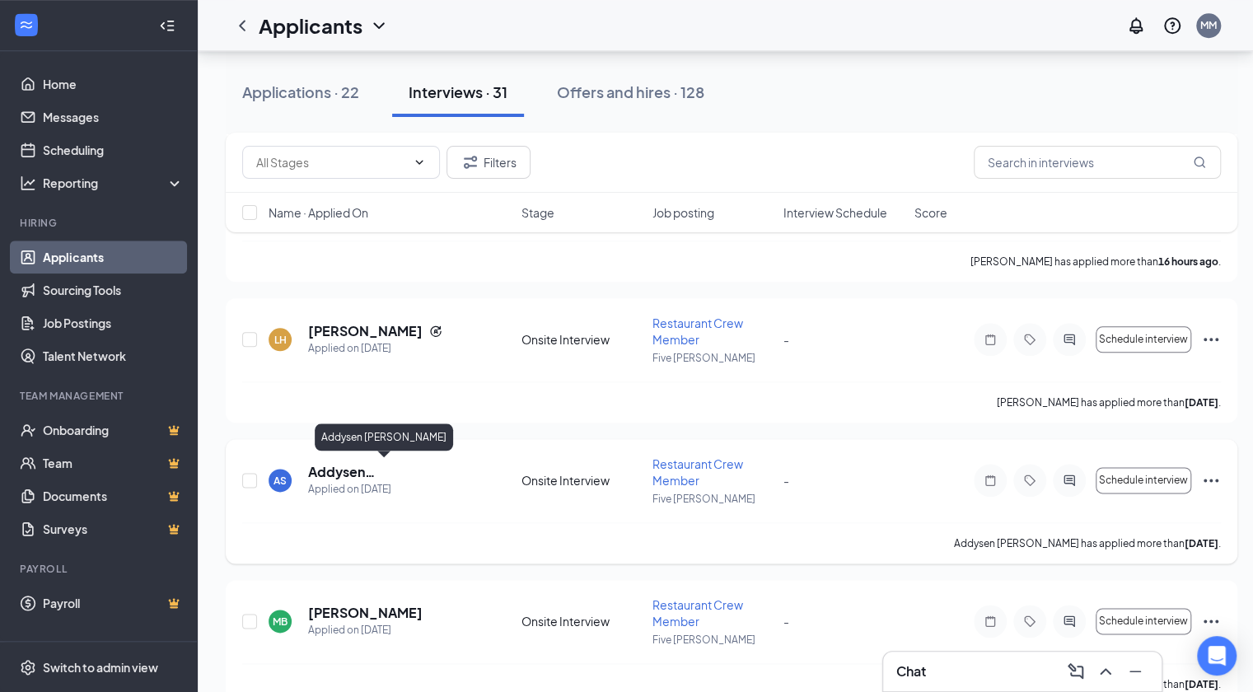
click at [362, 465] on h5 "Addysen [PERSON_NAME]" at bounding box center [392, 472] width 168 height 18
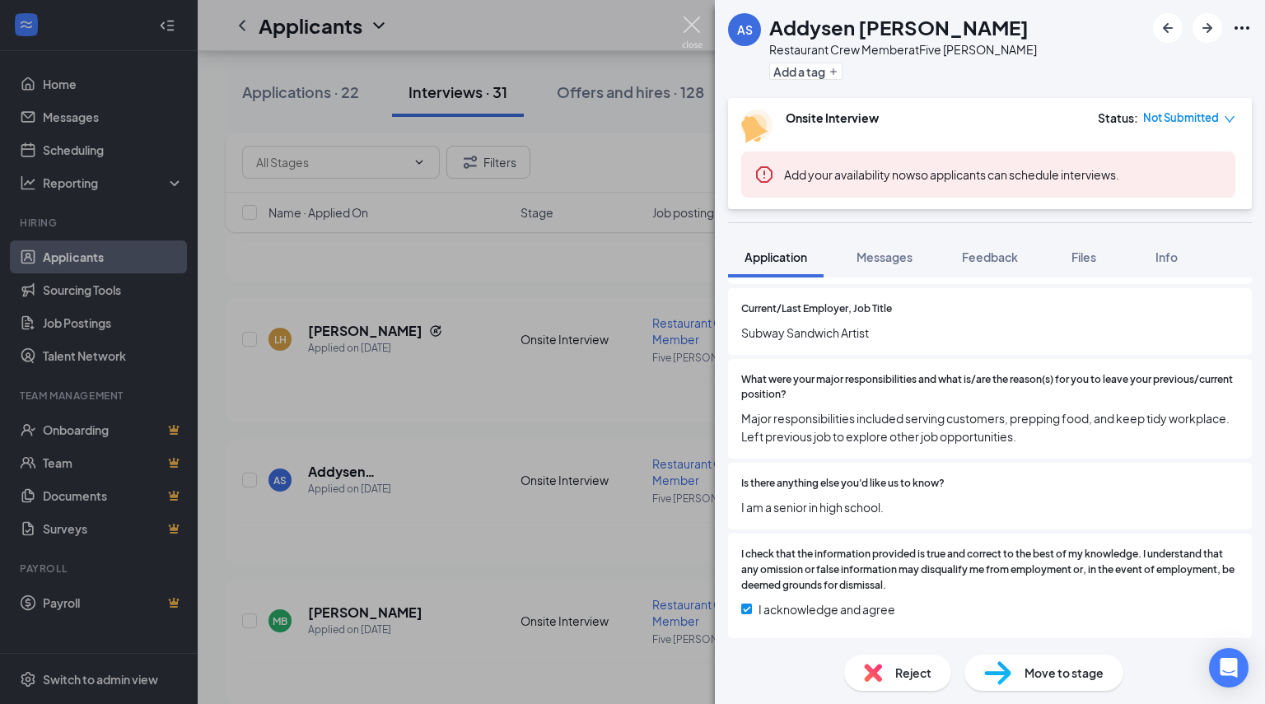
click at [686, 28] on img at bounding box center [692, 32] width 21 height 32
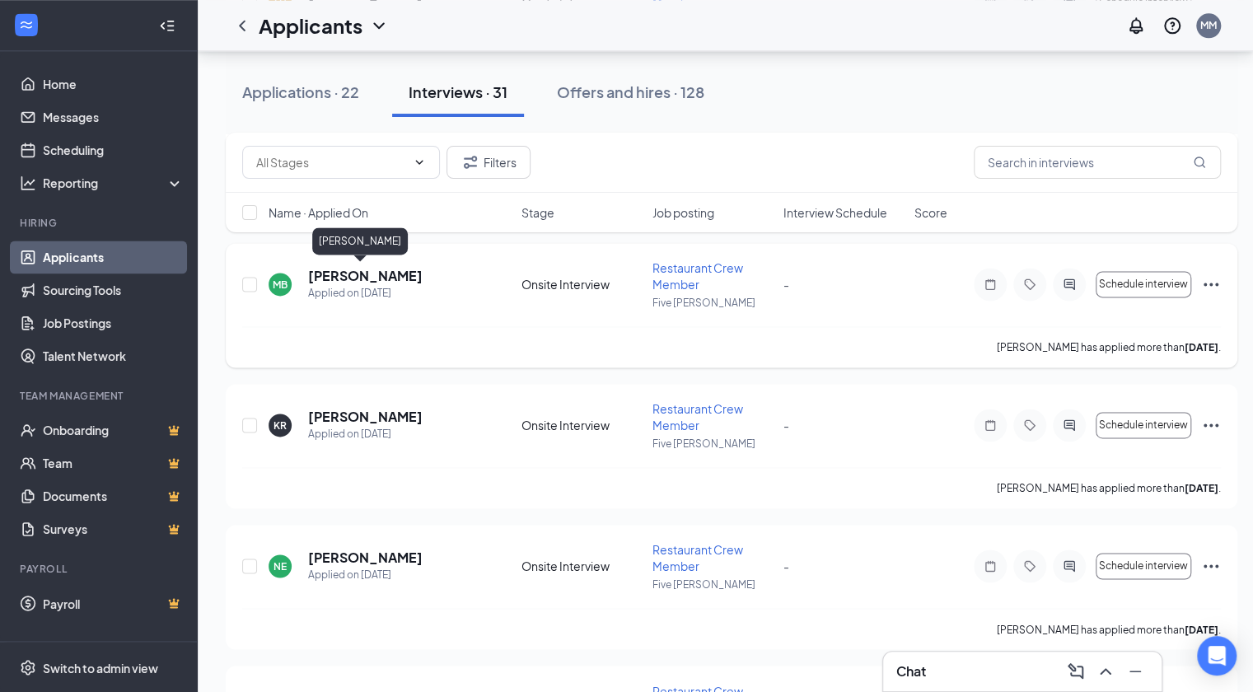
click at [341, 278] on h5 "[PERSON_NAME]" at bounding box center [365, 276] width 114 height 18
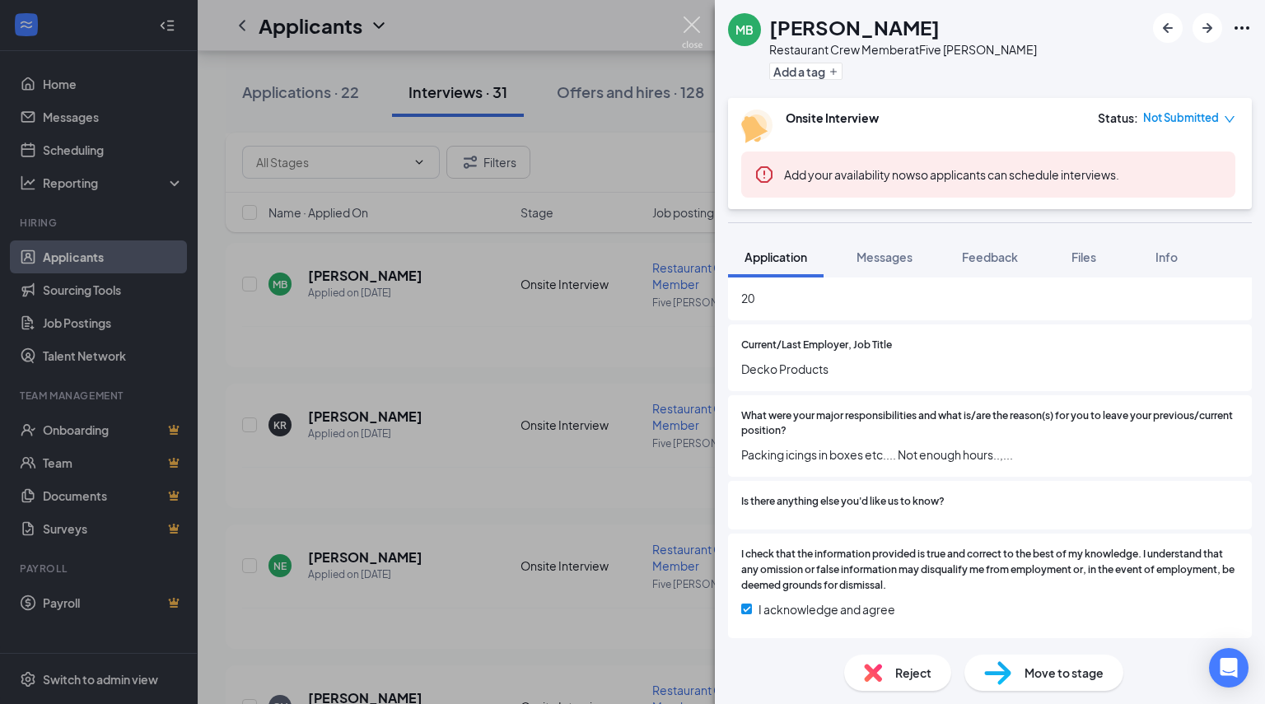
click at [699, 34] on img at bounding box center [692, 32] width 21 height 32
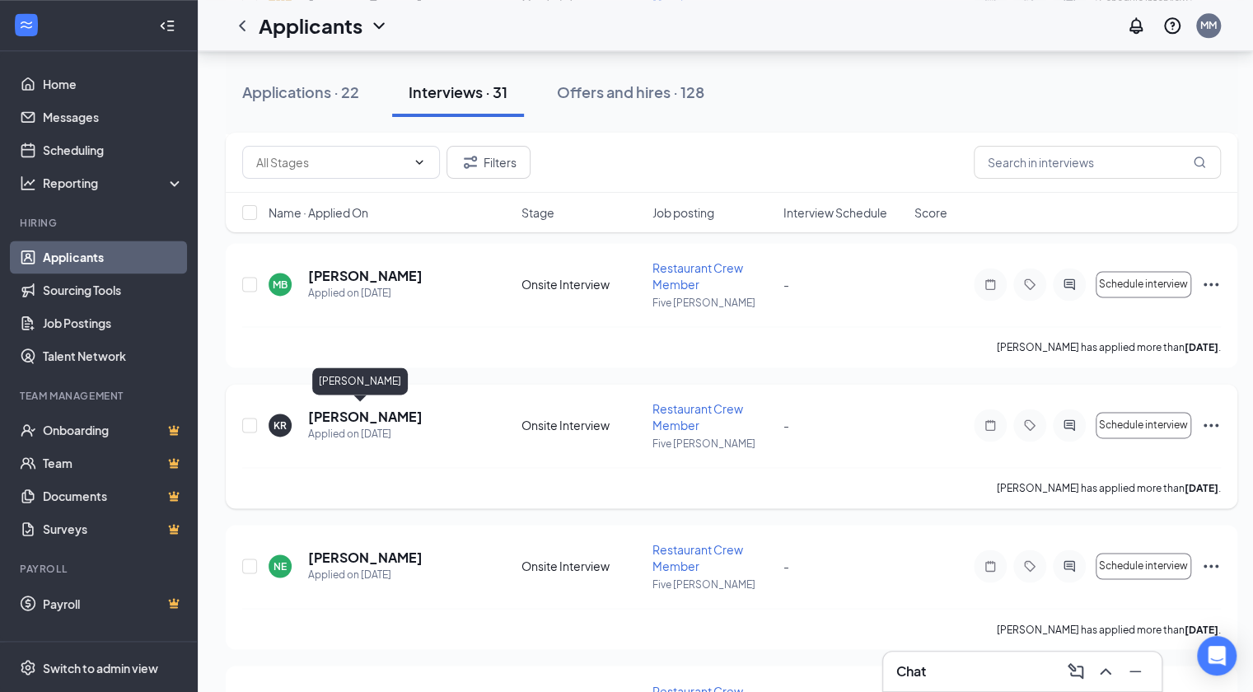
click at [369, 418] on h5 "[PERSON_NAME]" at bounding box center [365, 417] width 114 height 18
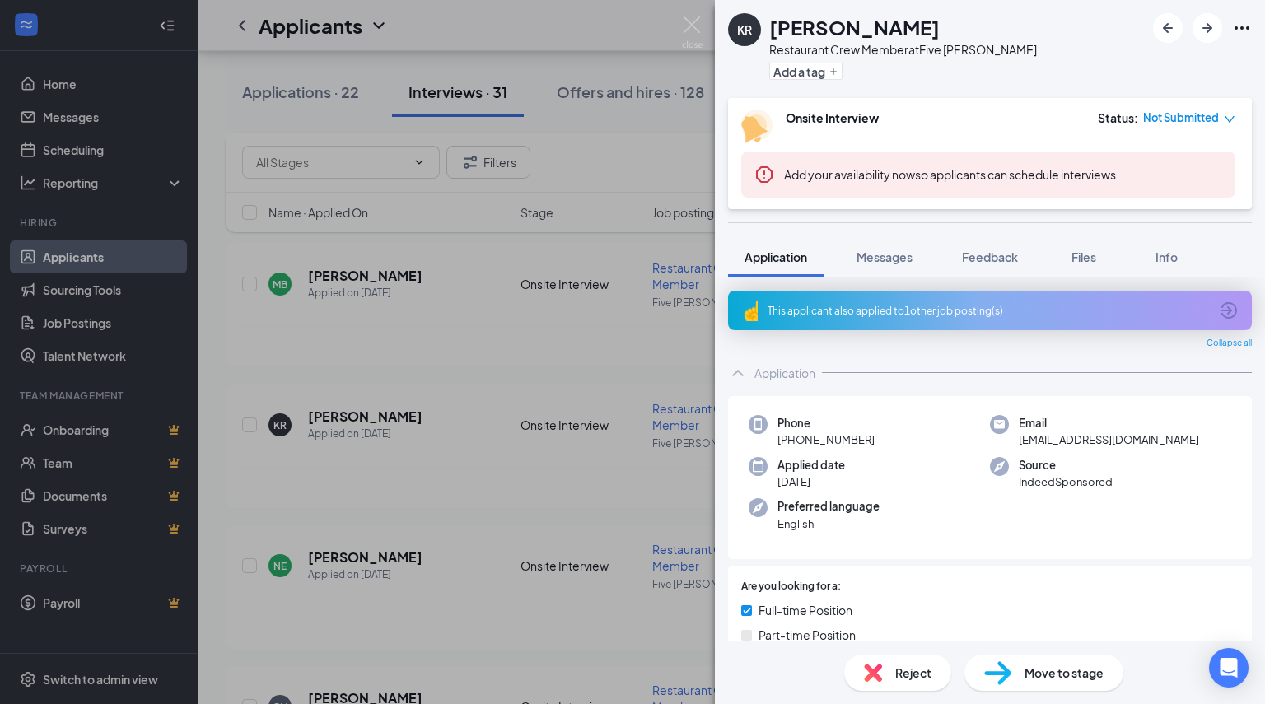
click at [1219, 312] on icon "ArrowCircle" at bounding box center [1229, 311] width 20 height 20
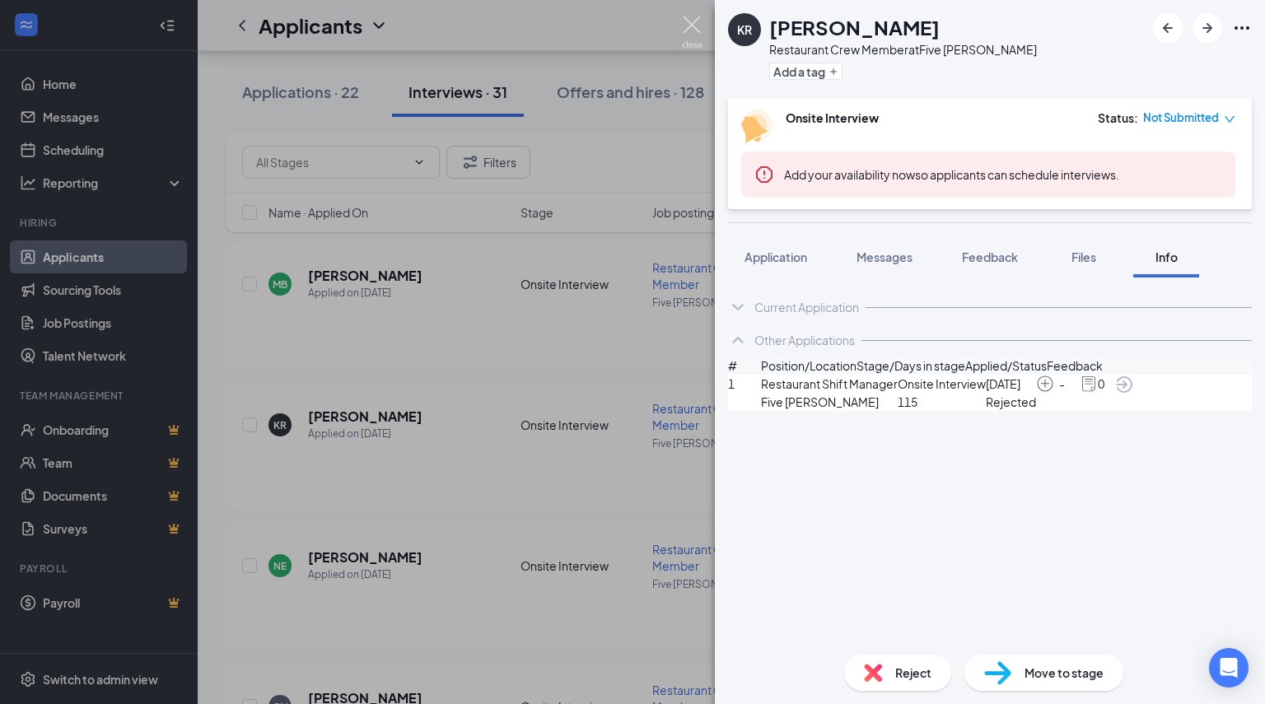
click at [689, 32] on img at bounding box center [692, 32] width 21 height 32
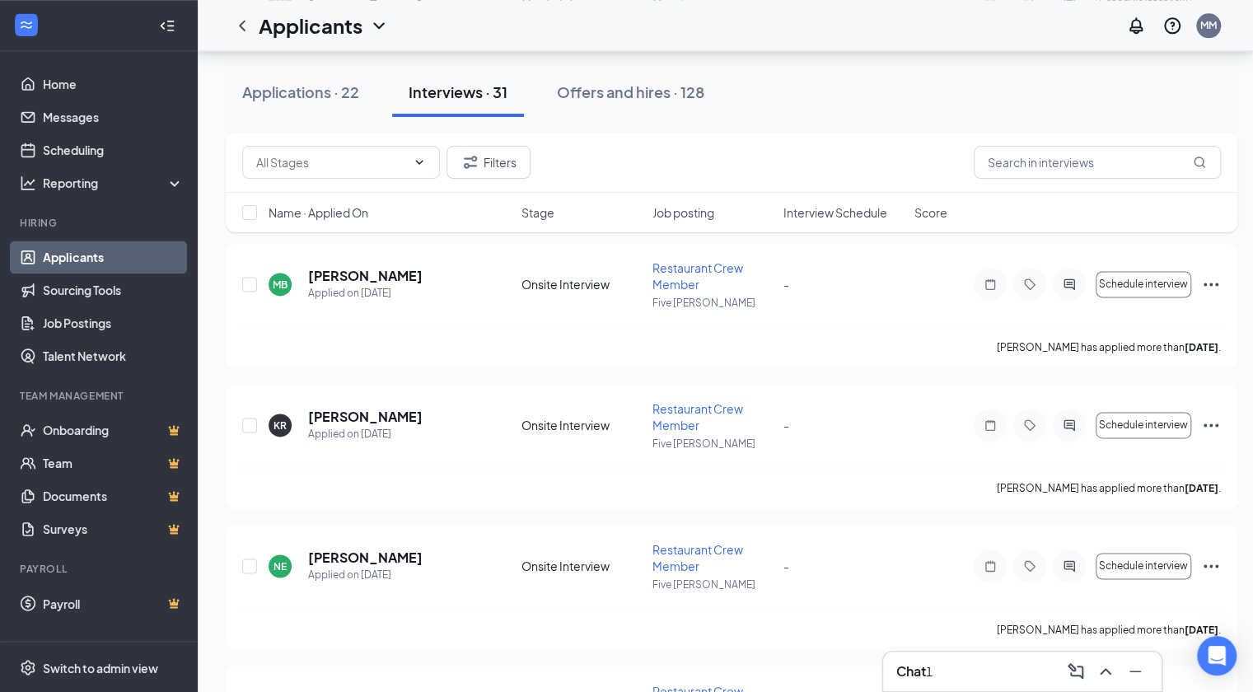
click at [929, 672] on div "Chat 1" at bounding box center [914, 671] width 36 height 18
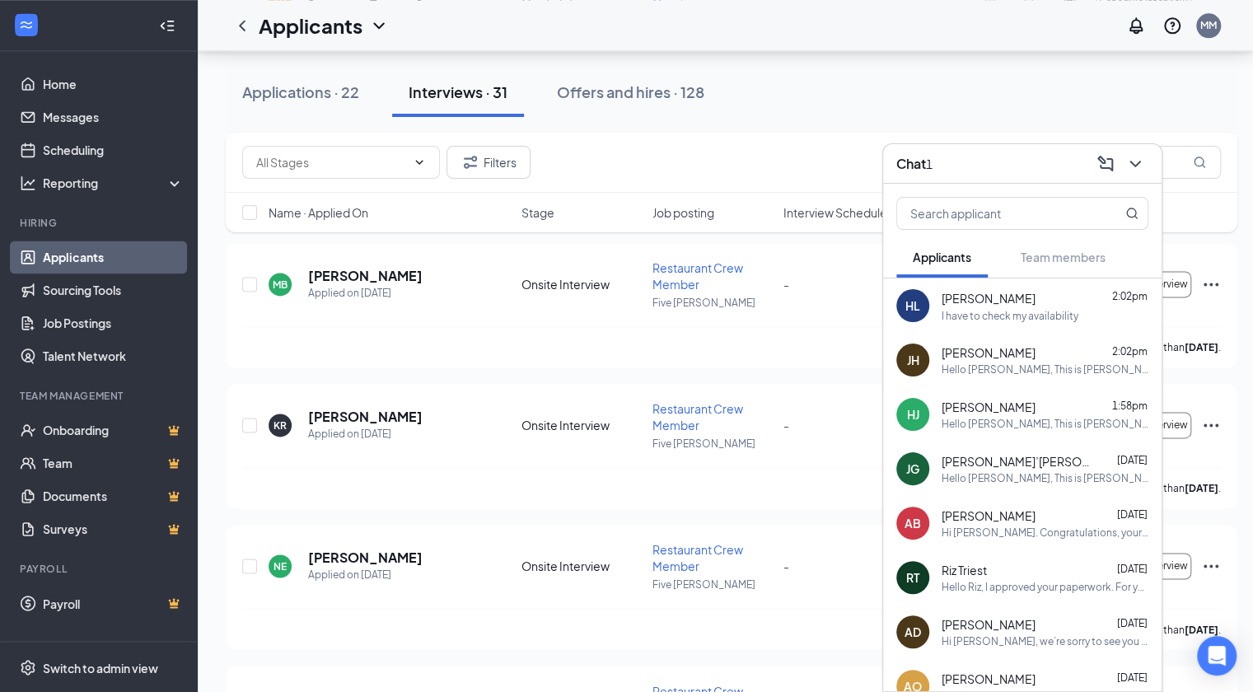
click at [1000, 174] on div "Chat 1" at bounding box center [1022, 164] width 252 height 26
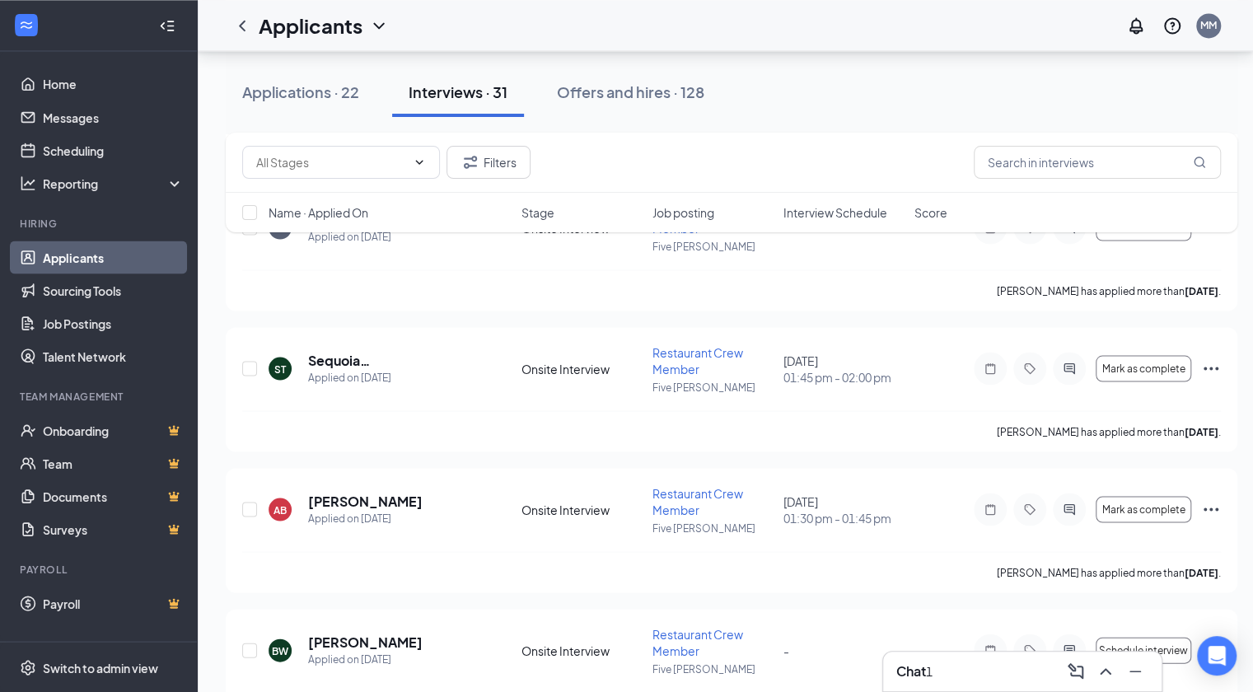
scroll to position [1718, 0]
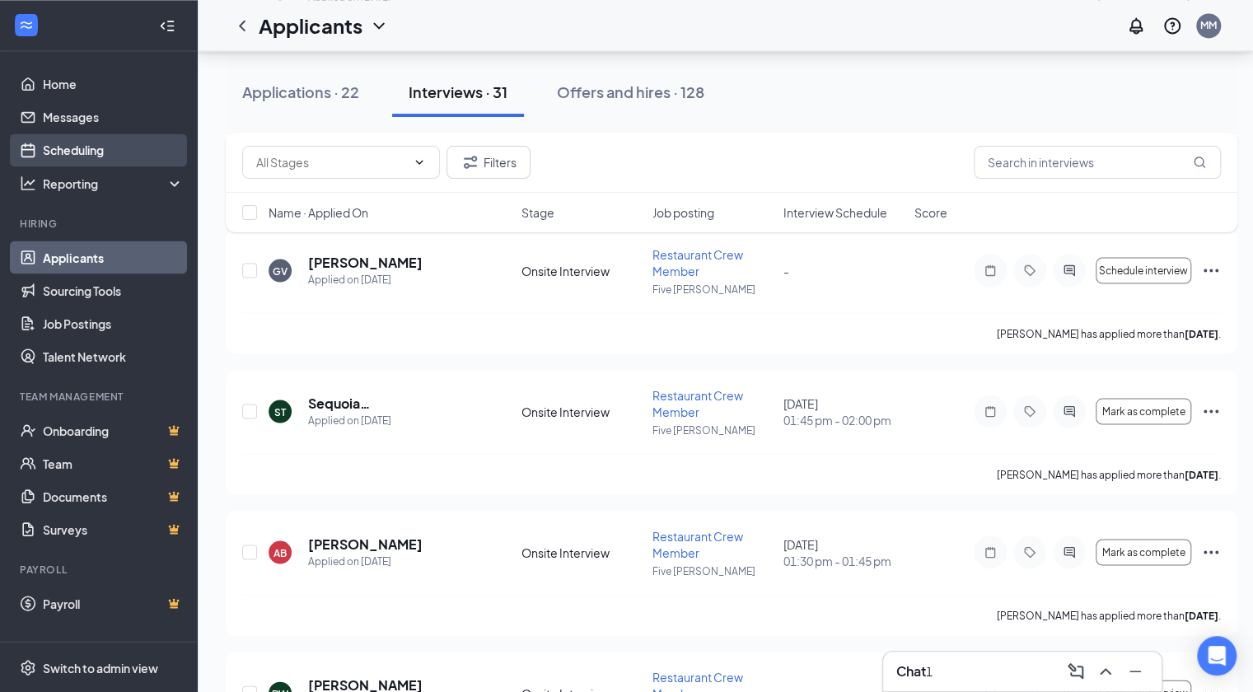
click at [135, 149] on link "Scheduling" at bounding box center [113, 149] width 141 height 33
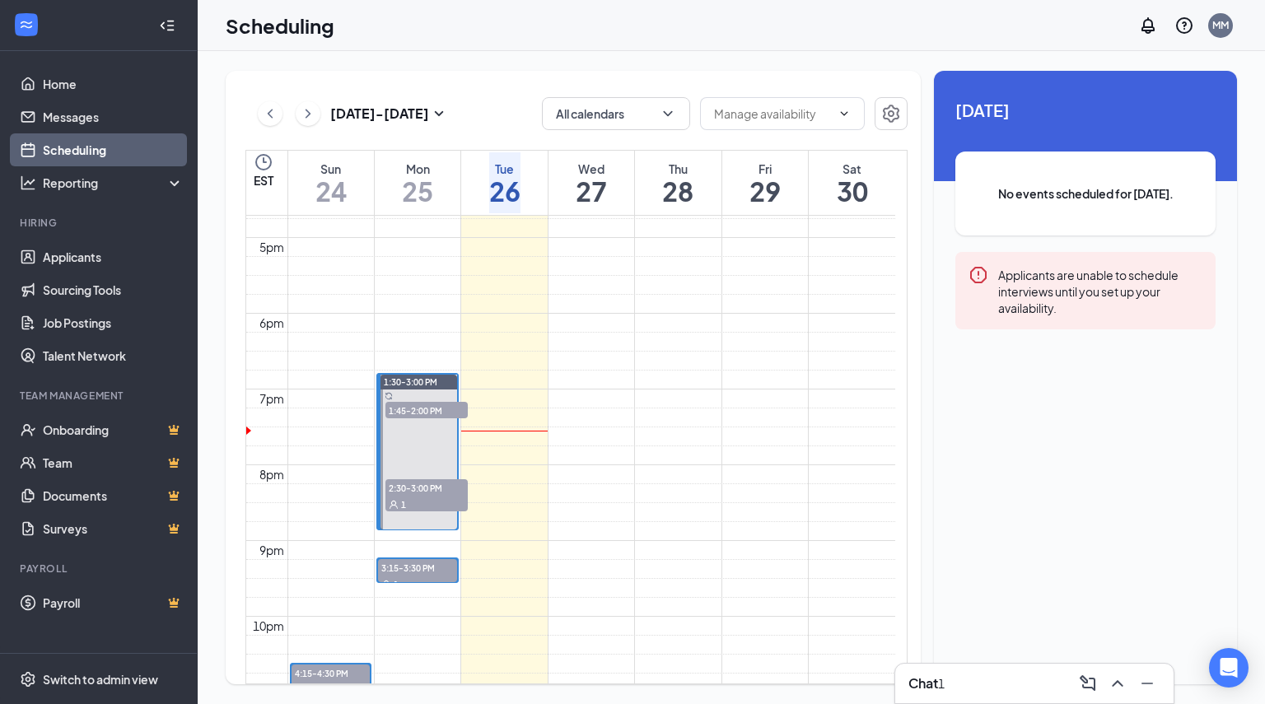
scroll to position [1272, 0]
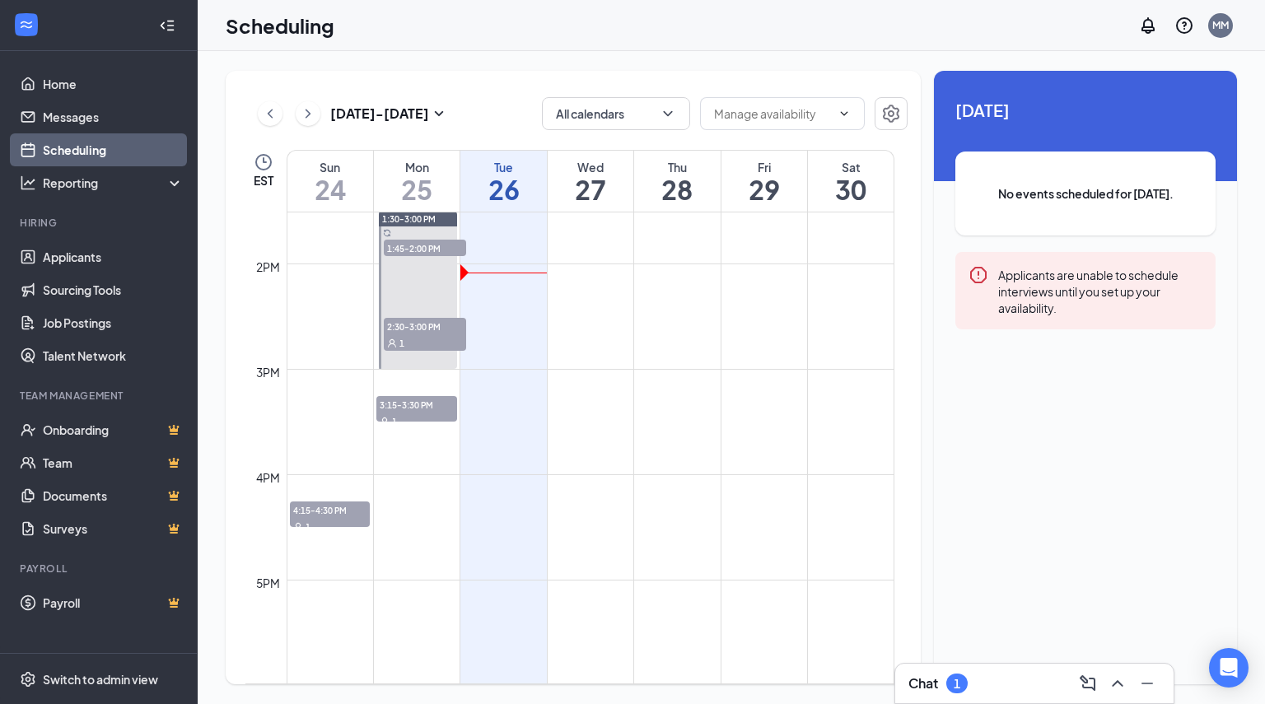
scroll to position [1428, 0]
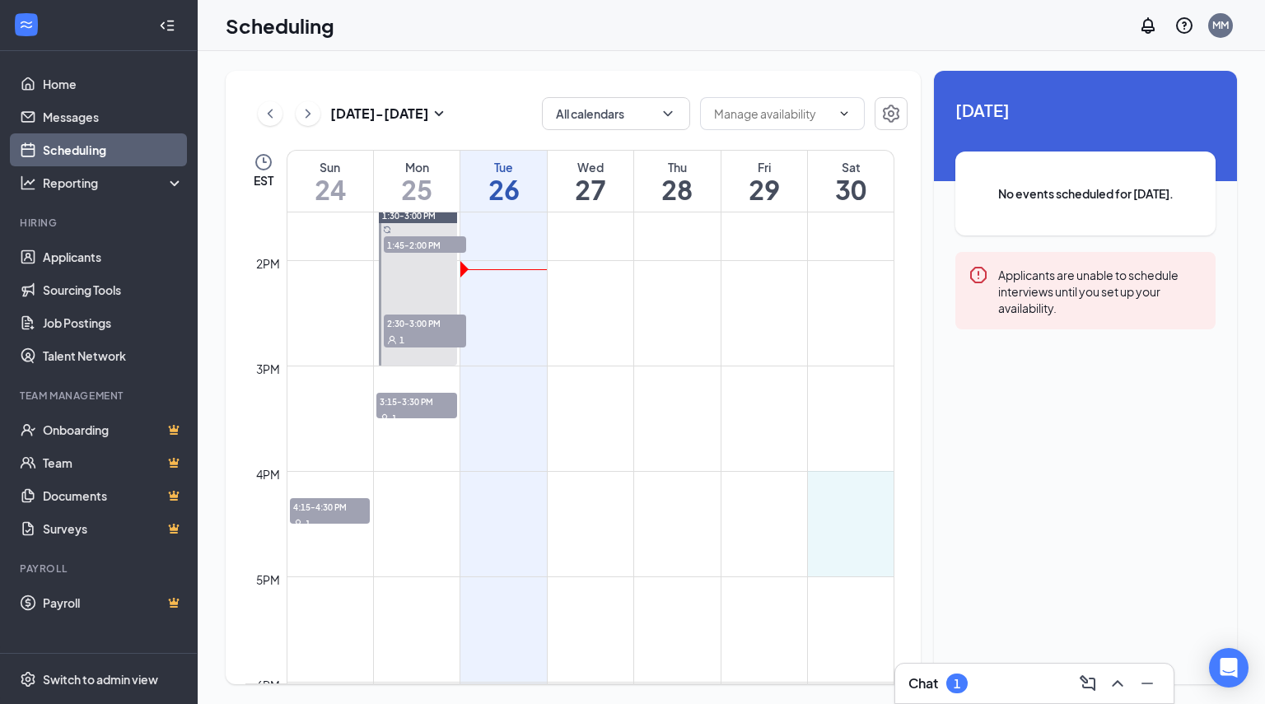
drag, startPoint x: 833, startPoint y: 474, endPoint x: 841, endPoint y: 551, distance: 77.0
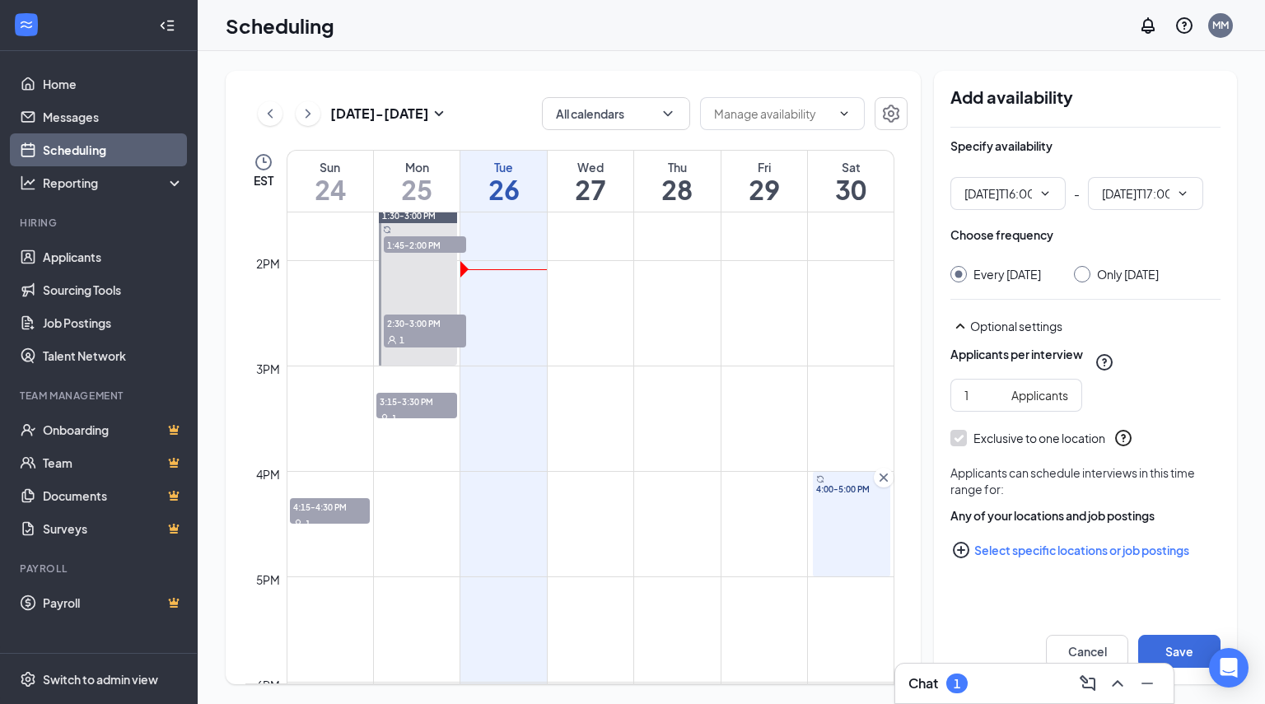
type input "04:00 PM"
type input "05:00 PM"
click at [1084, 269] on input "Only Saturday, Aug 30" at bounding box center [1080, 272] width 12 height 12
radio input "true"
radio input "false"
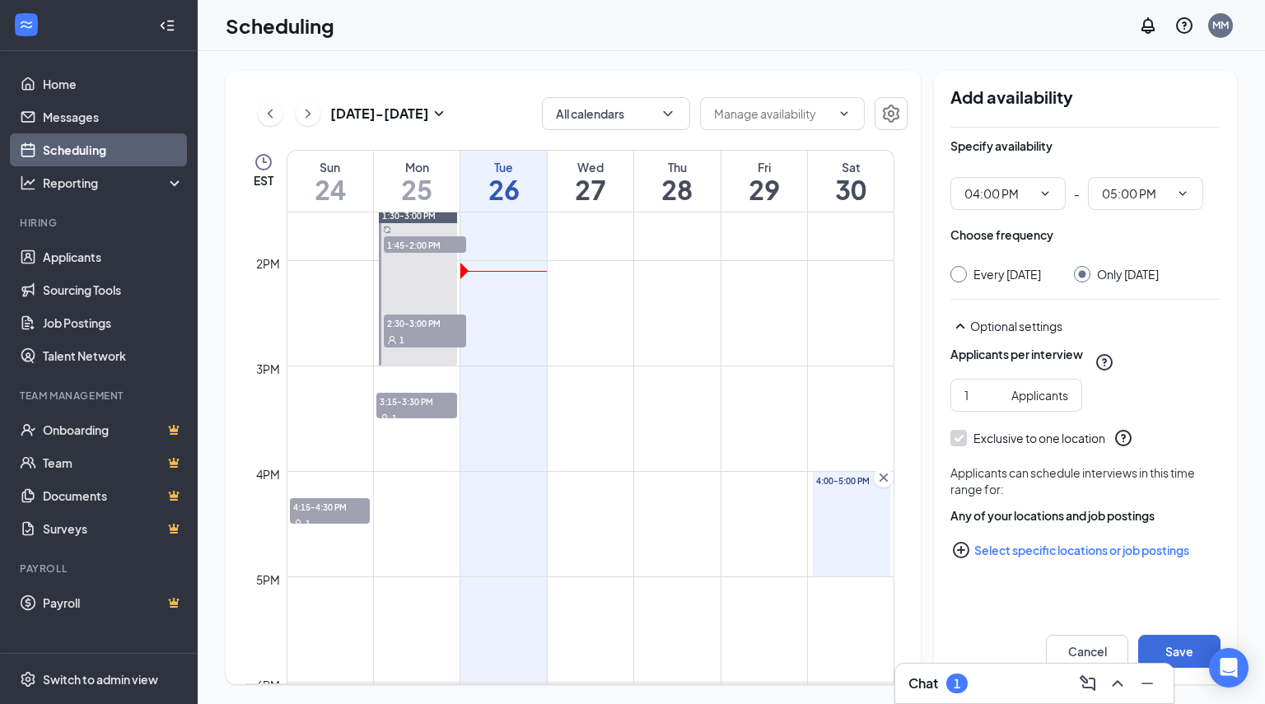
click at [1088, 567] on button "Select specific locations or job postings" at bounding box center [1085, 550] width 270 height 33
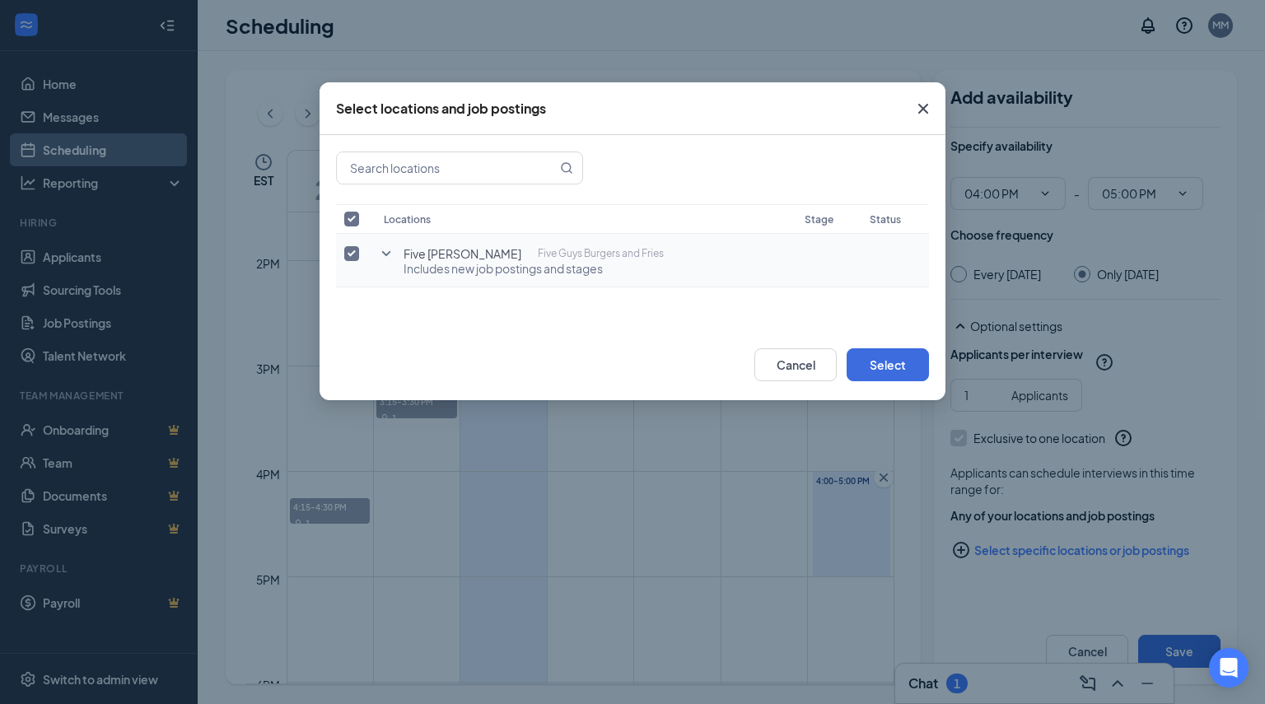
click at [383, 261] on icon "SmallChevronDown" at bounding box center [386, 254] width 20 height 20
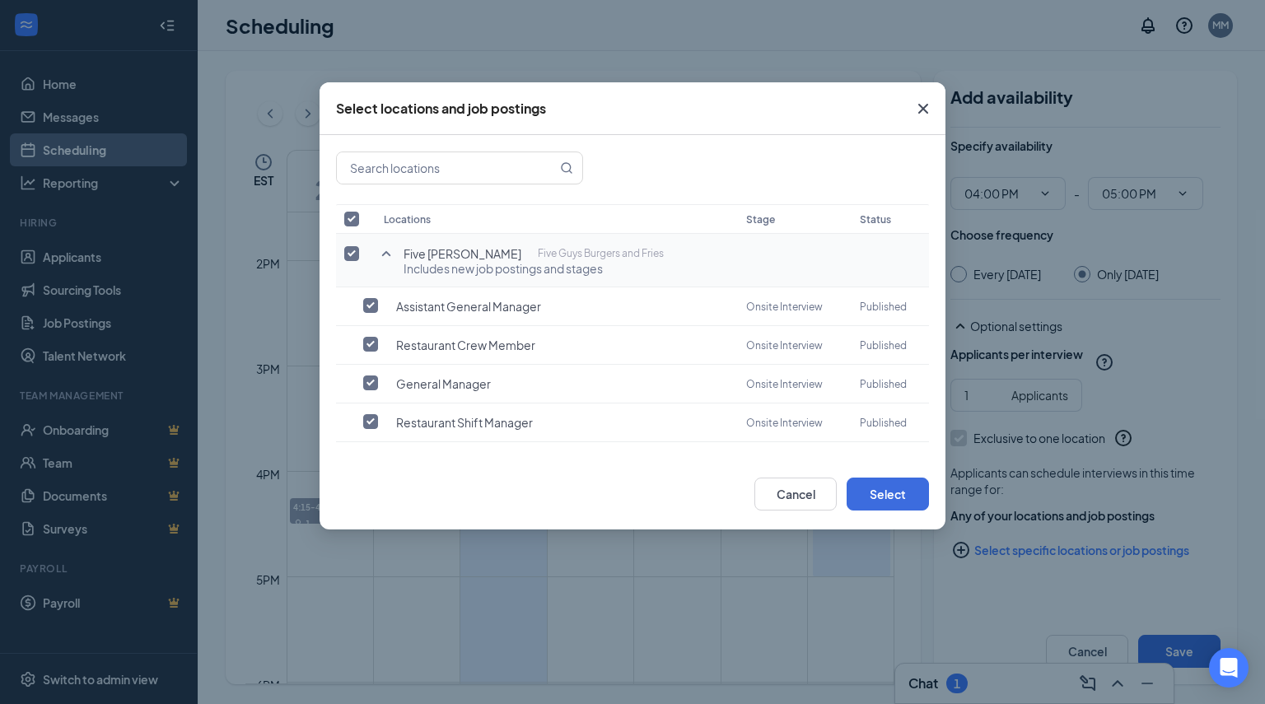
click at [383, 261] on icon "SmallChevronUp" at bounding box center [386, 254] width 20 height 20
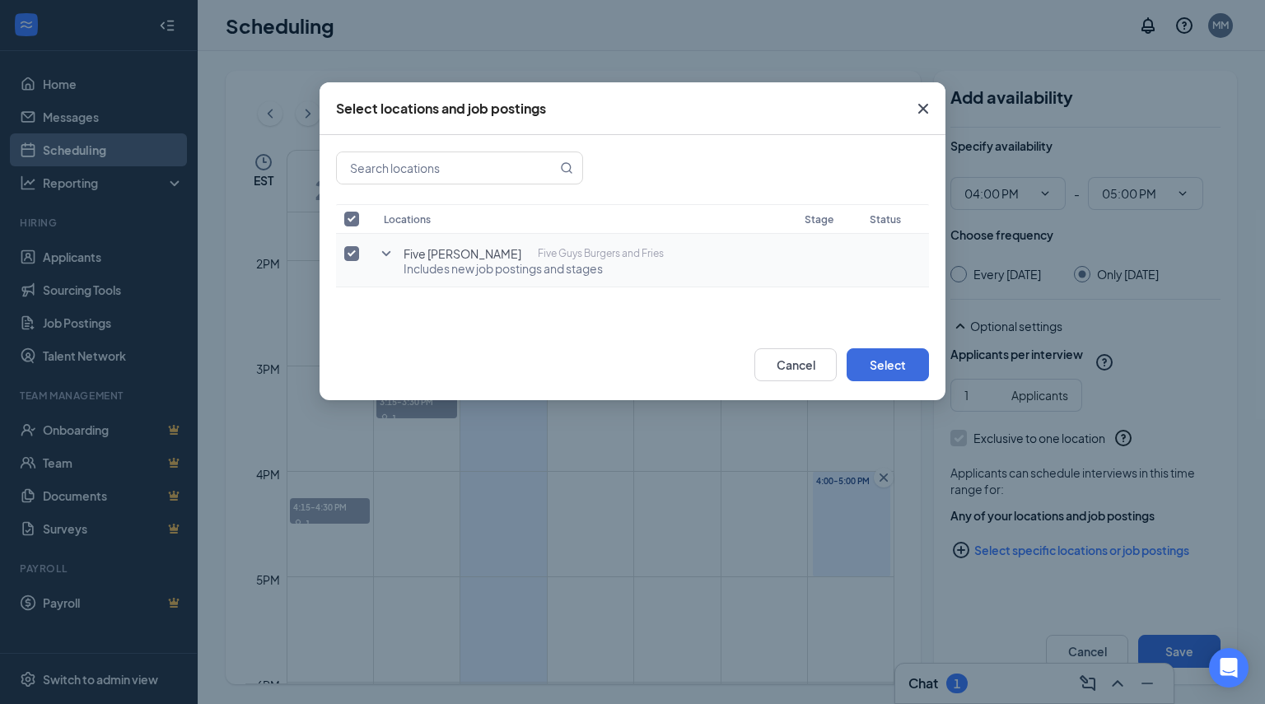
click at [921, 111] on icon "Cross" at bounding box center [923, 109] width 10 height 10
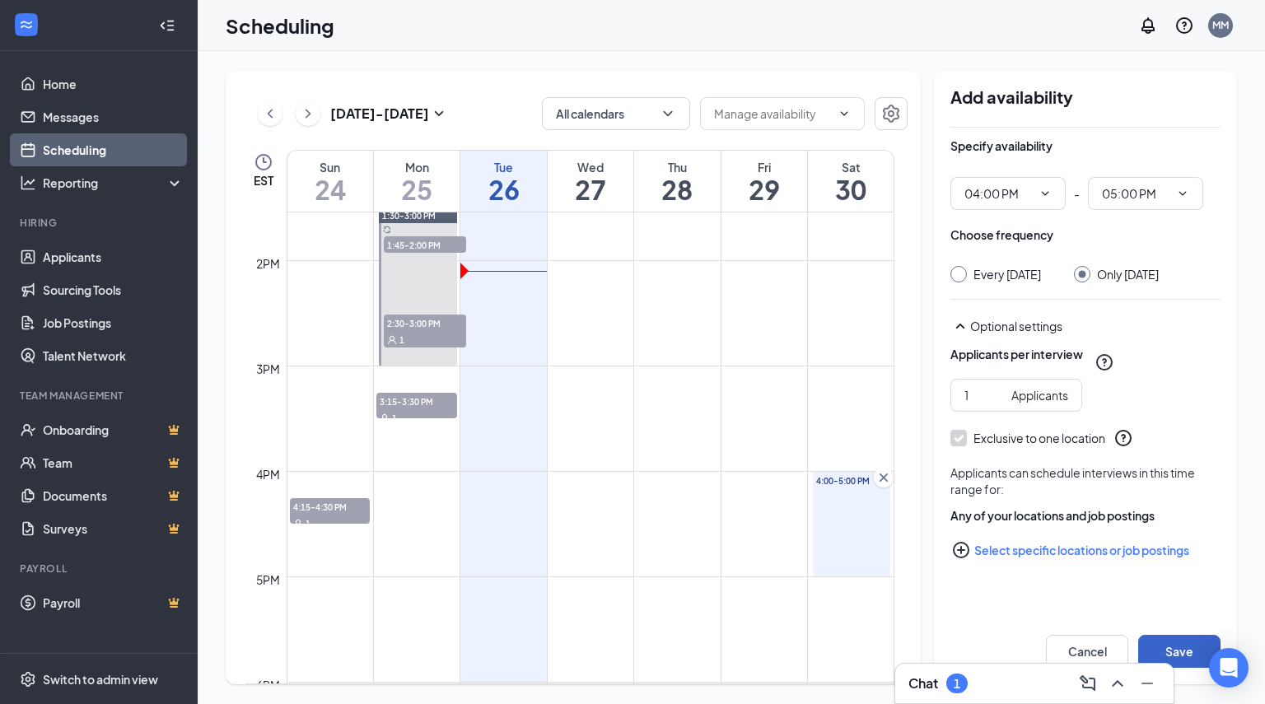
click at [1177, 652] on button "Save" at bounding box center [1179, 651] width 82 height 33
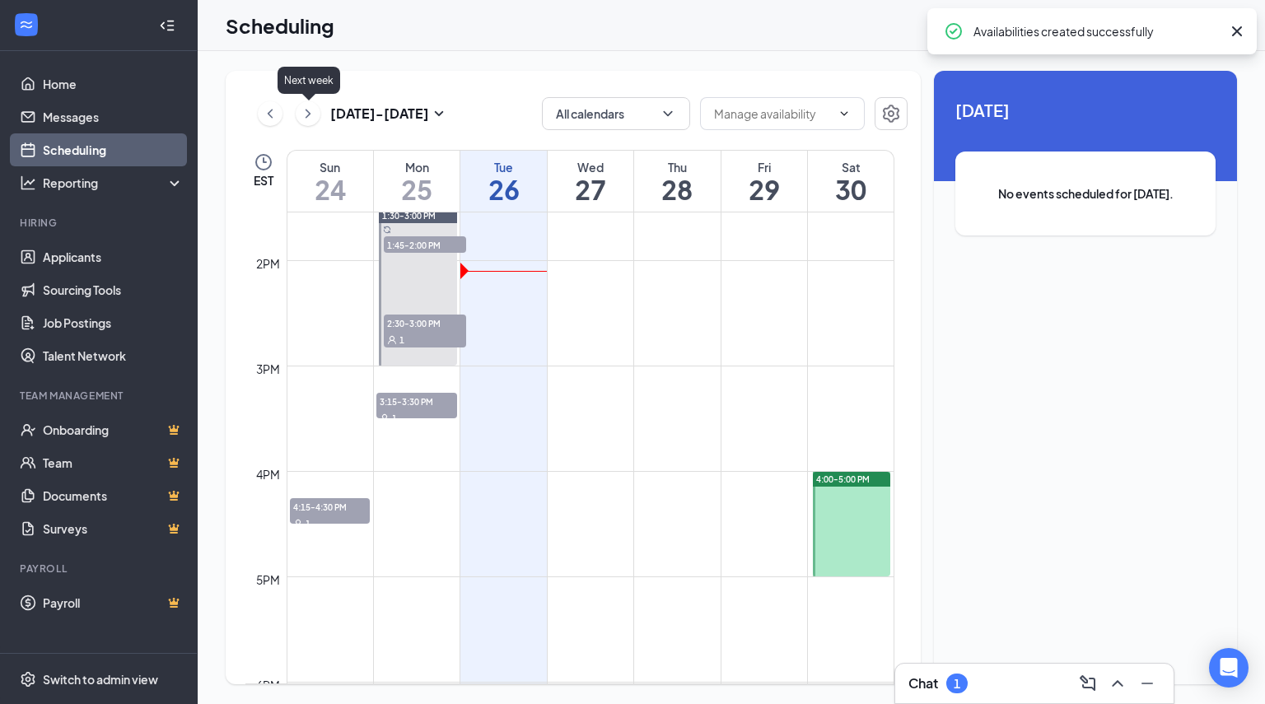
click at [303, 110] on icon "ChevronRight" at bounding box center [308, 114] width 16 height 20
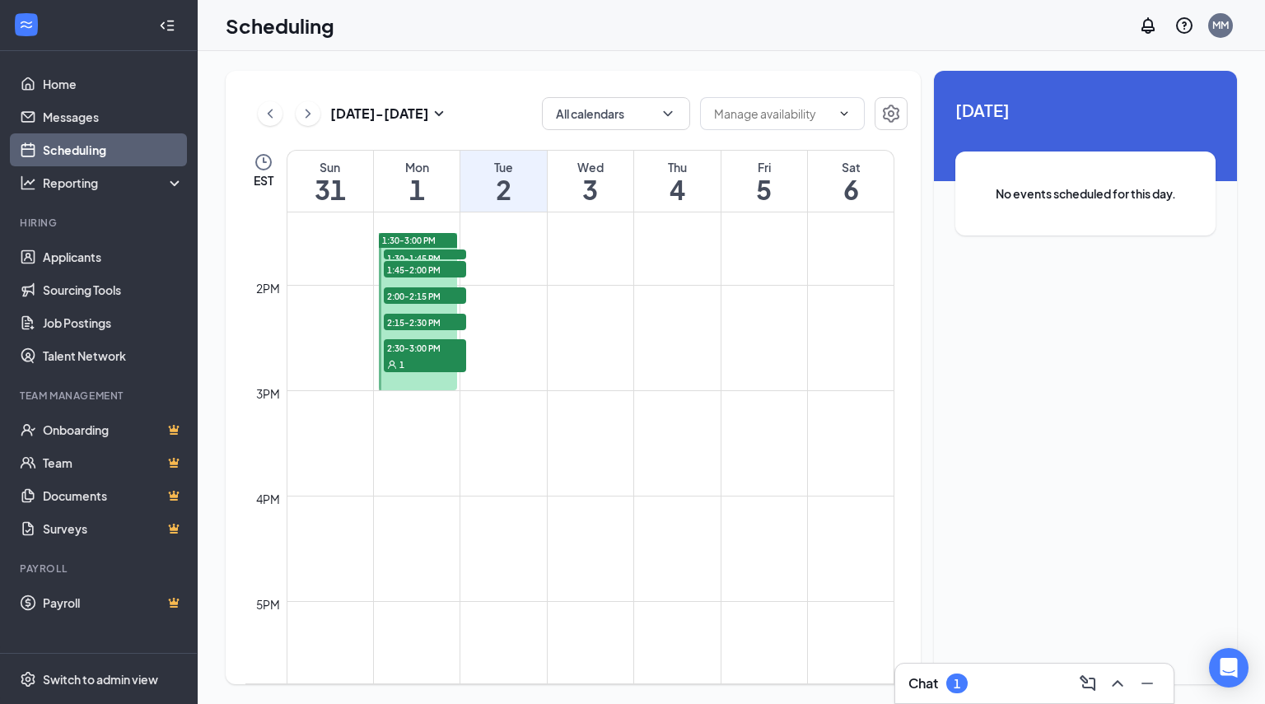
scroll to position [1391, 0]
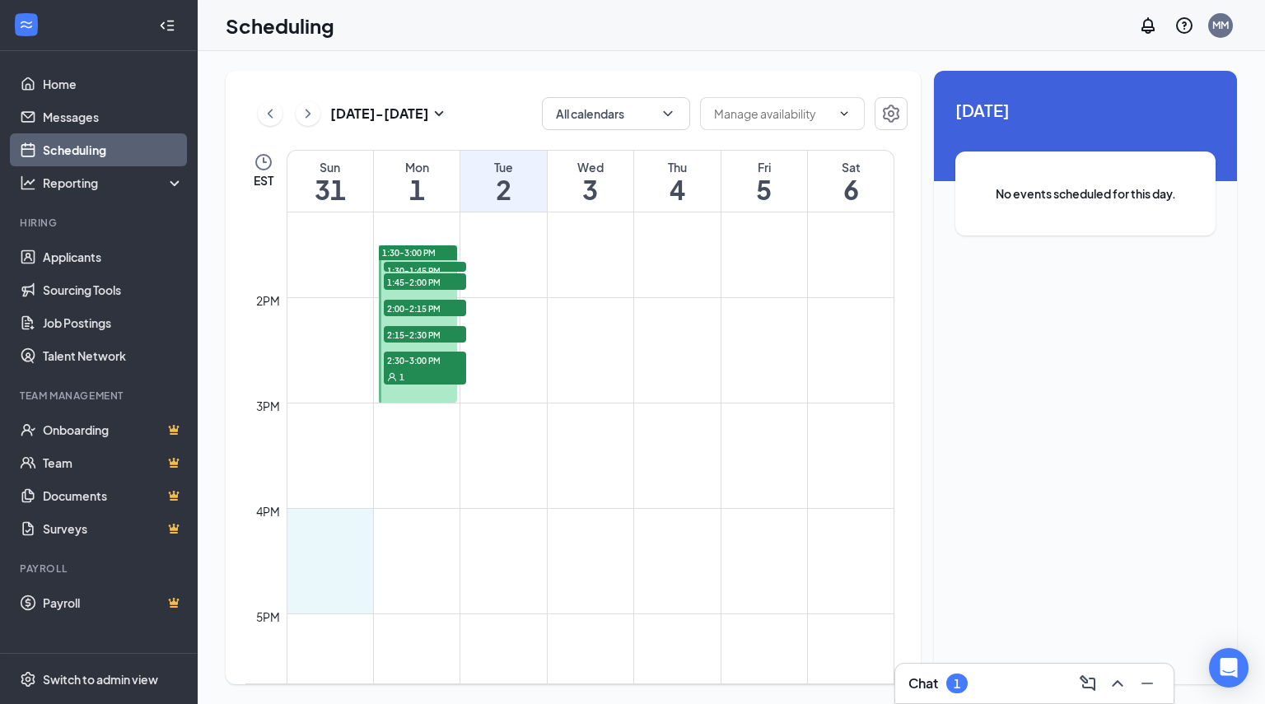
drag, startPoint x: 329, startPoint y: 510, endPoint x: 343, endPoint y: 587, distance: 78.5
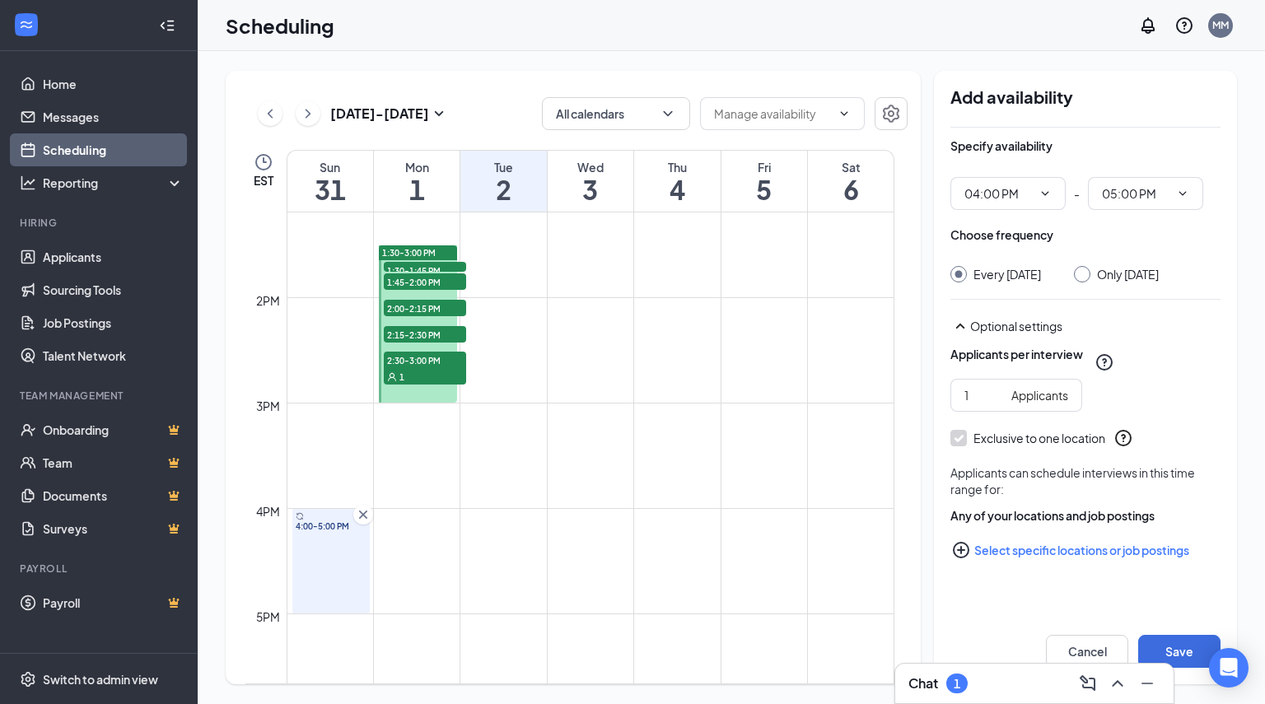
click at [1097, 267] on div "Only Sunday, Aug 31" at bounding box center [1116, 274] width 85 height 16
click at [1083, 271] on input "Only Sunday, Aug 31" at bounding box center [1080, 272] width 12 height 12
radio input "true"
radio input "false"
click at [1178, 656] on button "Save" at bounding box center [1179, 651] width 82 height 33
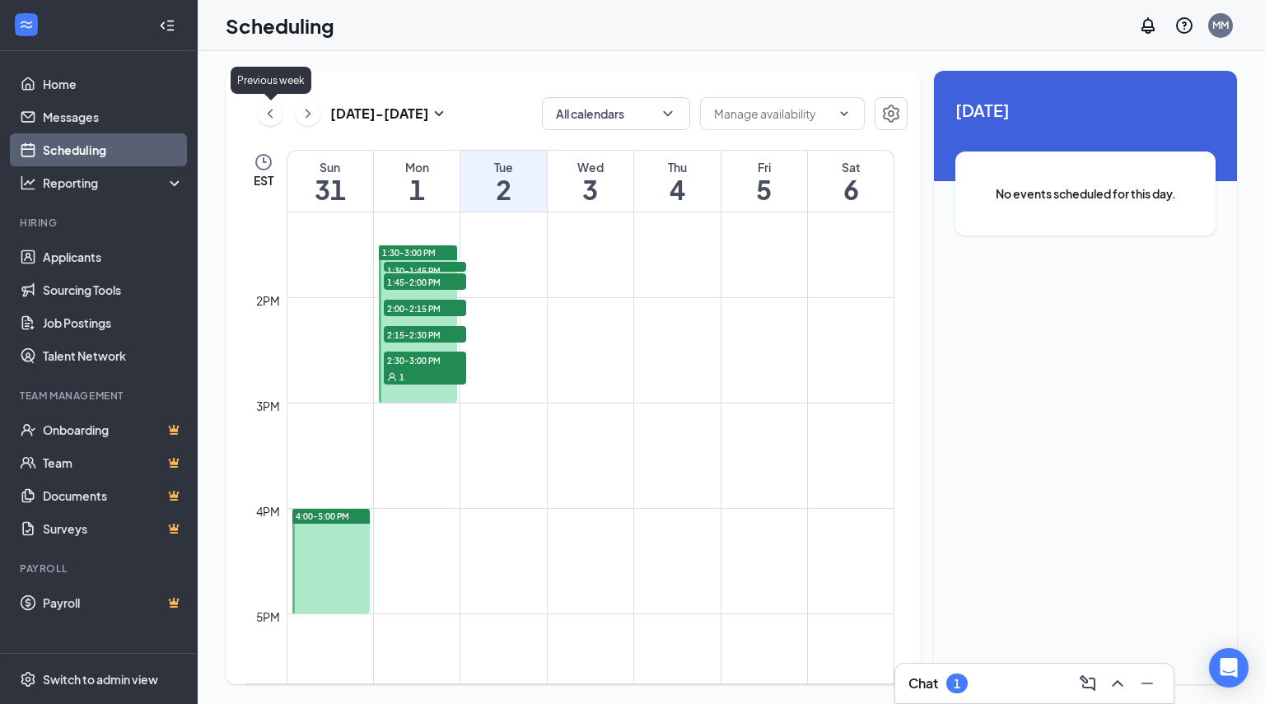
click at [273, 110] on icon "ChevronLeft" at bounding box center [270, 114] width 16 height 20
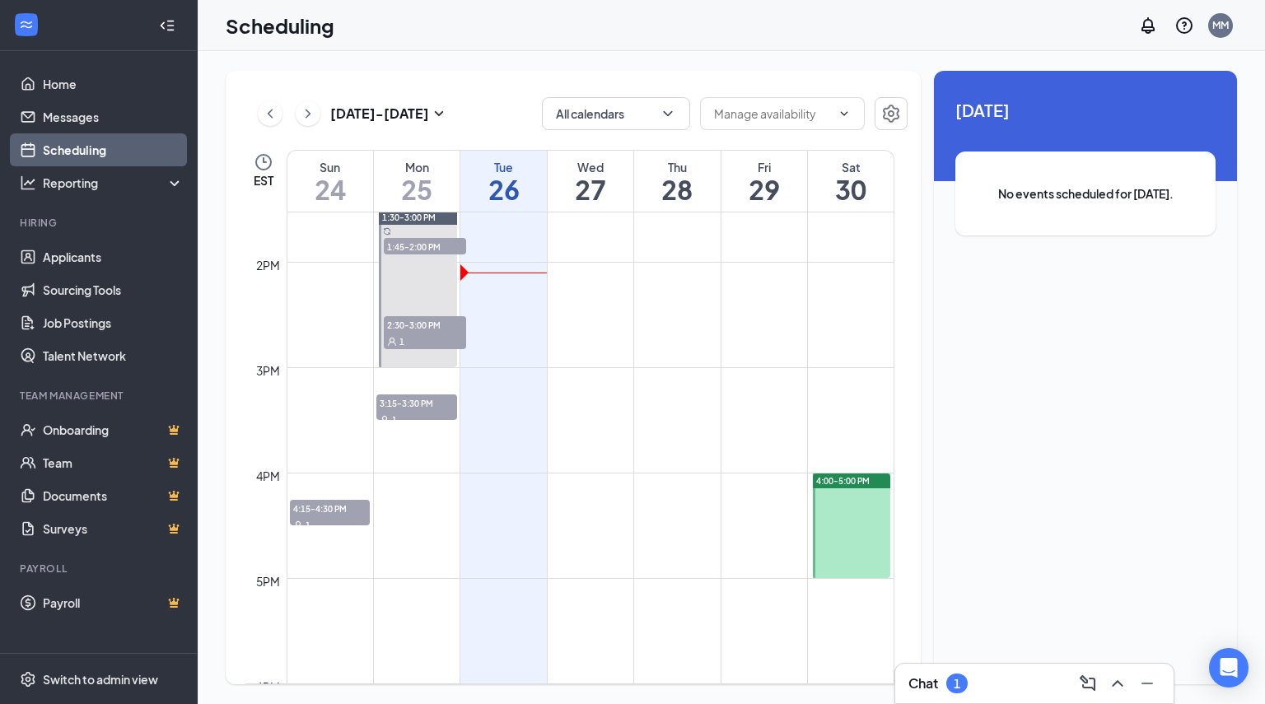
scroll to position [1435, 0]
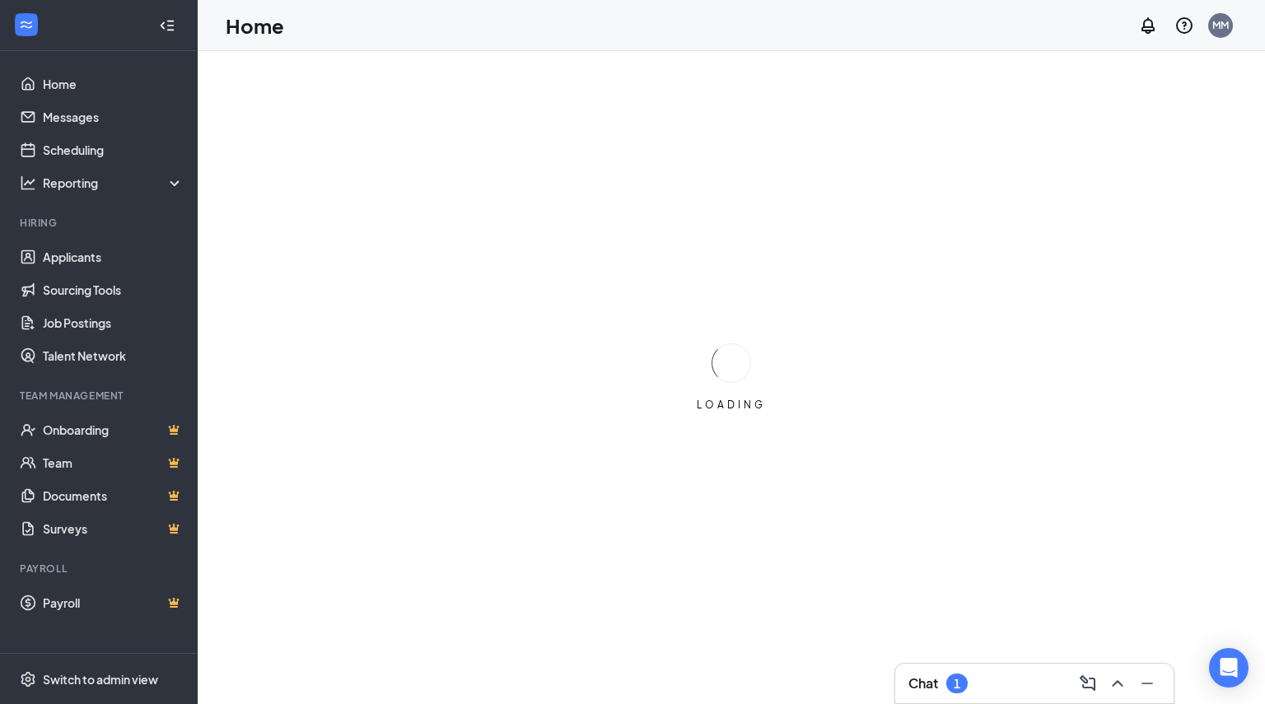
click at [972, 679] on div "Chat 1" at bounding box center [1034, 683] width 252 height 26
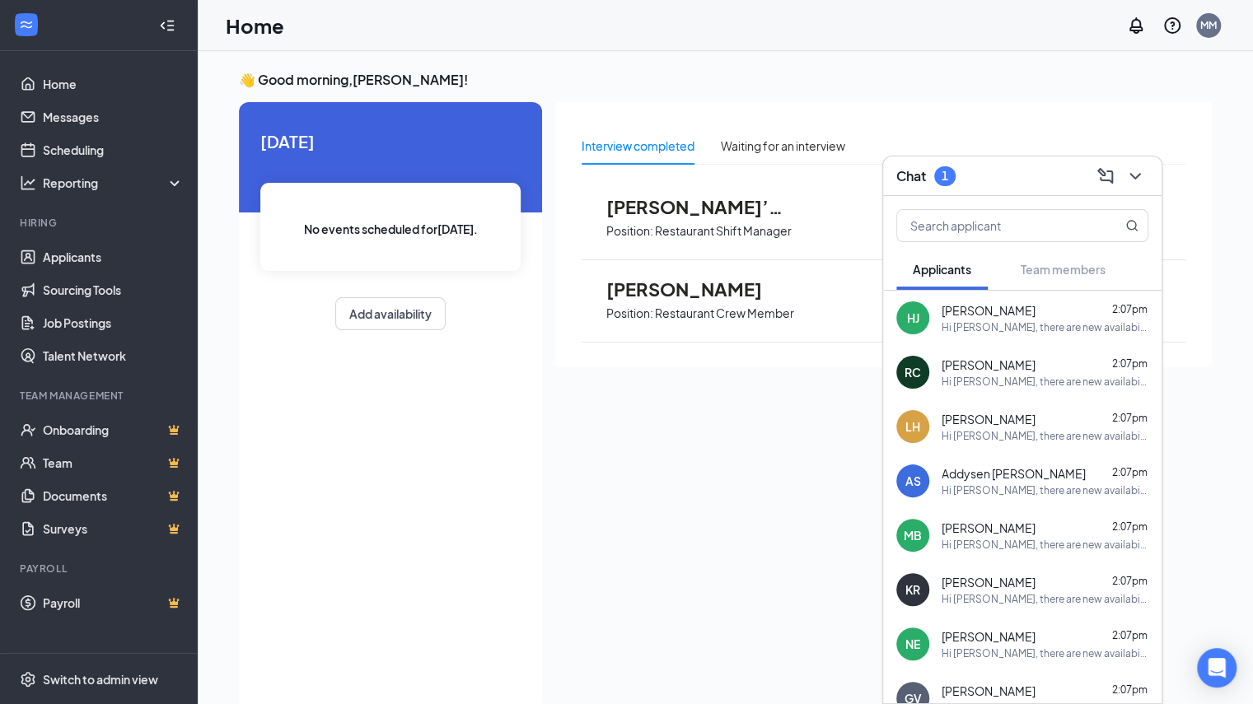
click at [1062, 320] on div "Hi Hayley, there are new availabilities for an interview. This is a reminder to…" at bounding box center [1044, 327] width 207 height 14
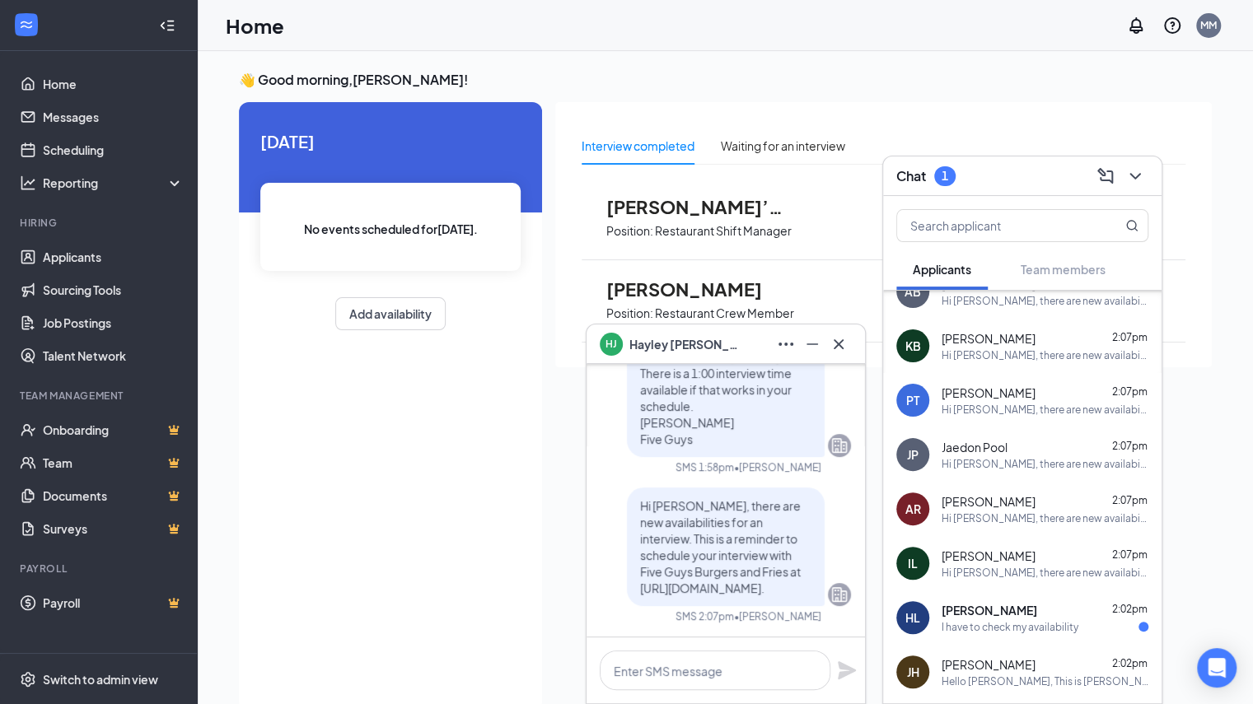
scroll to position [692, 0]
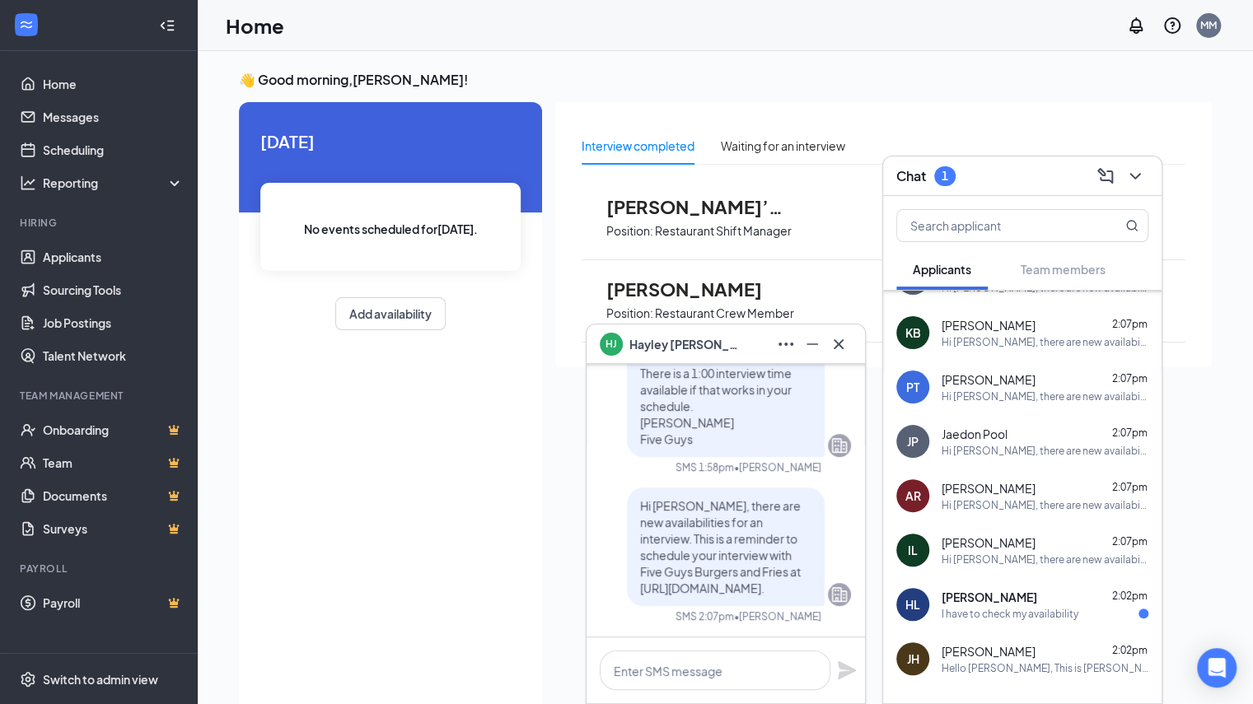
click at [1114, 619] on div "I have to check my availability" at bounding box center [1044, 614] width 207 height 14
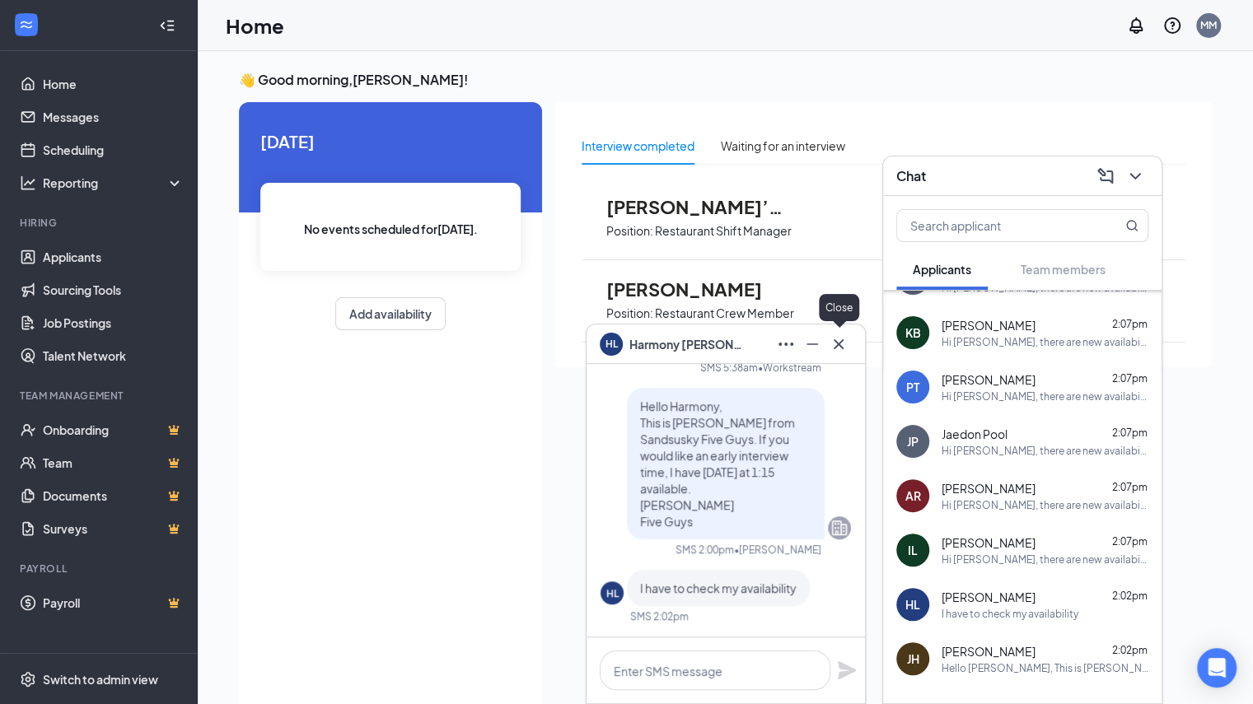
click at [840, 348] on icon "Cross" at bounding box center [839, 344] width 20 height 20
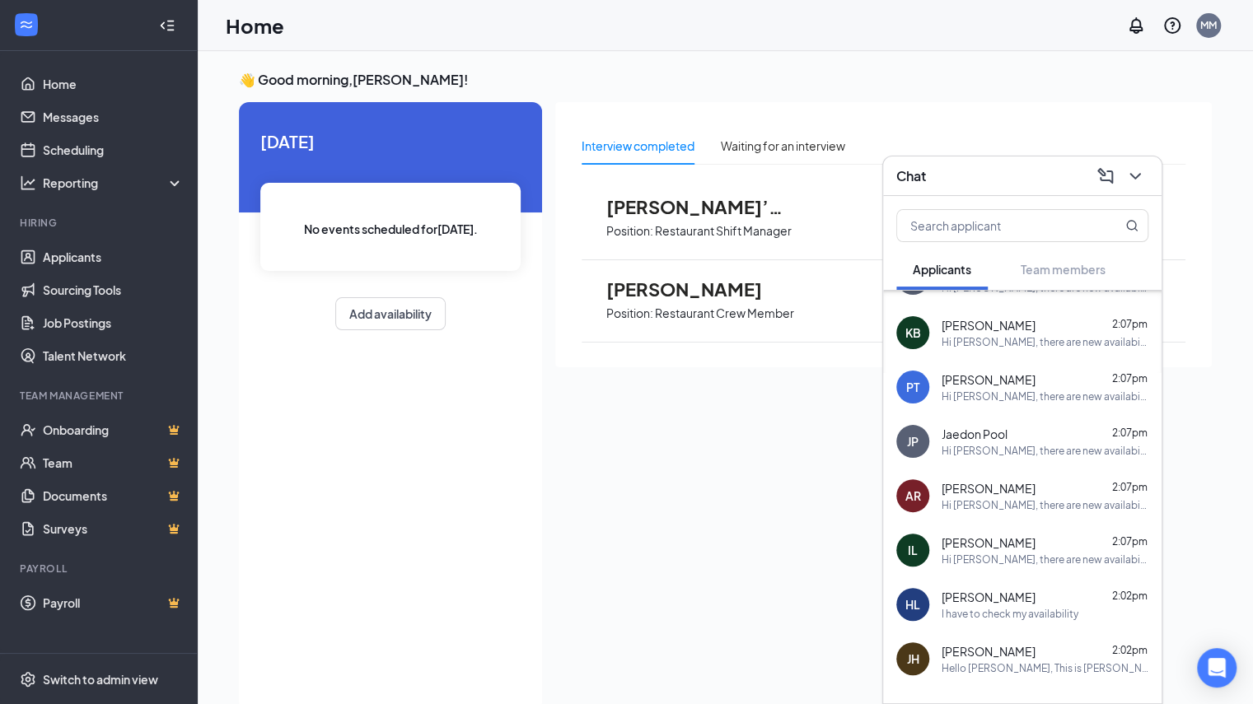
click at [927, 169] on div "Chat" at bounding box center [1022, 176] width 252 height 26
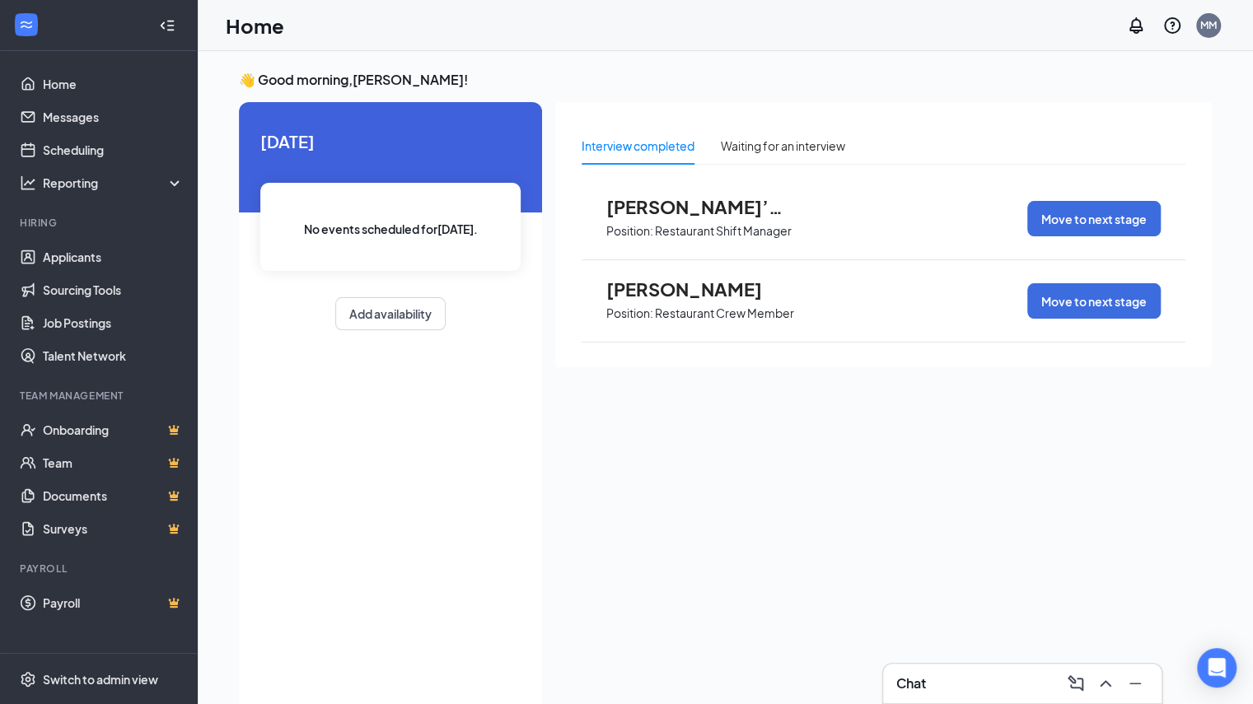
scroll to position [0, 0]
click at [885, 124] on div "Interview completed Waiting for an interview Ja’Taveon Garza-lee Position: Rest…" at bounding box center [883, 234] width 656 height 265
